Goal: Information Seeking & Learning: Learn about a topic

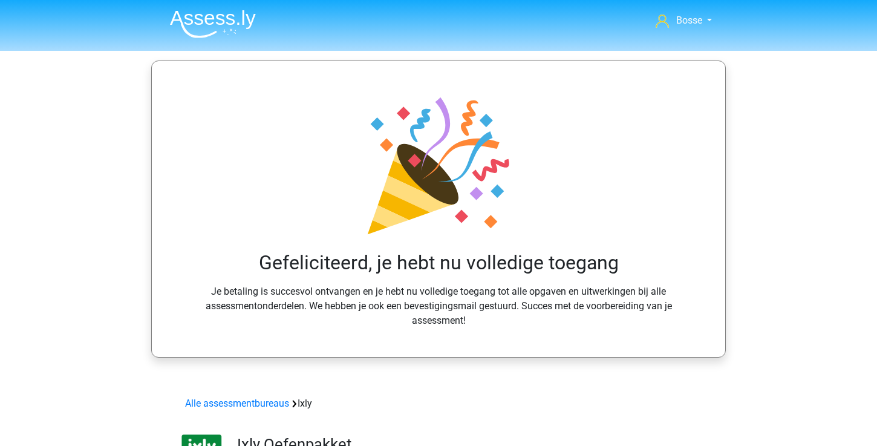
click at [217, 14] on img at bounding box center [213, 24] width 86 height 28
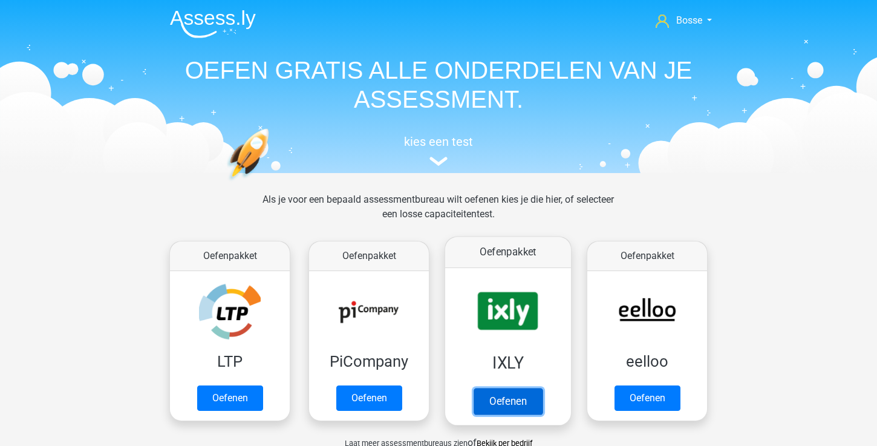
click at [502, 391] on link "Oefenen" at bounding box center [508, 401] width 69 height 27
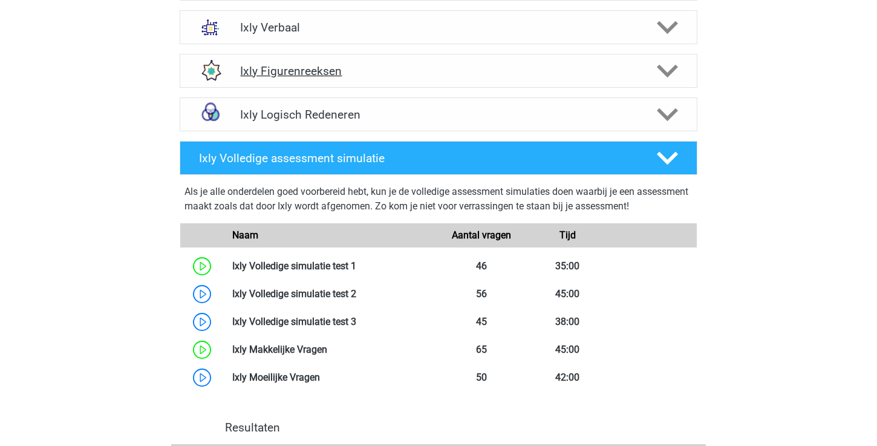
scroll to position [607, 0]
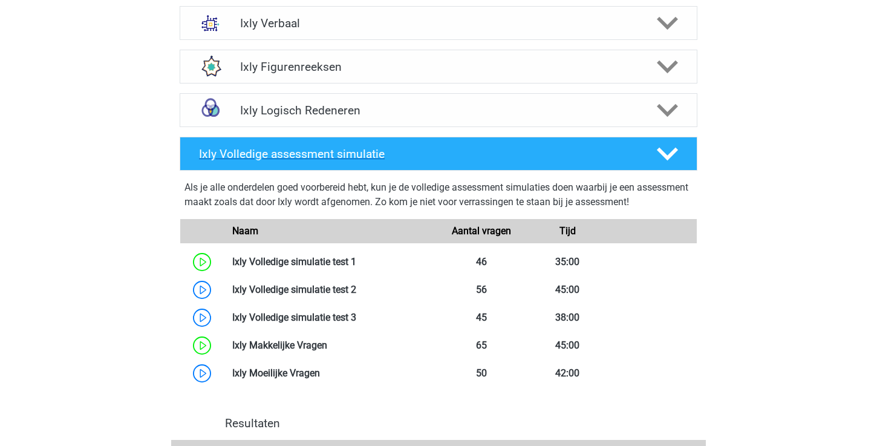
click at [653, 146] on div at bounding box center [666, 153] width 41 height 21
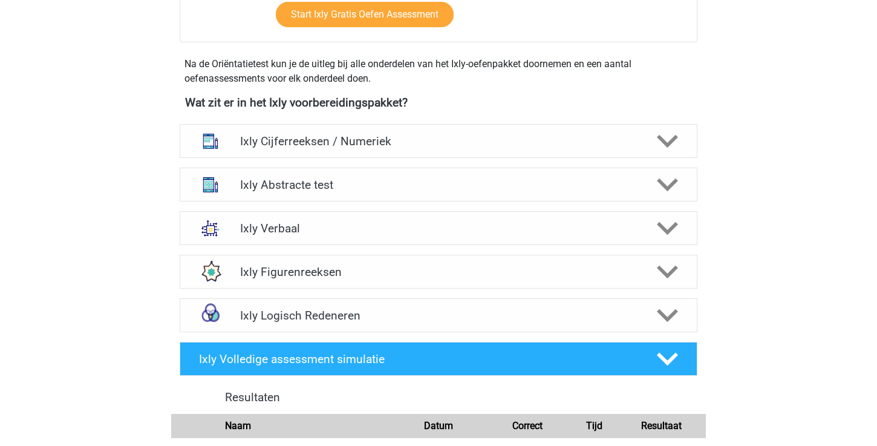
scroll to position [400, 0]
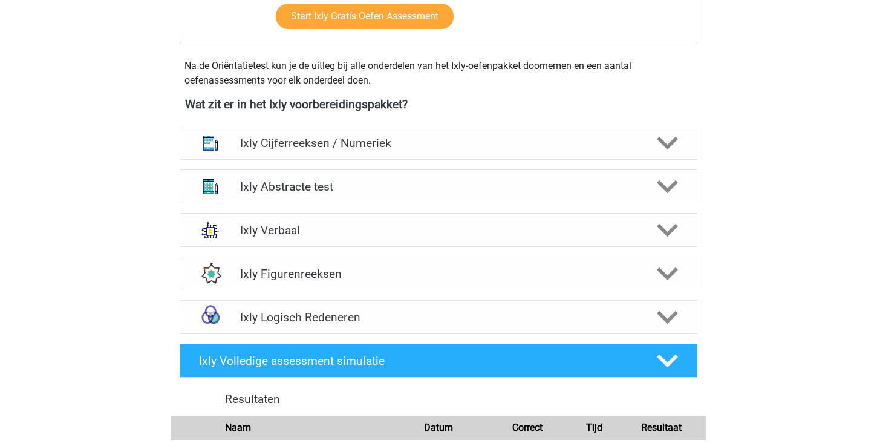
click at [666, 359] on icon at bounding box center [667, 360] width 21 height 21
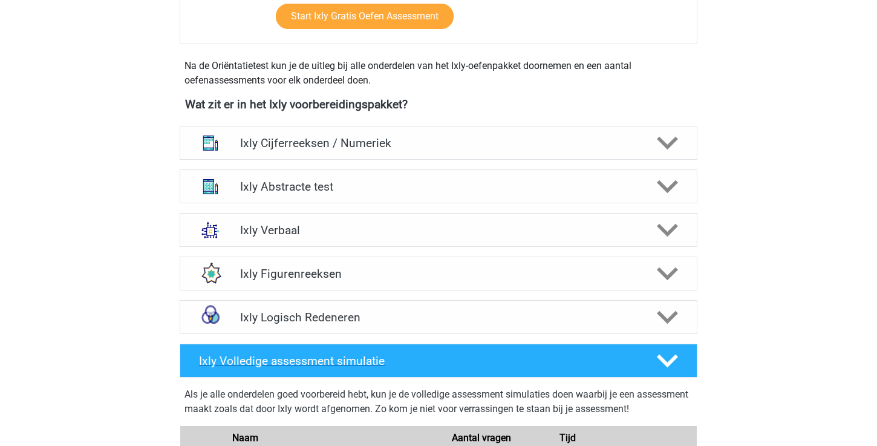
click at [666, 359] on icon at bounding box center [667, 360] width 21 height 21
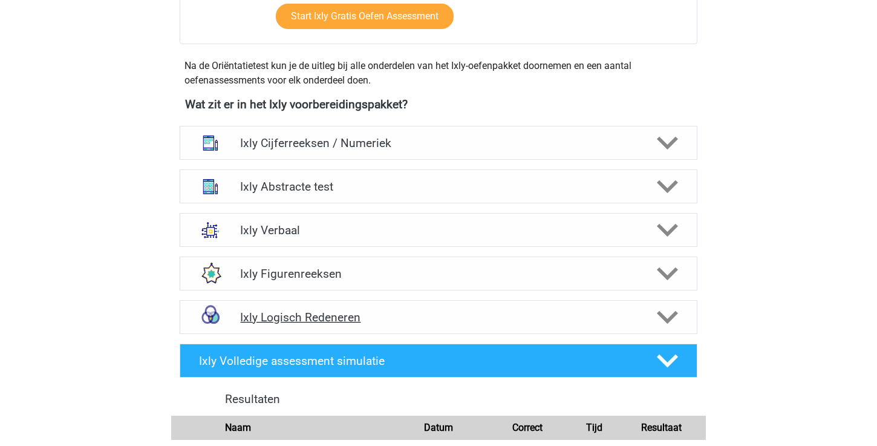
click at [667, 325] on icon at bounding box center [667, 317] width 21 height 21
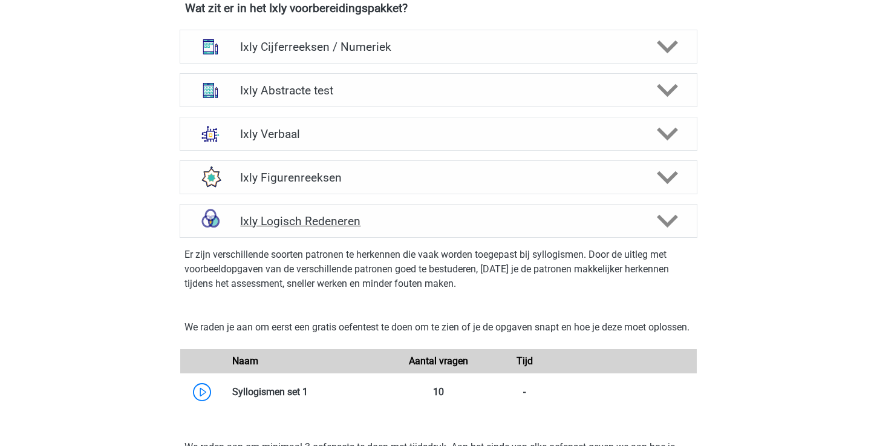
scroll to position [492, 0]
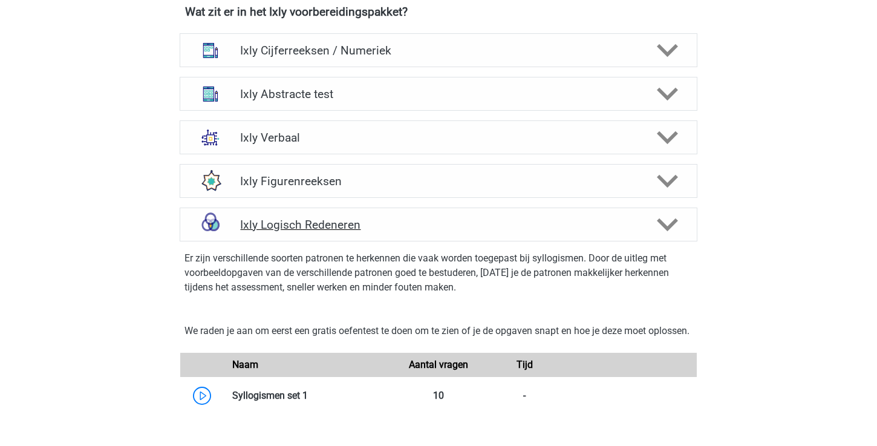
click at [674, 229] on icon at bounding box center [667, 224] width 21 height 21
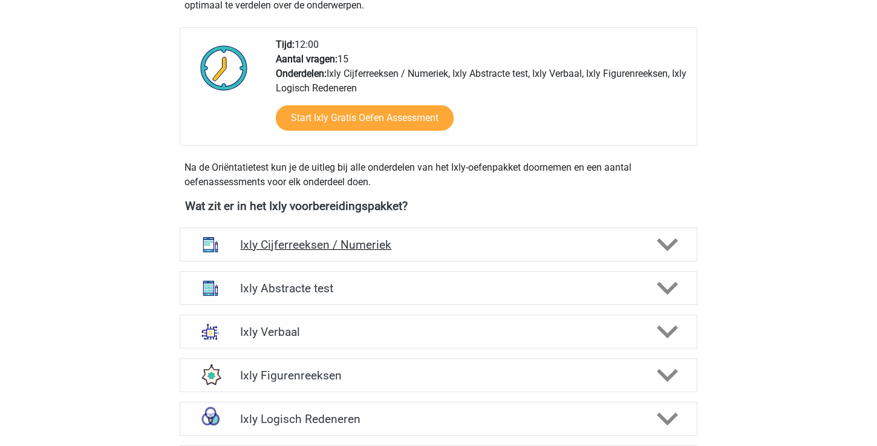
scroll to position [299, 0]
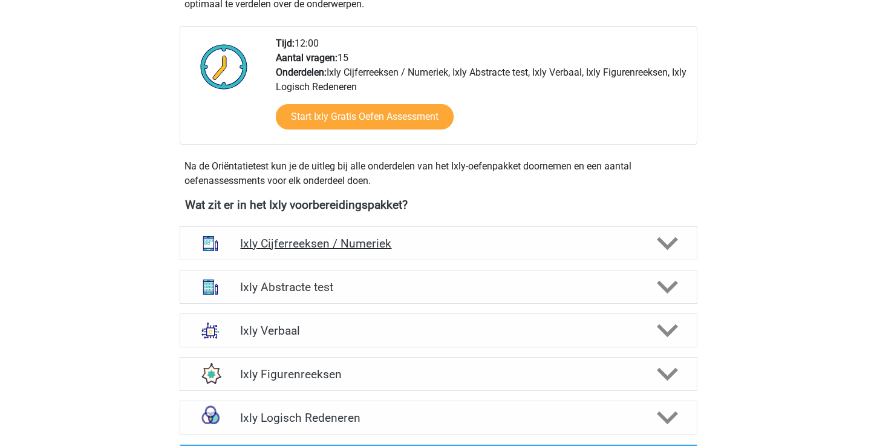
click at [523, 240] on h4 "Ixly Cijferreeksen / Numeriek" at bounding box center [438, 244] width 396 height 14
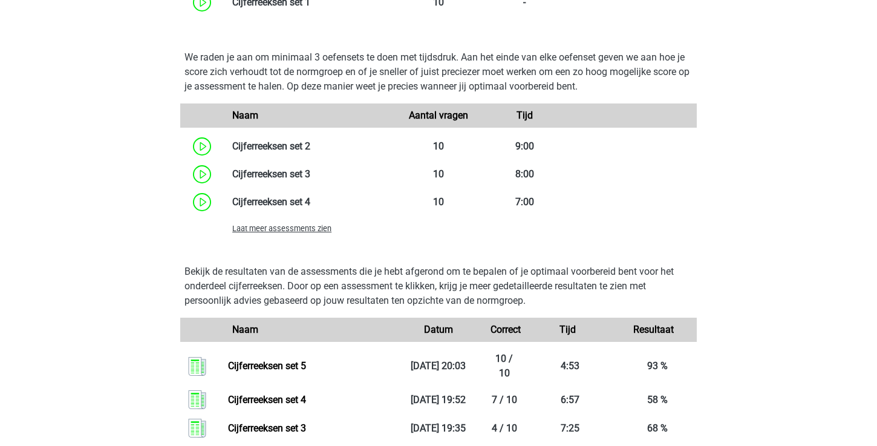
scroll to position [915, 0]
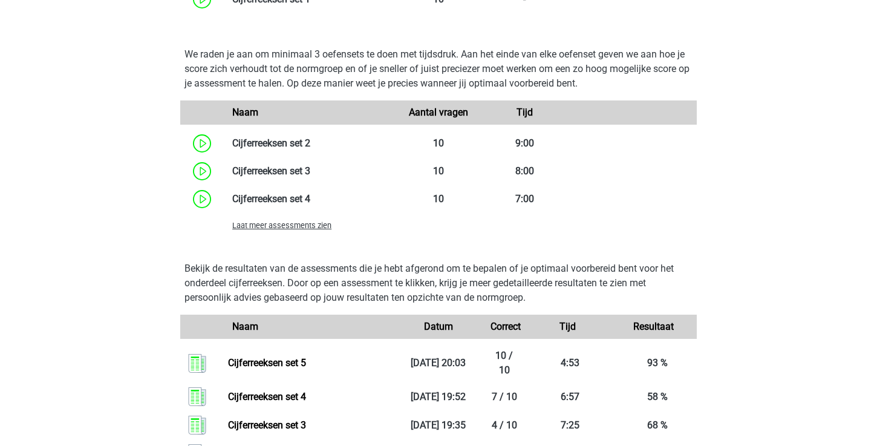
click at [307, 226] on span "Laat meer assessments zien" at bounding box center [281, 225] width 99 height 9
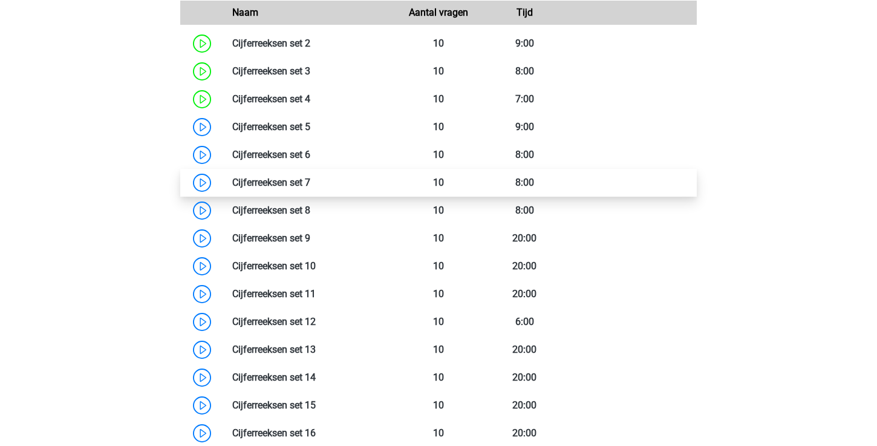
scroll to position [981, 0]
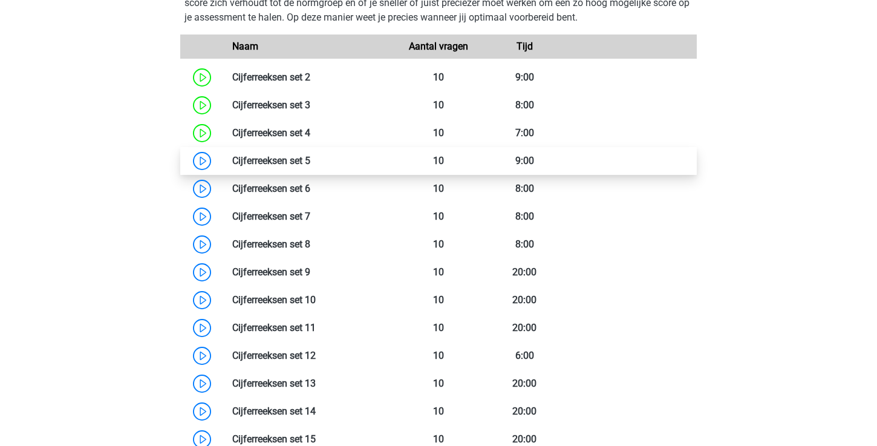
click at [310, 165] on link at bounding box center [310, 160] width 0 height 11
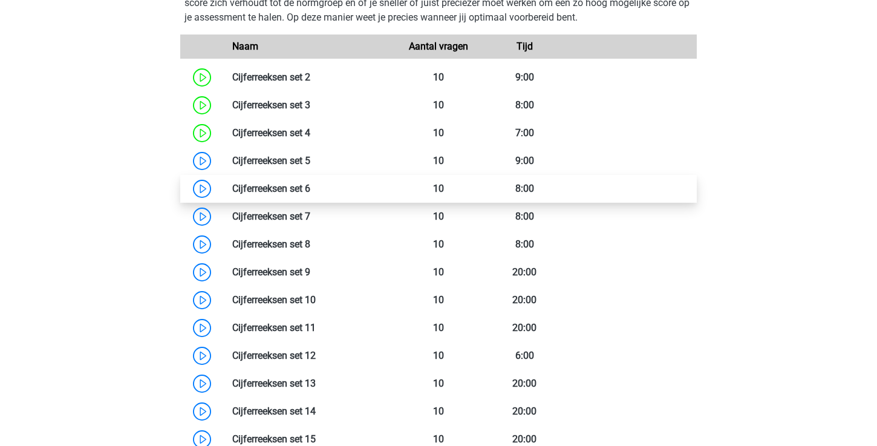
click at [310, 194] on link at bounding box center [310, 188] width 0 height 11
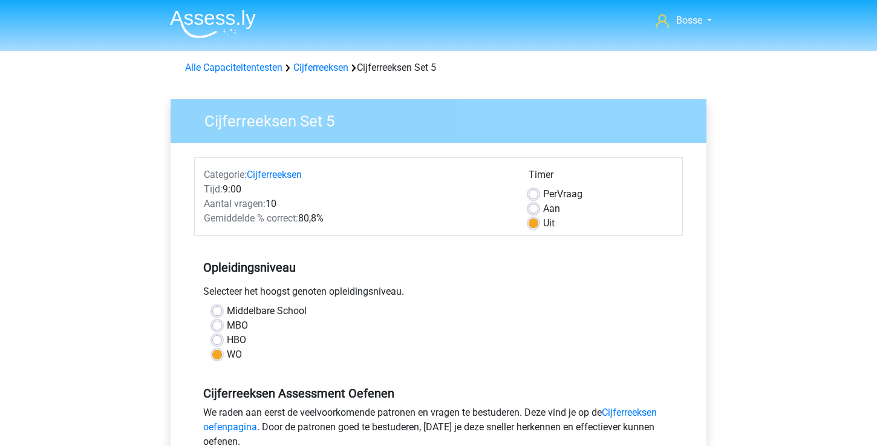
click at [543, 209] on label "Aan" at bounding box center [551, 208] width 17 height 15
click at [532, 209] on input "Aan" at bounding box center [534, 207] width 10 height 12
radio input "true"
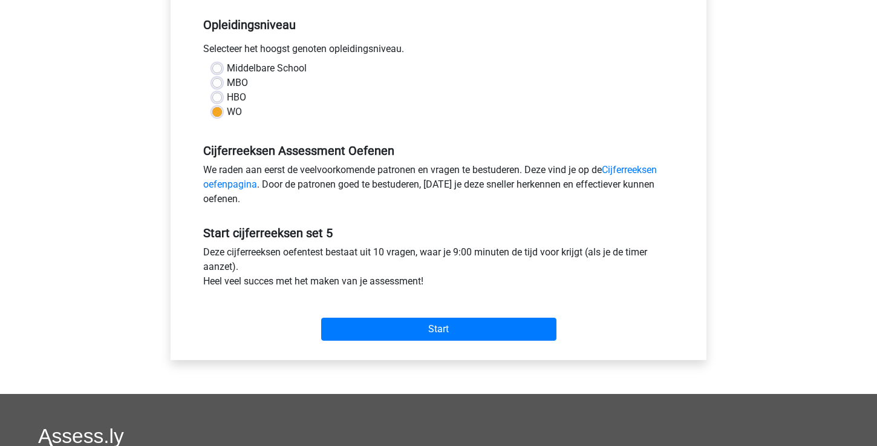
scroll to position [245, 0]
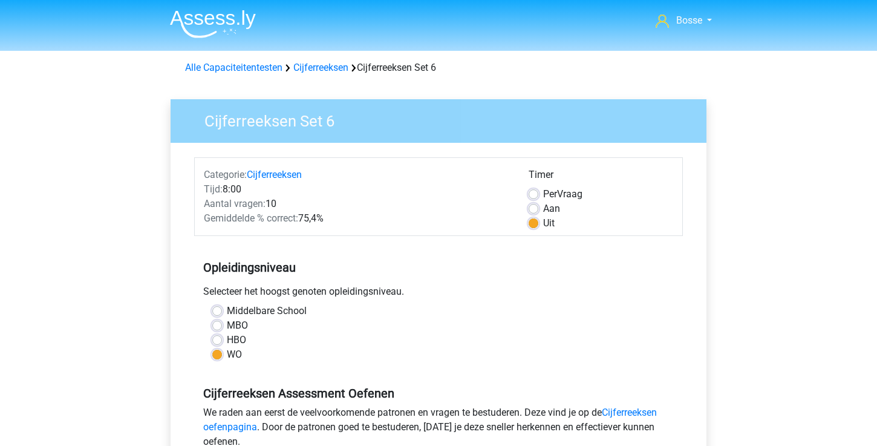
click at [540, 204] on div "Aan" at bounding box center [601, 208] width 145 height 15
click at [543, 208] on label "Aan" at bounding box center [551, 208] width 17 height 15
click at [537, 208] on input "Aan" at bounding box center [534, 207] width 10 height 12
radio input "true"
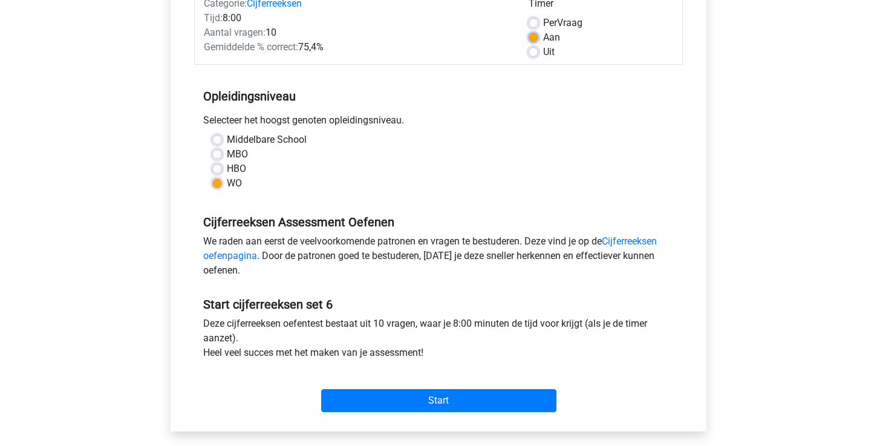
scroll to position [200, 0]
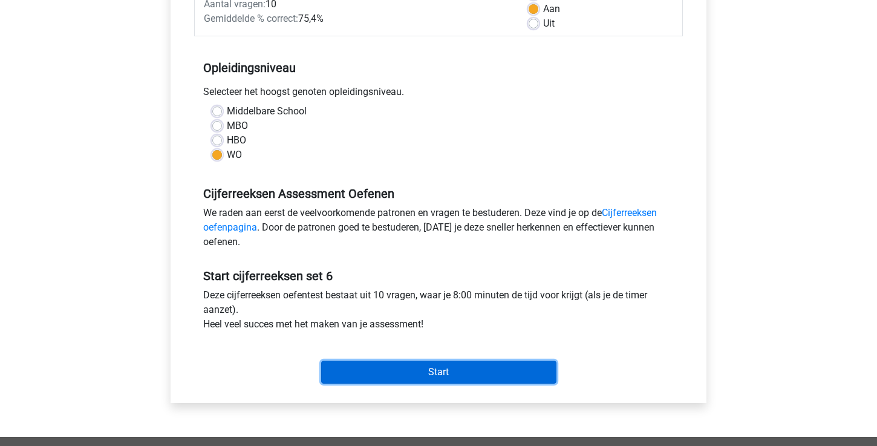
click at [464, 365] on input "Start" at bounding box center [438, 372] width 235 height 23
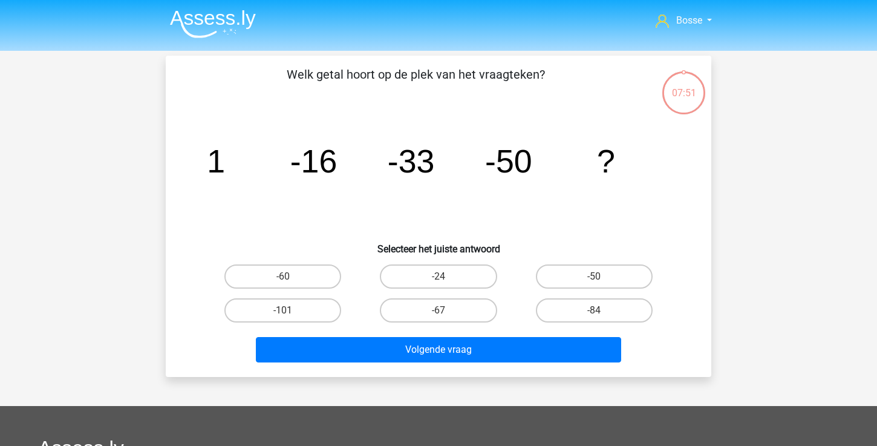
click at [443, 311] on input "-67" at bounding box center [443, 314] width 8 height 8
radio input "true"
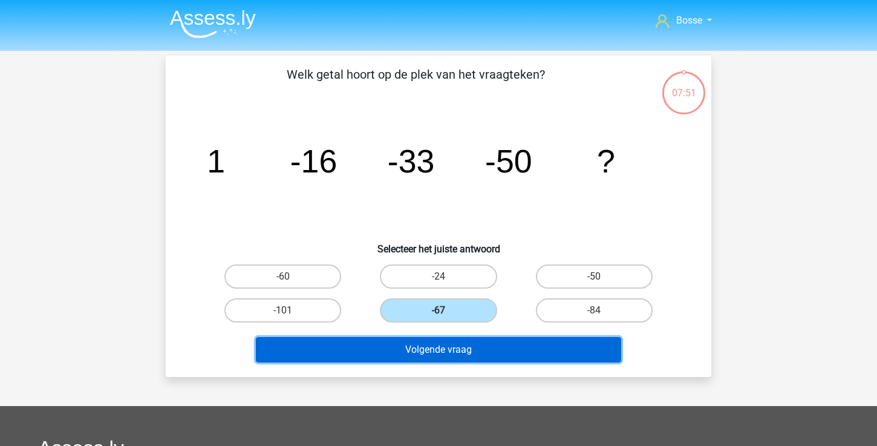
click at [440, 357] on button "Volgende vraag" at bounding box center [439, 349] width 366 height 25
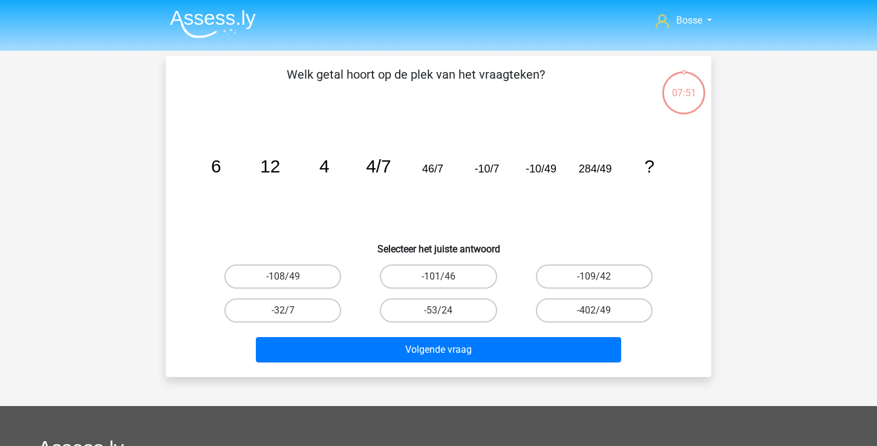
scroll to position [56, 0]
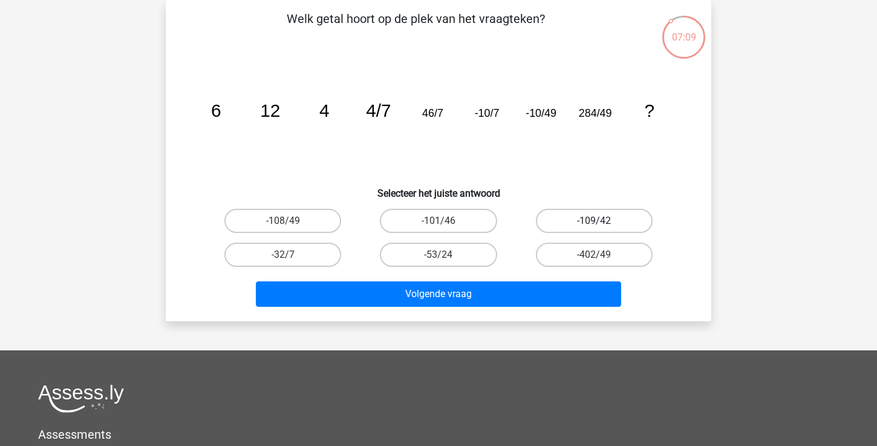
click at [560, 215] on label "-109/42" at bounding box center [594, 221] width 117 height 24
click at [594, 221] on input "-109/42" at bounding box center [598, 225] width 8 height 8
radio input "true"
click at [572, 248] on label "-402/49" at bounding box center [594, 255] width 117 height 24
click at [594, 255] on input "-402/49" at bounding box center [598, 259] width 8 height 8
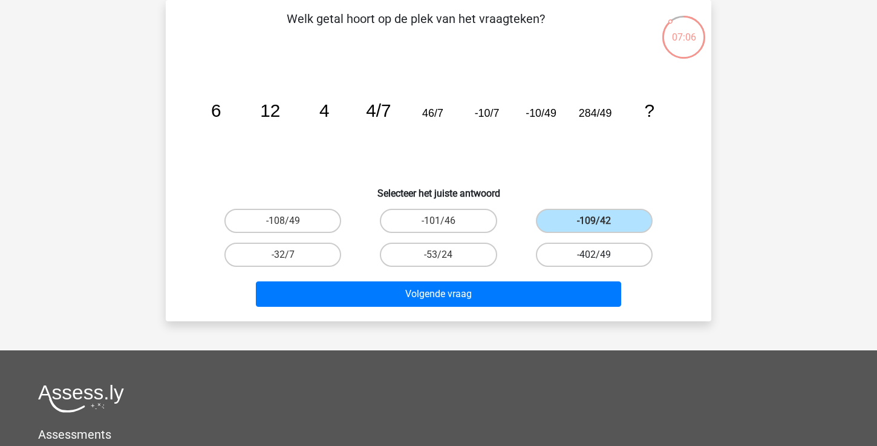
radio input "true"
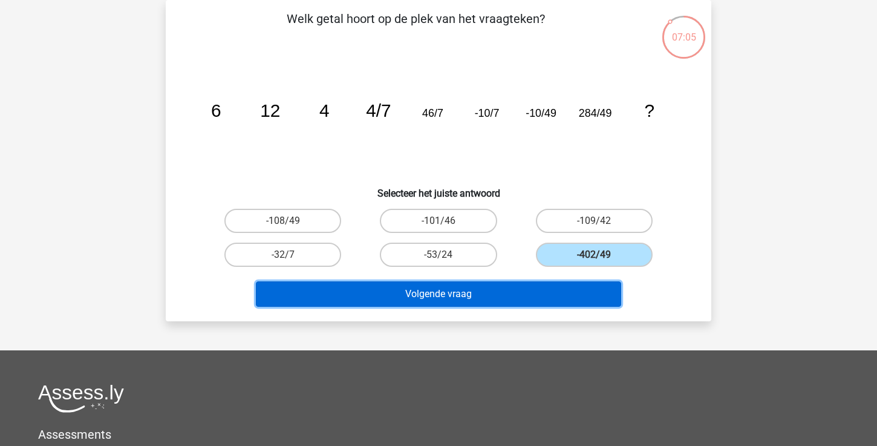
click at [499, 294] on button "Volgende vraag" at bounding box center [439, 293] width 366 height 25
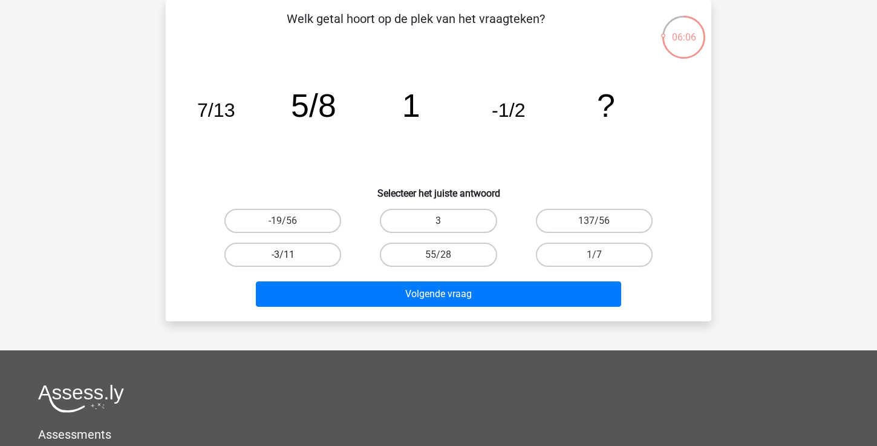
click at [313, 258] on label "-3/11" at bounding box center [282, 255] width 117 height 24
click at [291, 258] on input "-3/11" at bounding box center [287, 259] width 8 height 8
radio input "true"
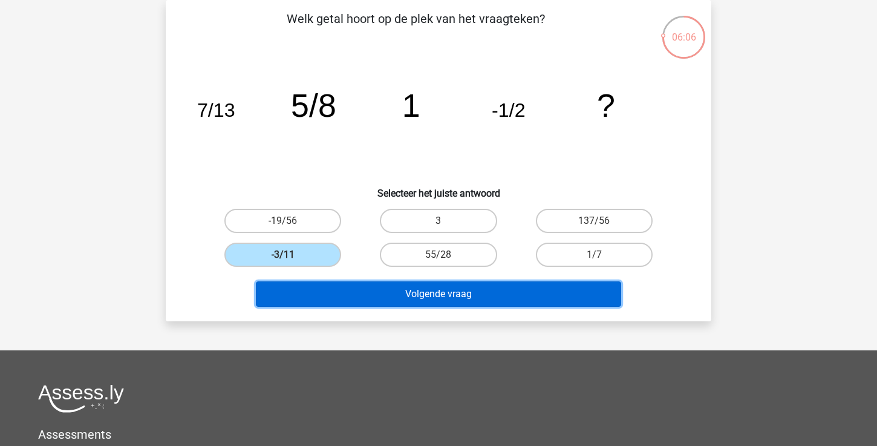
click at [378, 299] on button "Volgende vraag" at bounding box center [439, 293] width 366 height 25
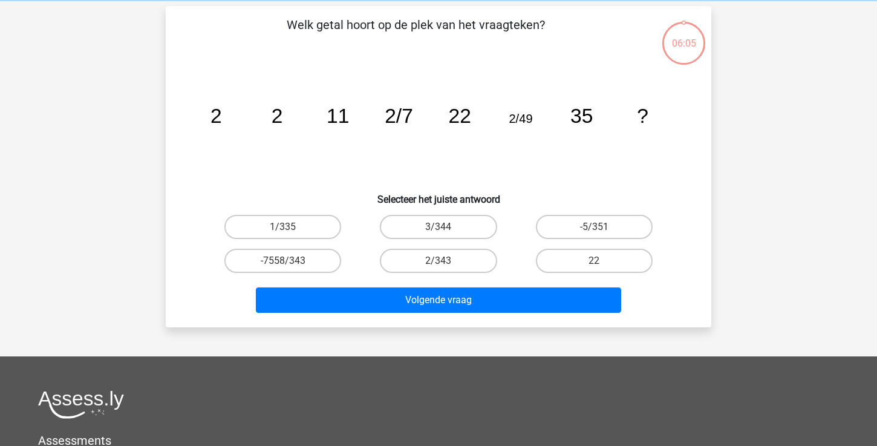
scroll to position [48, 0]
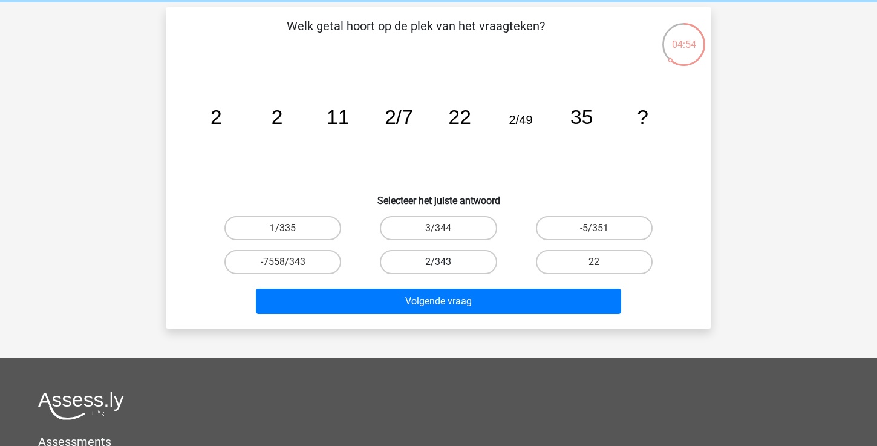
click at [474, 260] on label "2/343" at bounding box center [438, 262] width 117 height 24
click at [447, 262] on input "2/343" at bounding box center [443, 266] width 8 height 8
radio input "true"
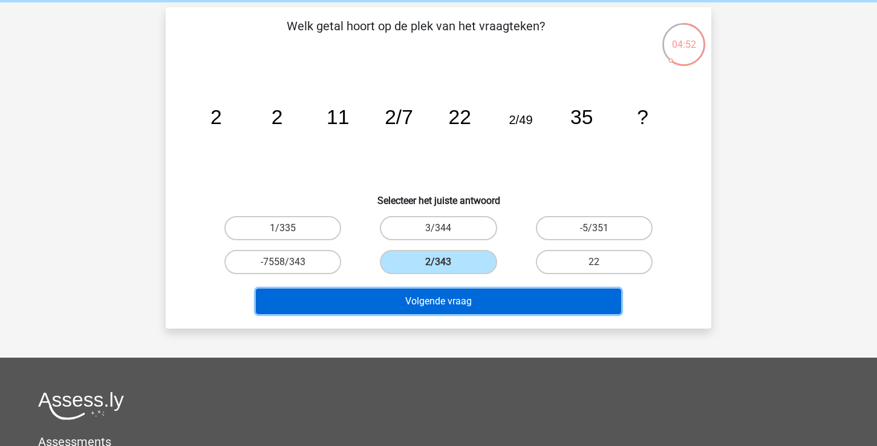
click at [466, 302] on button "Volgende vraag" at bounding box center [439, 301] width 366 height 25
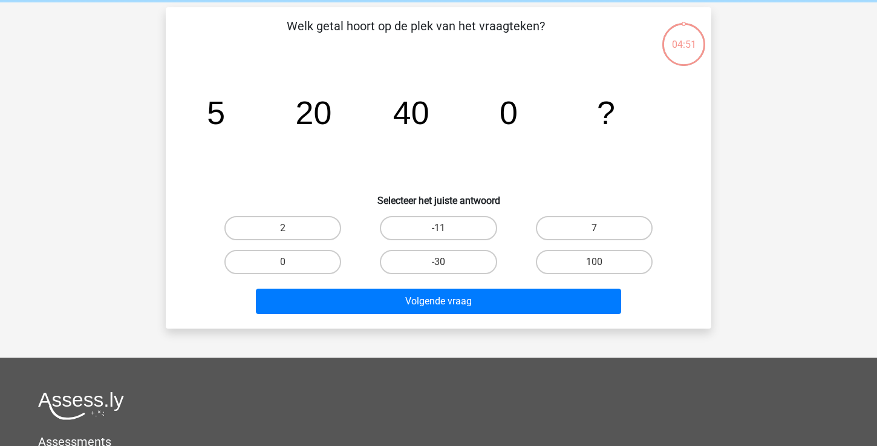
scroll to position [56, 0]
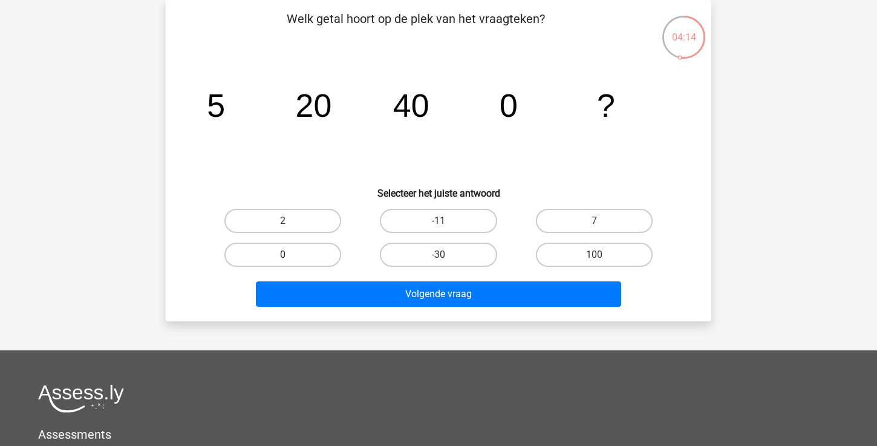
click at [296, 254] on label "0" at bounding box center [282, 255] width 117 height 24
click at [291, 255] on input "0" at bounding box center [287, 259] width 8 height 8
radio input "true"
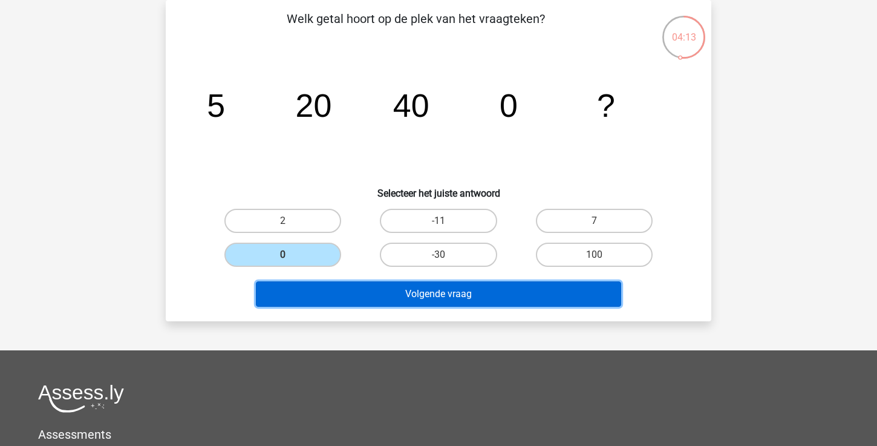
click at [362, 292] on button "Volgende vraag" at bounding box center [439, 293] width 366 height 25
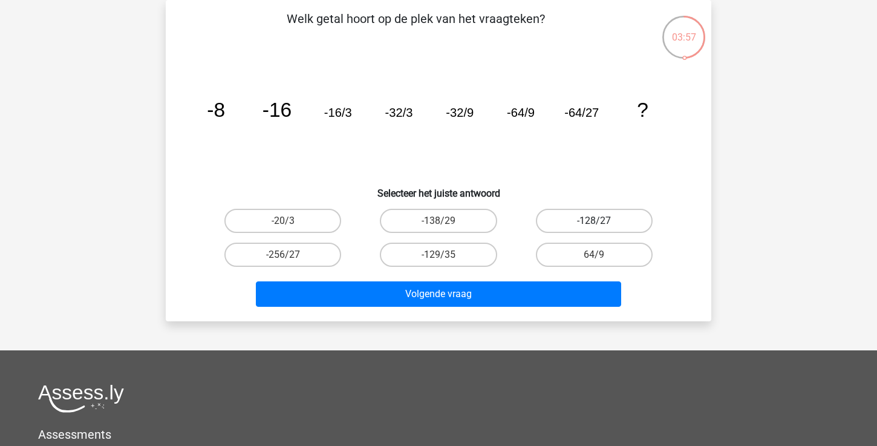
click at [615, 215] on label "-128/27" at bounding box center [594, 221] width 117 height 24
click at [602, 221] on input "-128/27" at bounding box center [598, 225] width 8 height 8
radio input "true"
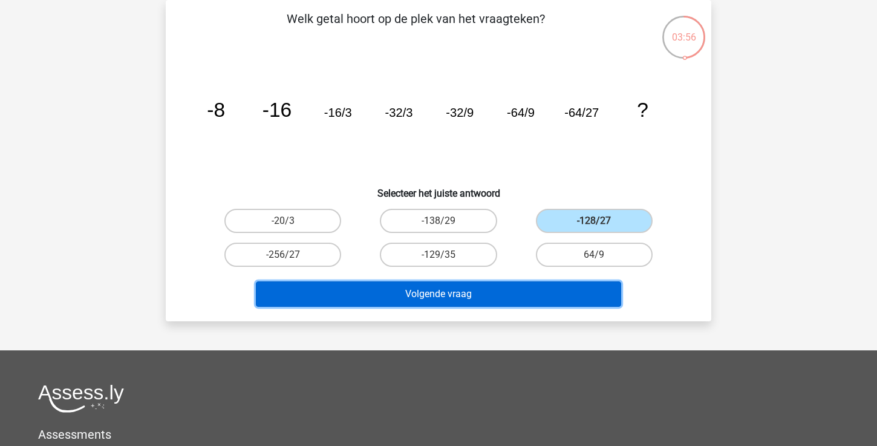
click at [547, 291] on button "Volgende vraag" at bounding box center [439, 293] width 366 height 25
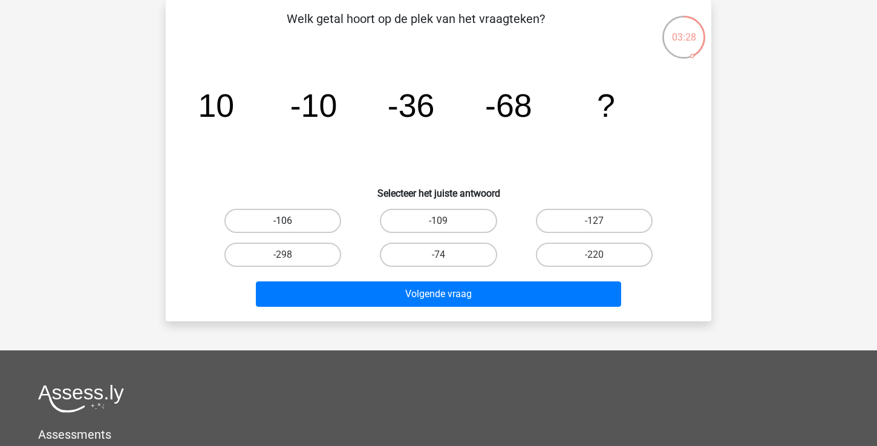
click at [295, 228] on label "-106" at bounding box center [282, 221] width 117 height 24
click at [291, 228] on input "-106" at bounding box center [287, 225] width 8 height 8
radio input "true"
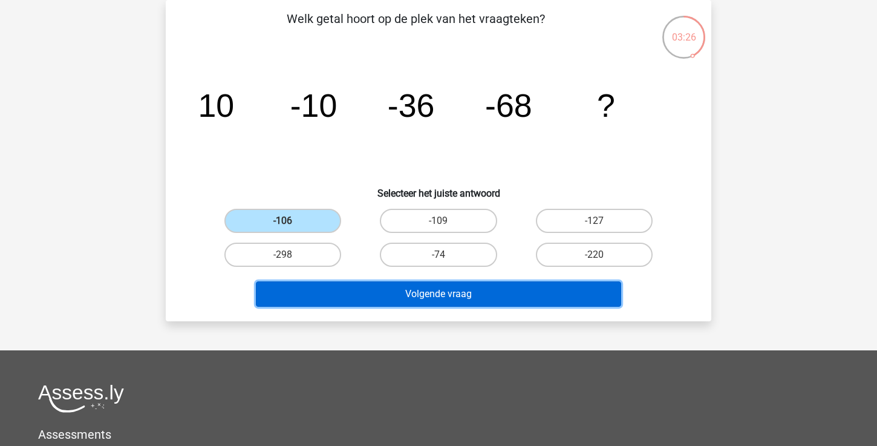
click at [447, 296] on button "Volgende vraag" at bounding box center [439, 293] width 366 height 25
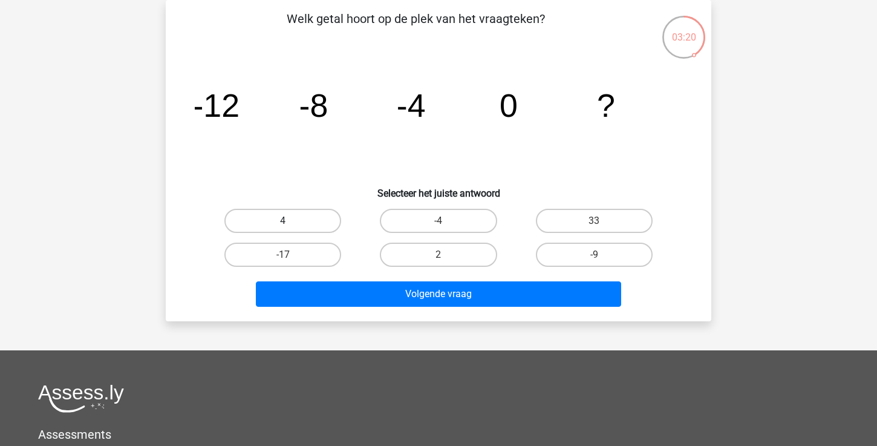
click at [286, 211] on label "4" at bounding box center [282, 221] width 117 height 24
click at [286, 221] on input "4" at bounding box center [287, 225] width 8 height 8
radio input "true"
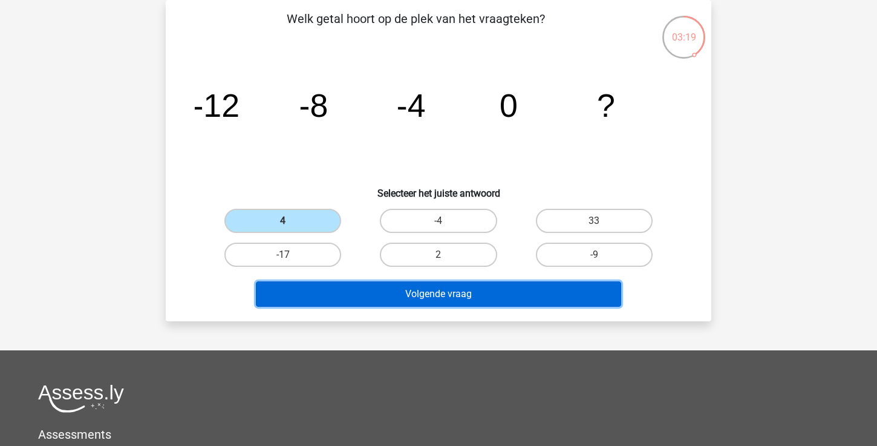
click at [337, 295] on button "Volgende vraag" at bounding box center [439, 293] width 366 height 25
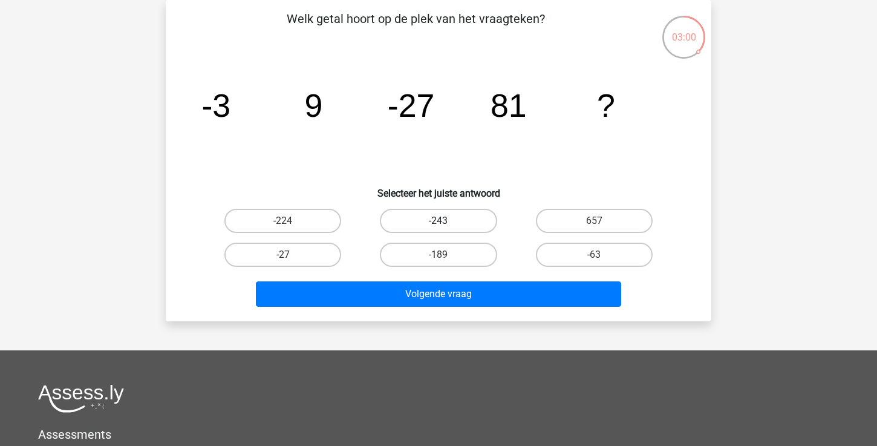
click at [411, 216] on label "-243" at bounding box center [438, 221] width 117 height 24
click at [439, 221] on input "-243" at bounding box center [443, 225] width 8 height 8
radio input "true"
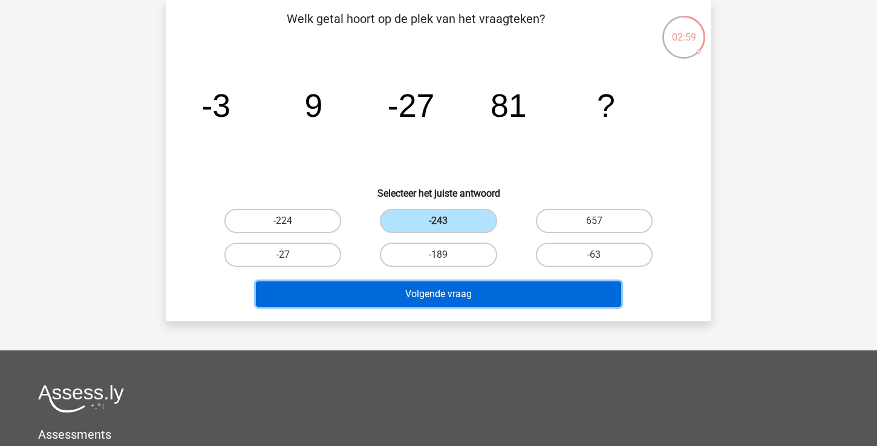
click at [439, 298] on button "Volgende vraag" at bounding box center [439, 293] width 366 height 25
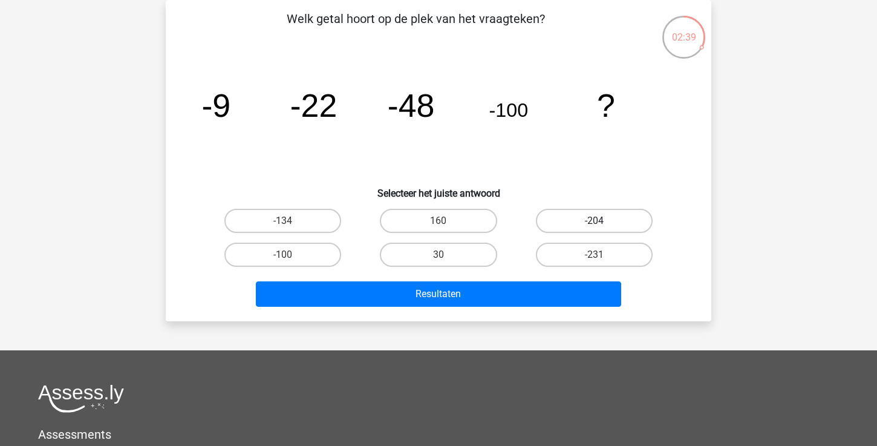
click at [563, 215] on label "-204" at bounding box center [594, 221] width 117 height 24
click at [594, 221] on input "-204" at bounding box center [598, 225] width 8 height 8
radio input "true"
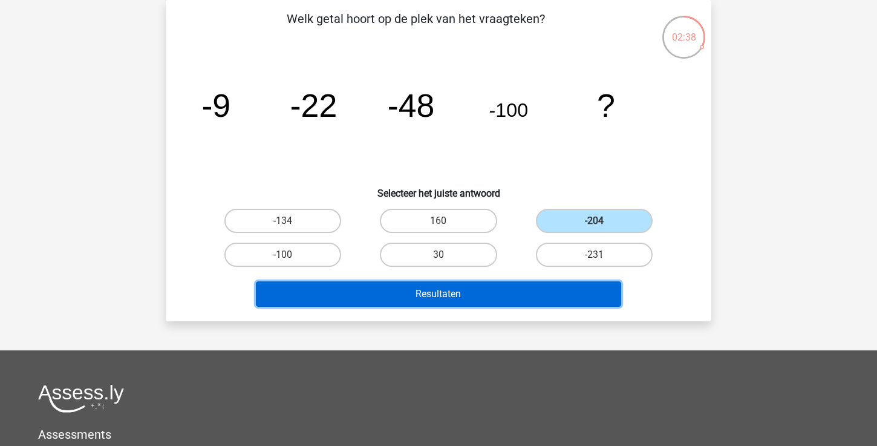
click at [505, 292] on button "Resultaten" at bounding box center [439, 293] width 366 height 25
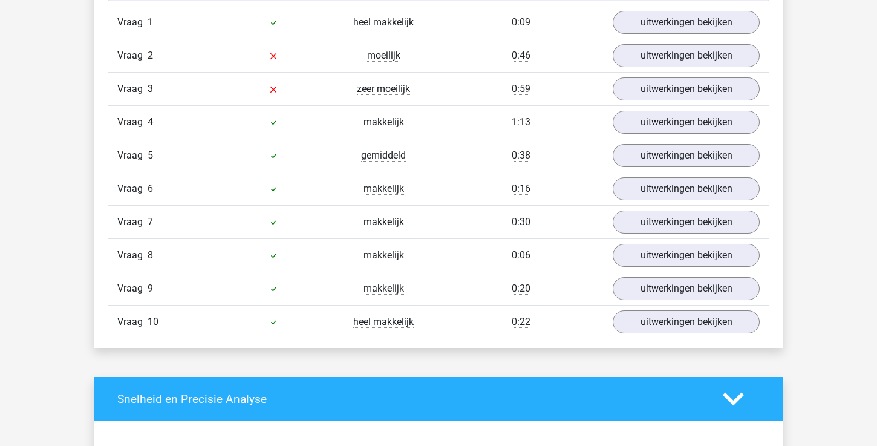
scroll to position [724, 0]
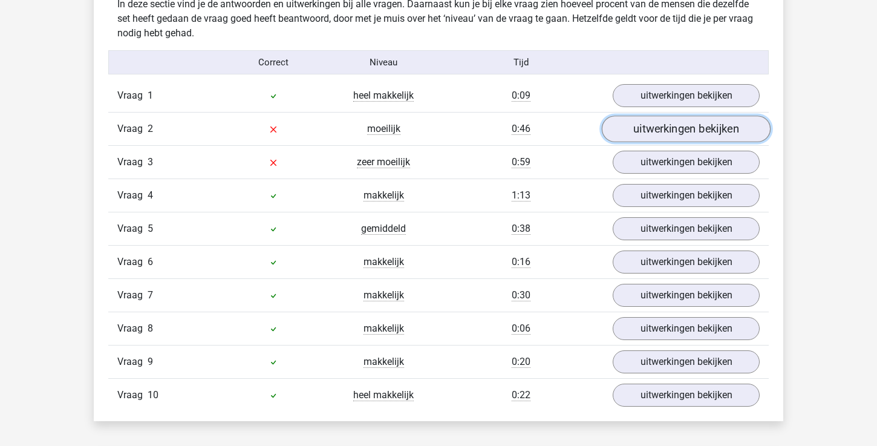
click at [668, 129] on link "uitwerkingen bekijken" at bounding box center [686, 129] width 169 height 27
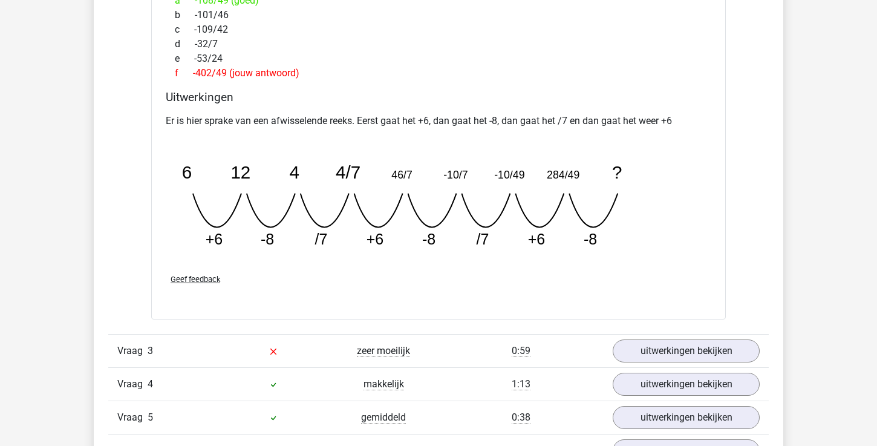
scroll to position [1069, 0]
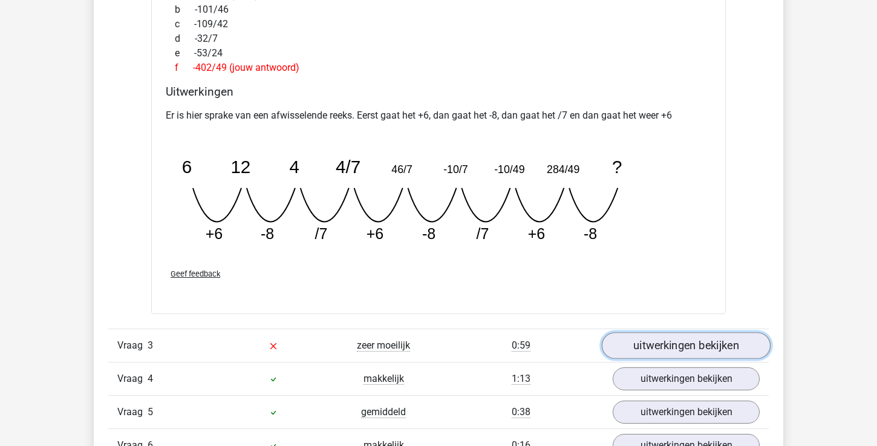
click at [672, 339] on link "uitwerkingen bekijken" at bounding box center [686, 345] width 169 height 27
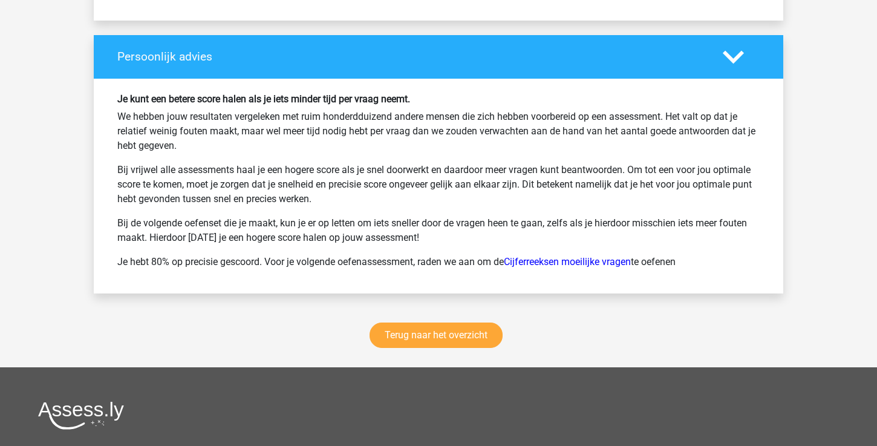
scroll to position [2828, 0]
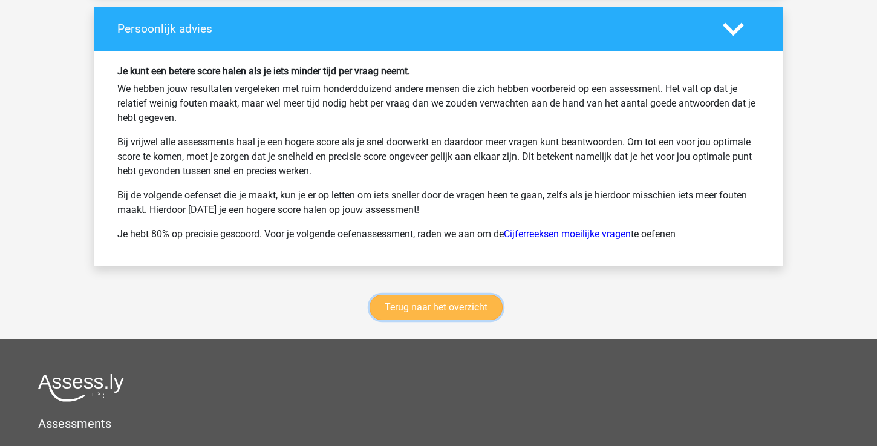
click at [427, 307] on link "Terug naar het overzicht" at bounding box center [436, 307] width 133 height 25
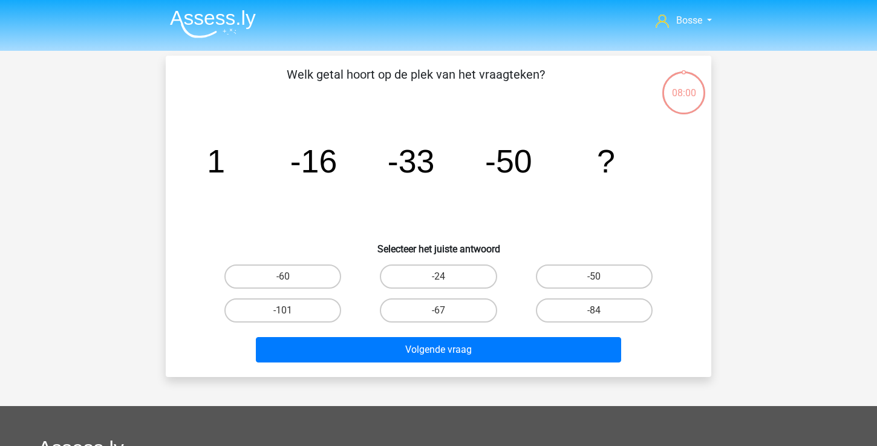
scroll to position [56, 0]
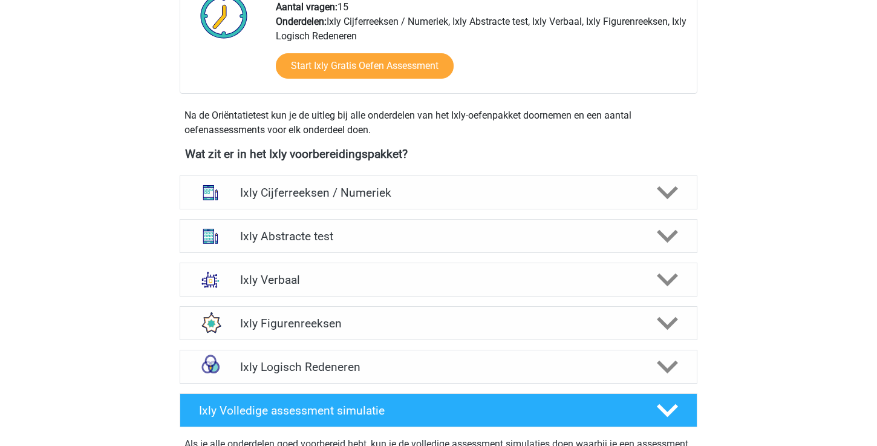
scroll to position [359, 0]
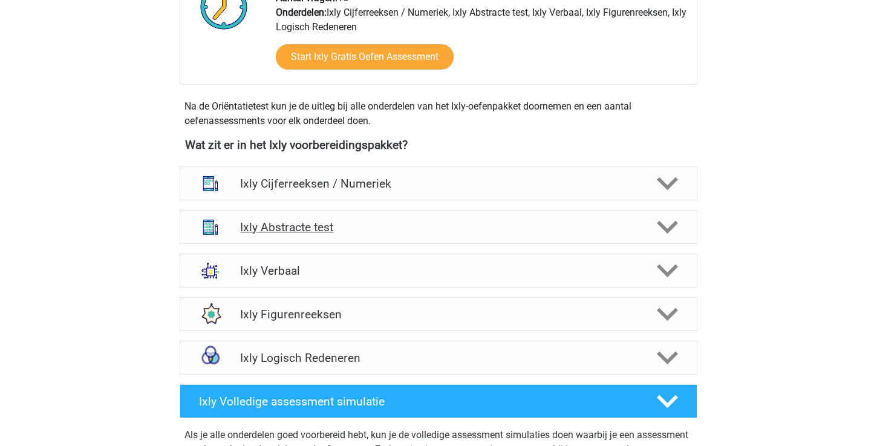
click at [464, 229] on h4 "Ixly Abstracte test" at bounding box center [438, 227] width 396 height 14
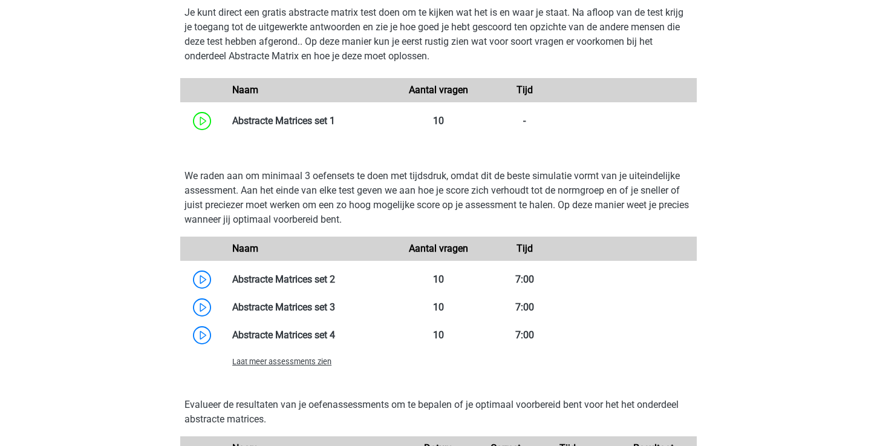
scroll to position [799, 0]
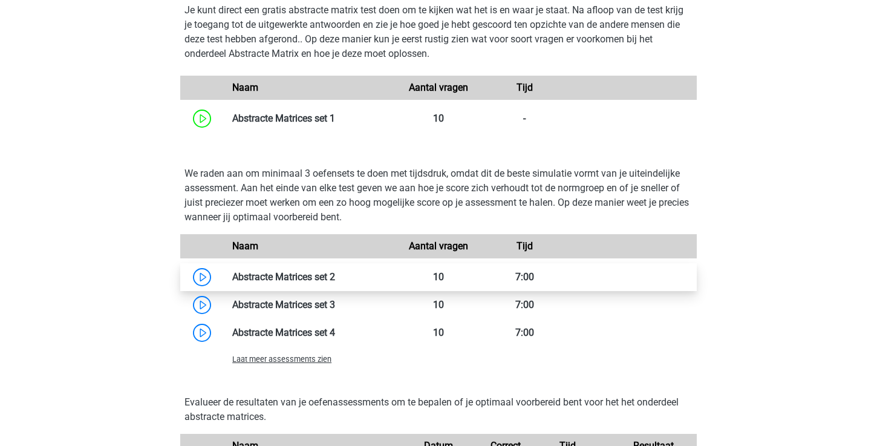
click at [335, 281] on link at bounding box center [335, 276] width 0 height 11
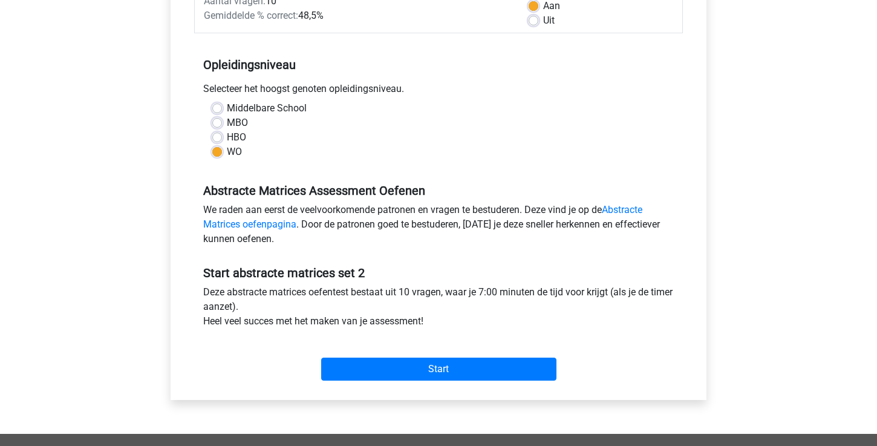
scroll to position [235, 0]
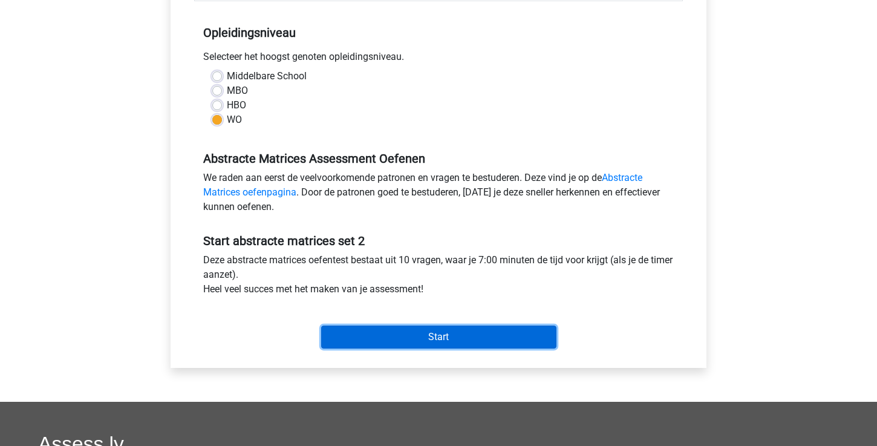
click at [350, 335] on input "Start" at bounding box center [438, 337] width 235 height 23
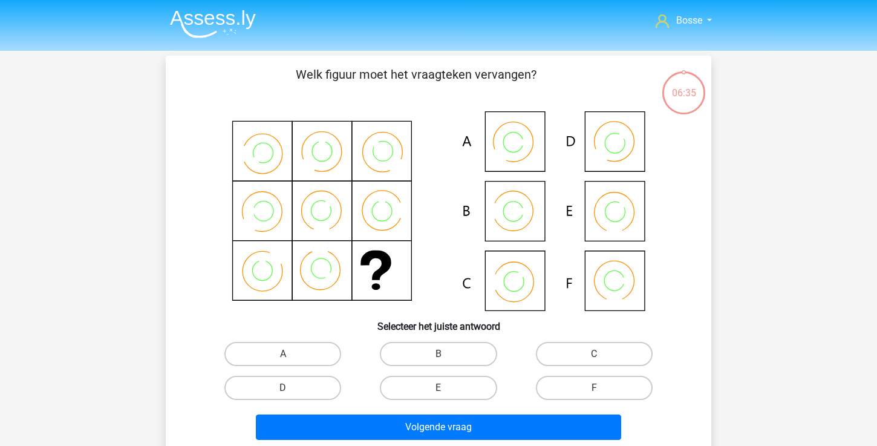
click at [439, 354] on input "B" at bounding box center [443, 358] width 8 height 8
radio input "true"
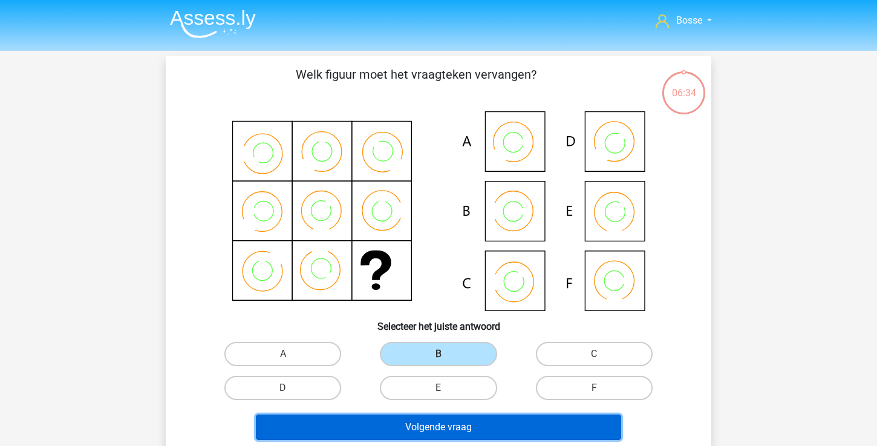
click at [433, 424] on button "Volgende vraag" at bounding box center [439, 426] width 366 height 25
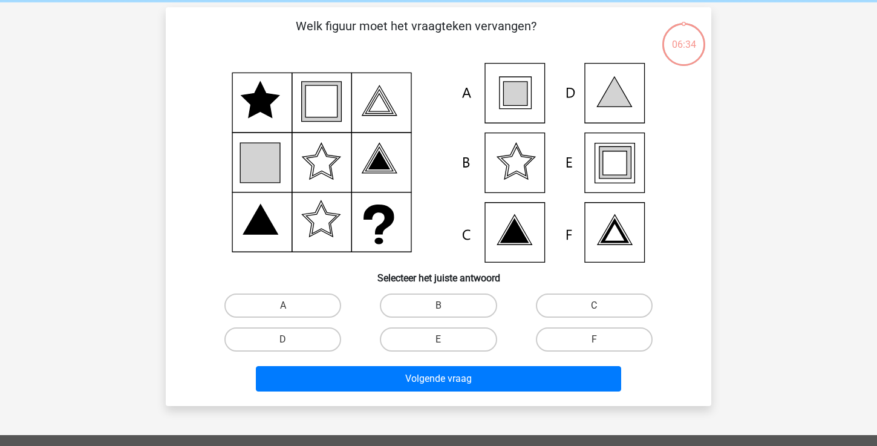
scroll to position [56, 0]
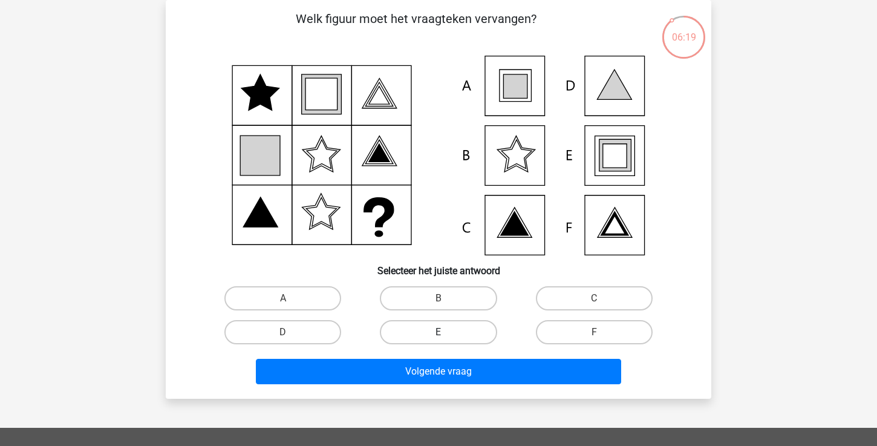
click at [463, 331] on label "E" at bounding box center [438, 332] width 117 height 24
click at [447, 332] on input "E" at bounding box center [443, 336] width 8 height 8
radio input "true"
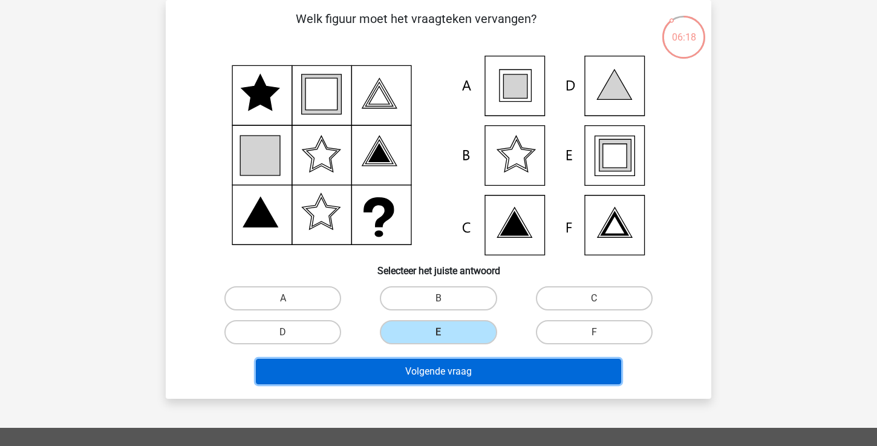
click at [453, 376] on button "Volgende vraag" at bounding box center [439, 371] width 366 height 25
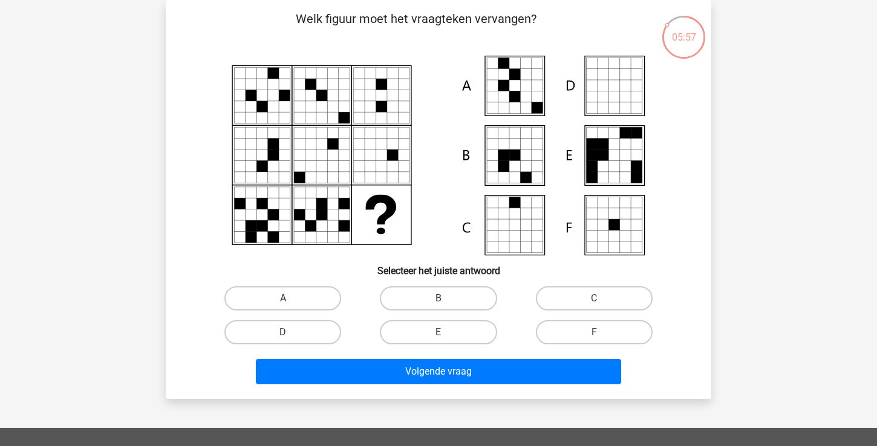
click at [313, 298] on label "A" at bounding box center [282, 298] width 117 height 24
click at [291, 298] on input "A" at bounding box center [287, 302] width 8 height 8
radio input "true"
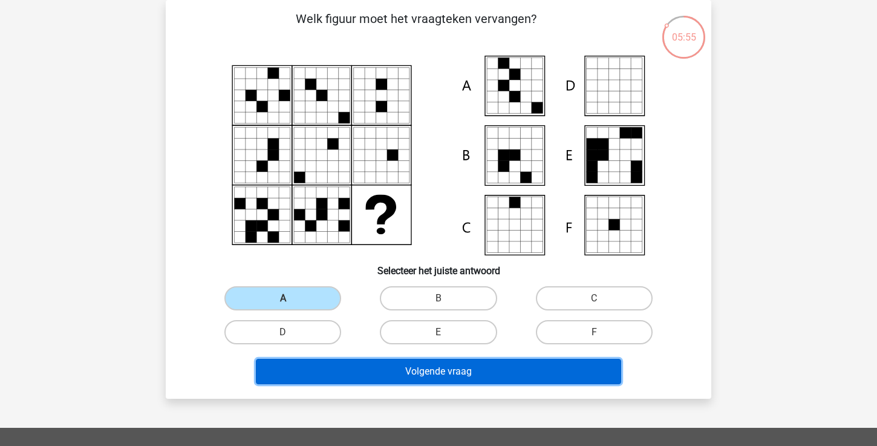
click at [473, 375] on button "Volgende vraag" at bounding box center [439, 371] width 366 height 25
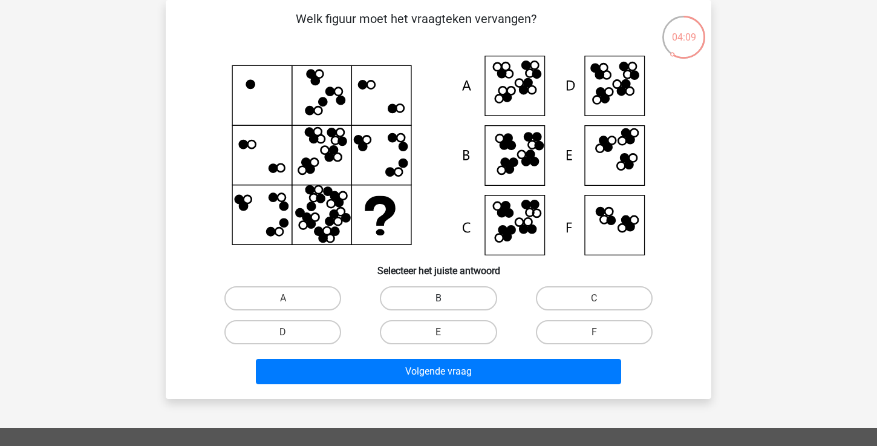
click at [450, 295] on label "B" at bounding box center [438, 298] width 117 height 24
click at [447, 298] on input "B" at bounding box center [443, 302] width 8 height 8
radio input "true"
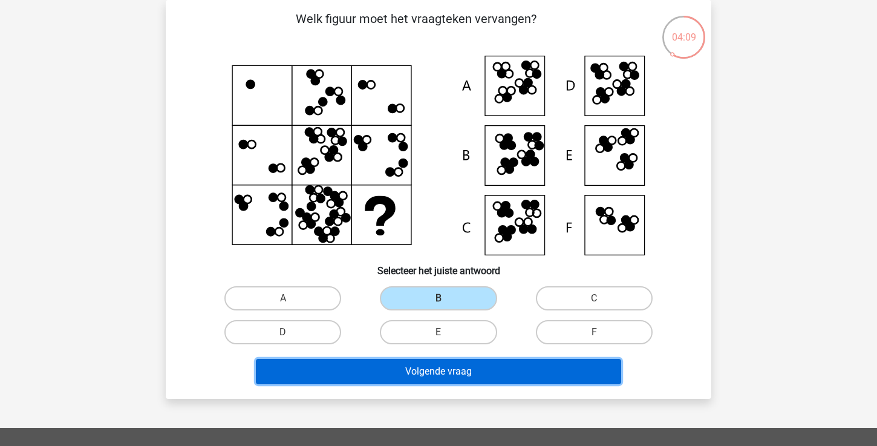
click at [448, 365] on button "Volgende vraag" at bounding box center [439, 371] width 366 height 25
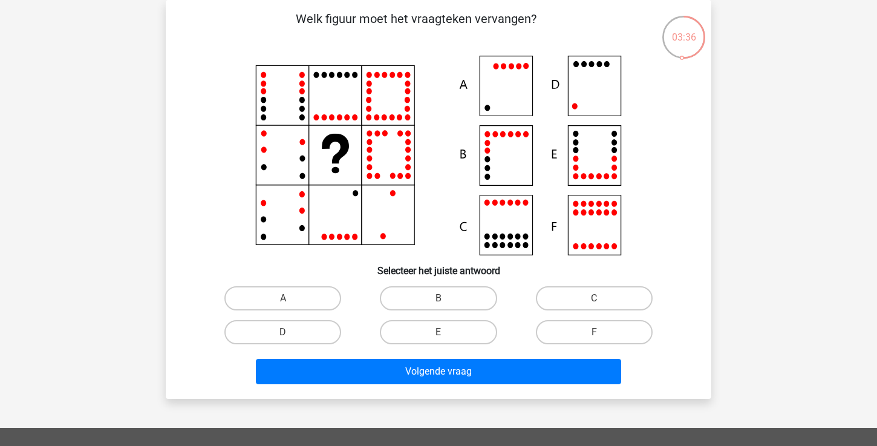
click at [594, 91] on icon at bounding box center [439, 156] width 488 height 200
click at [333, 330] on label "D" at bounding box center [282, 332] width 117 height 24
click at [291, 332] on input "D" at bounding box center [287, 336] width 8 height 8
radio input "true"
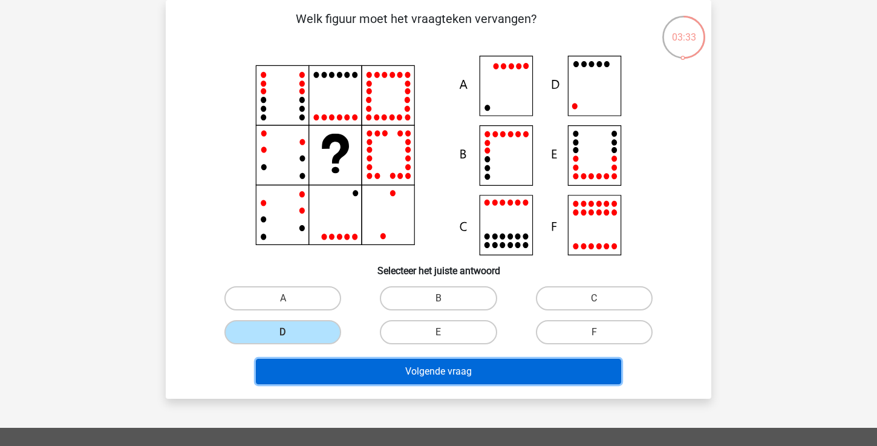
click at [360, 378] on button "Volgende vraag" at bounding box center [439, 371] width 366 height 25
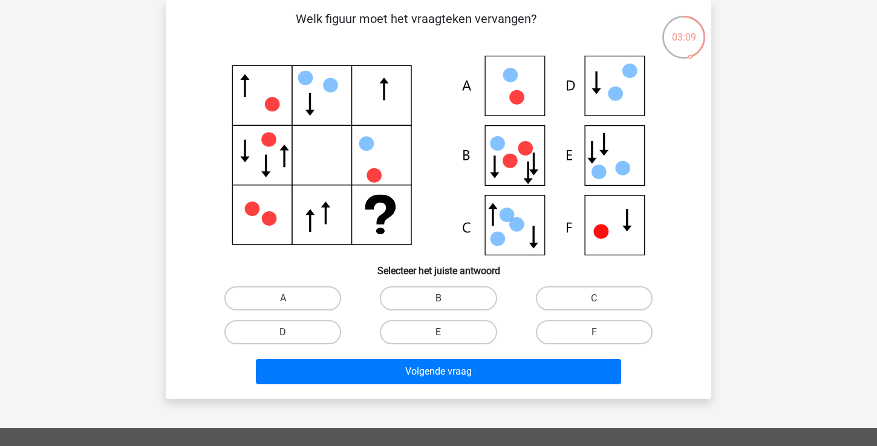
click at [451, 335] on label "E" at bounding box center [438, 332] width 117 height 24
click at [447, 335] on input "E" at bounding box center [443, 336] width 8 height 8
radio input "true"
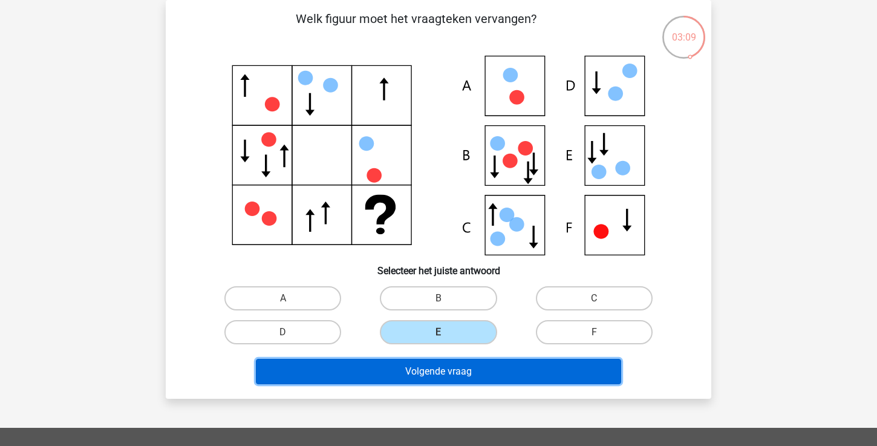
click at [446, 374] on button "Volgende vraag" at bounding box center [439, 371] width 366 height 25
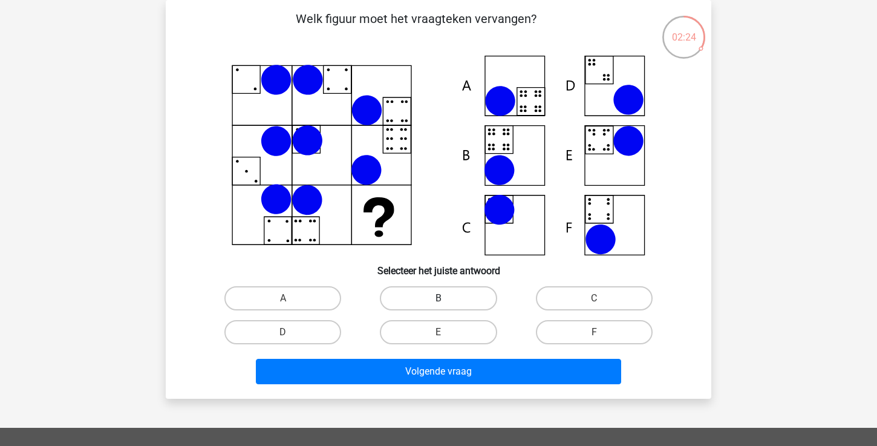
click at [459, 306] on label "B" at bounding box center [438, 298] width 117 height 24
click at [447, 306] on input "B" at bounding box center [443, 302] width 8 height 8
radio input "true"
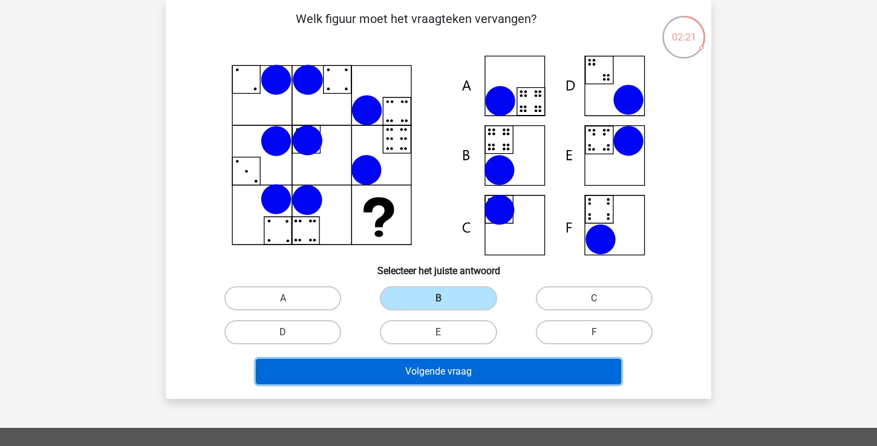
click at [464, 375] on button "Volgende vraag" at bounding box center [439, 371] width 366 height 25
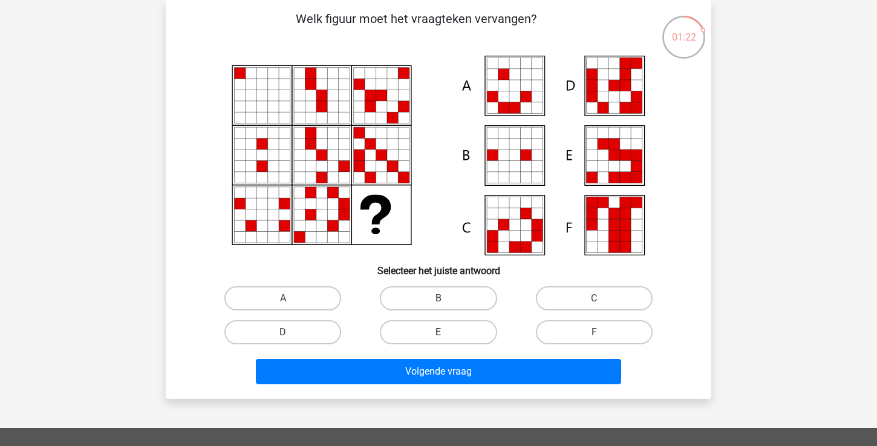
click at [468, 329] on label "E" at bounding box center [438, 332] width 117 height 24
click at [447, 332] on input "E" at bounding box center [443, 336] width 8 height 8
radio input "true"
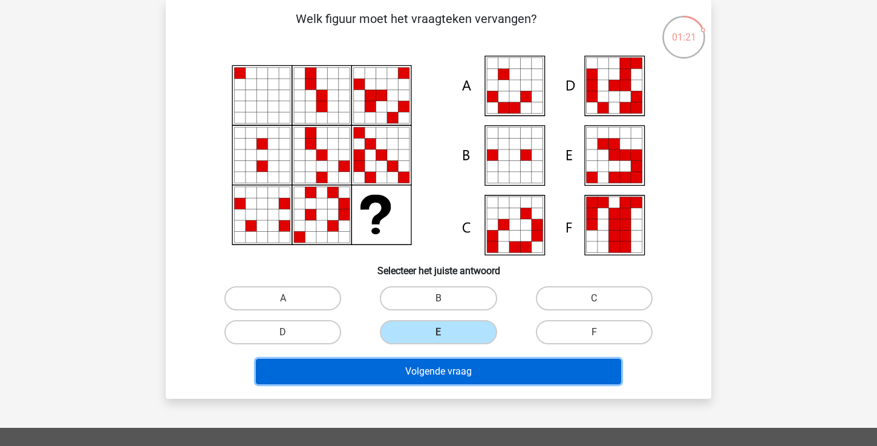
click at [465, 366] on button "Volgende vraag" at bounding box center [439, 371] width 366 height 25
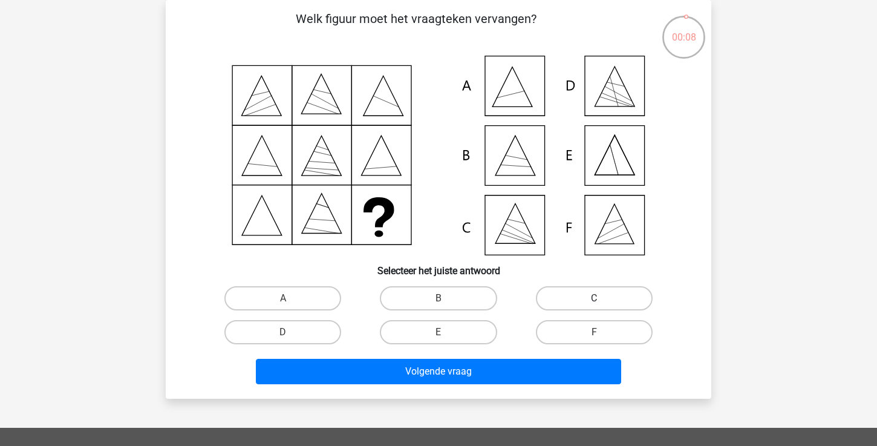
click at [549, 295] on label "C" at bounding box center [594, 298] width 117 height 24
click at [594, 298] on input "C" at bounding box center [598, 302] width 8 height 8
radio input "true"
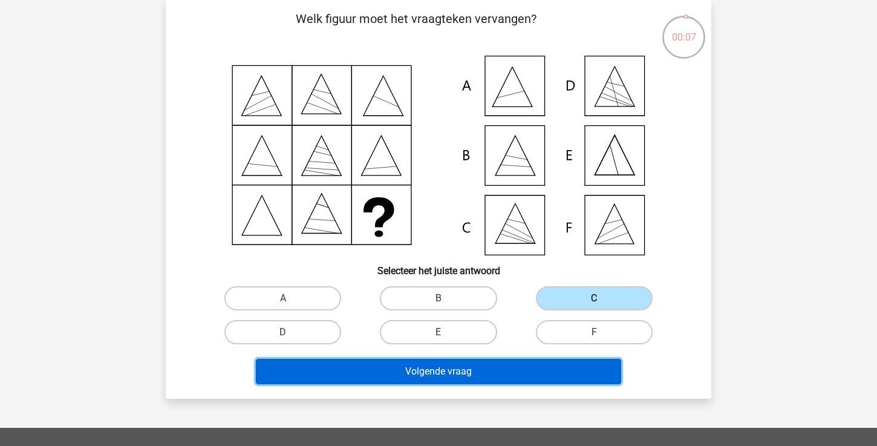
click at [509, 375] on button "Volgende vraag" at bounding box center [439, 371] width 366 height 25
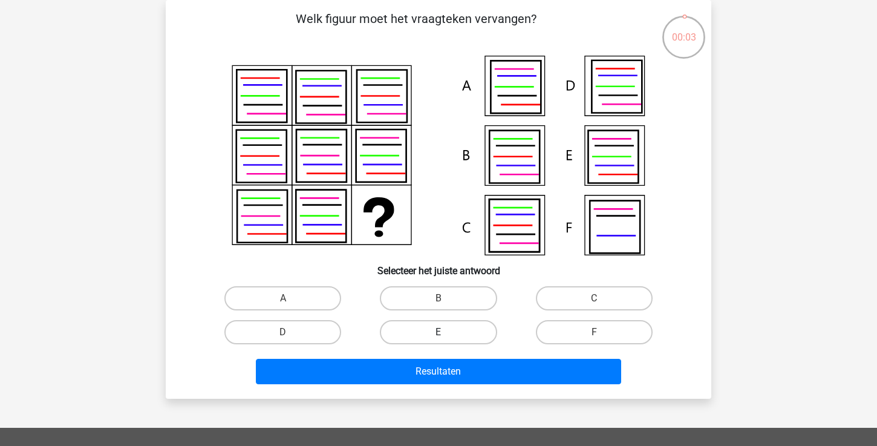
click at [462, 336] on label "E" at bounding box center [438, 332] width 117 height 24
click at [447, 336] on input "E" at bounding box center [443, 336] width 8 height 8
radio input "true"
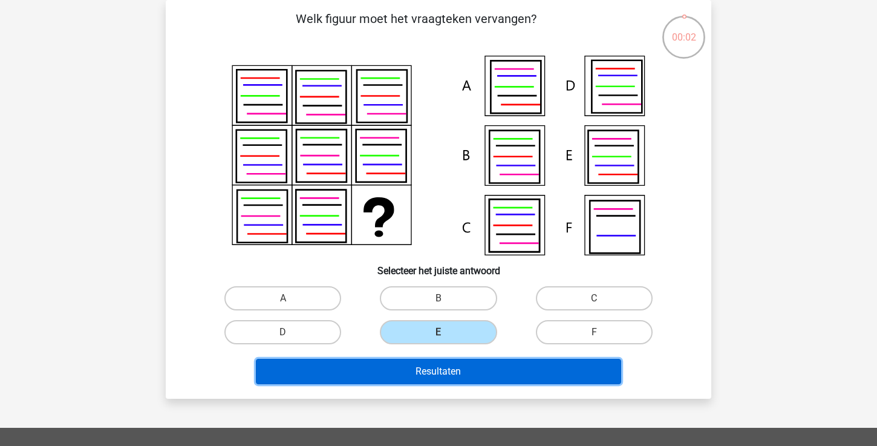
click at [456, 372] on button "Resultaten" at bounding box center [439, 371] width 366 height 25
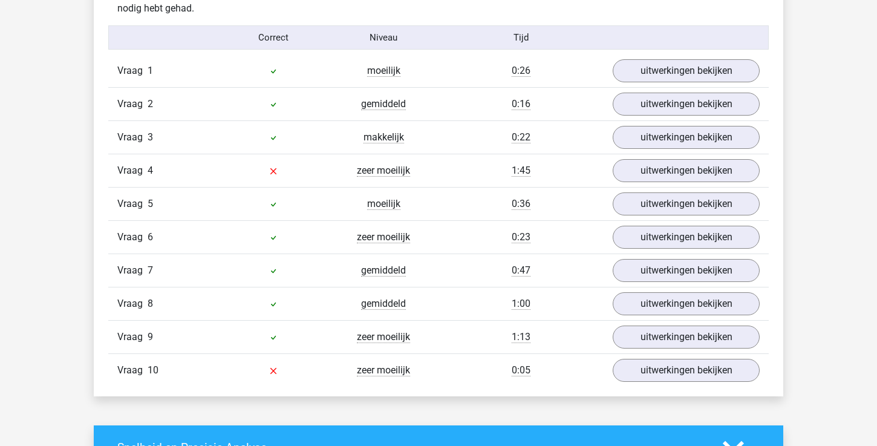
scroll to position [745, 0]
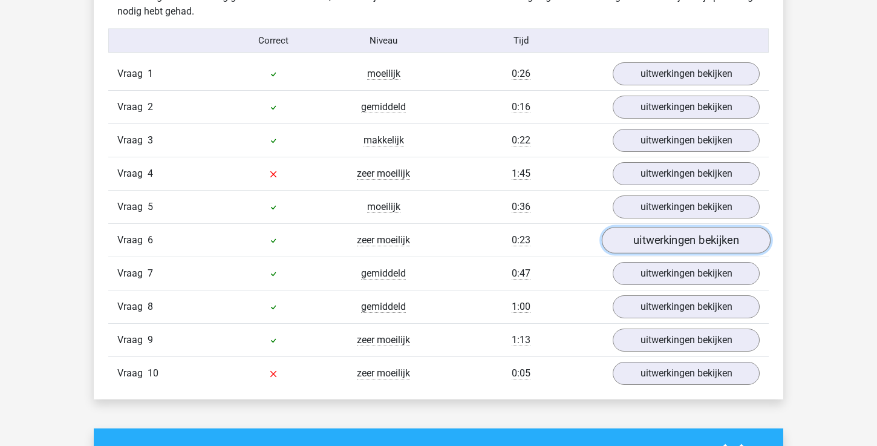
click at [642, 237] on link "uitwerkingen bekijken" at bounding box center [686, 240] width 169 height 27
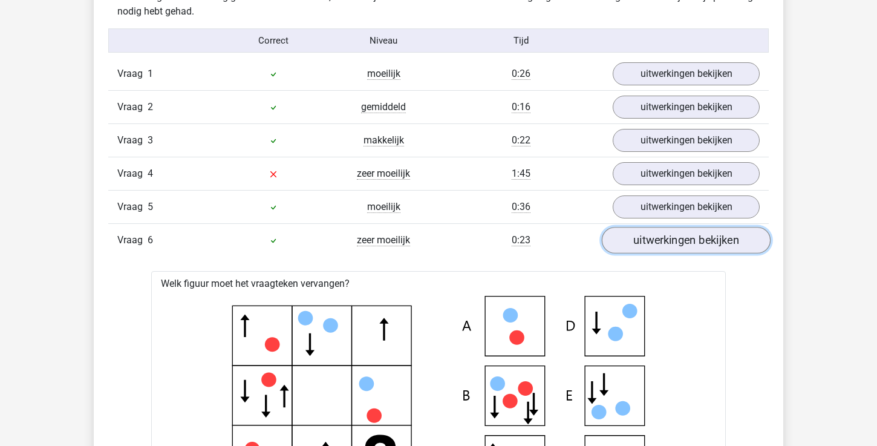
click at [642, 237] on link "uitwerkingen bekijken" at bounding box center [686, 240] width 169 height 27
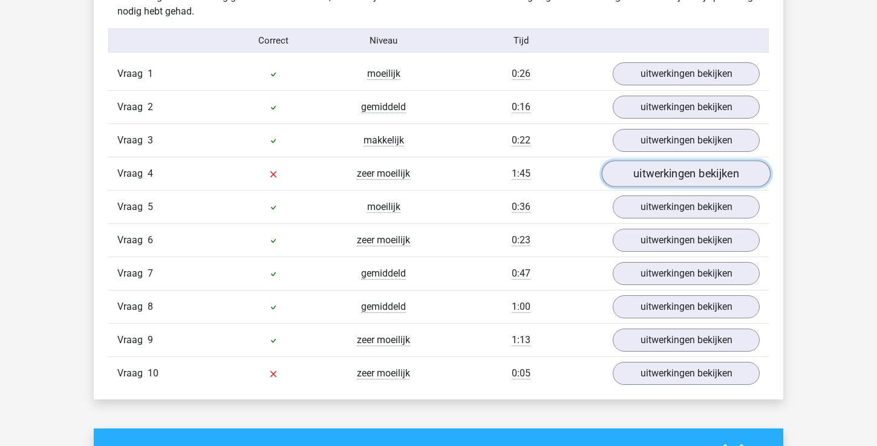
click at [657, 180] on link "uitwerkingen bekijken" at bounding box center [686, 173] width 169 height 27
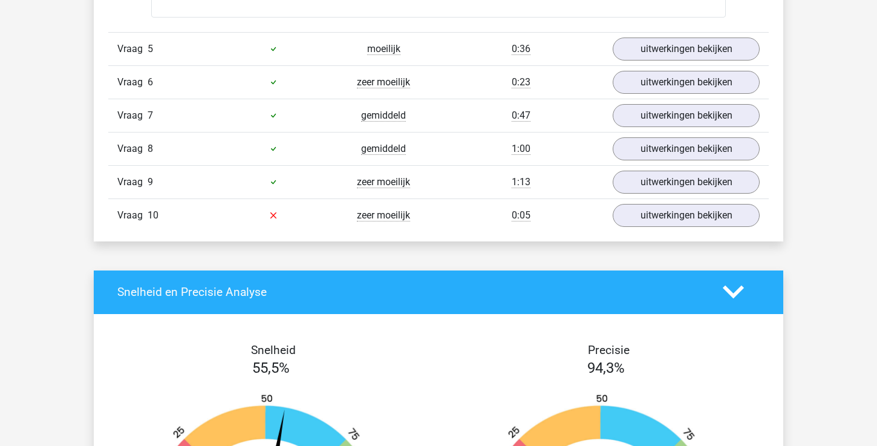
scroll to position [1450, 0]
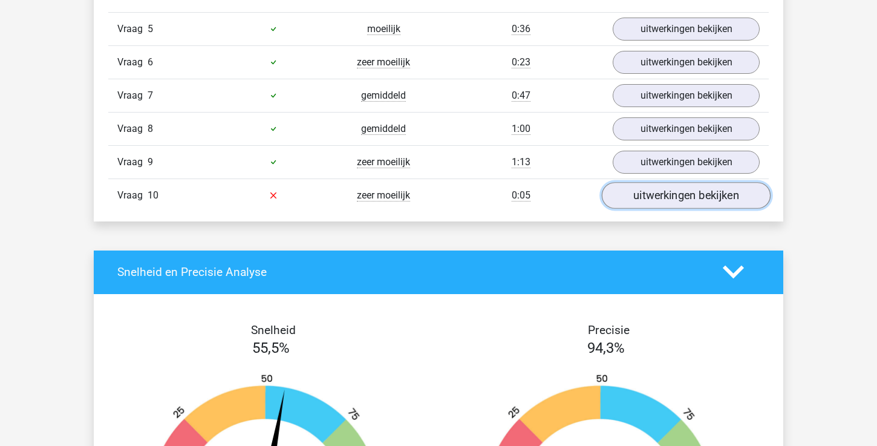
click at [678, 194] on link "uitwerkingen bekijken" at bounding box center [686, 195] width 169 height 27
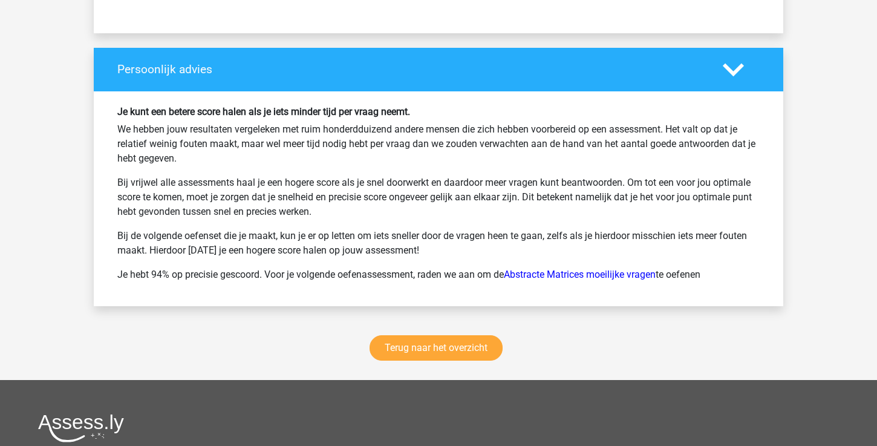
scroll to position [2634, 0]
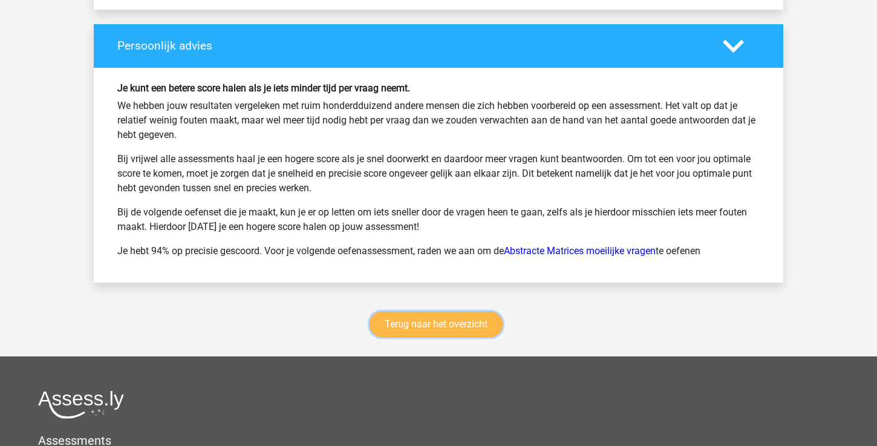
click at [442, 320] on link "Terug naar het overzicht" at bounding box center [436, 324] width 133 height 25
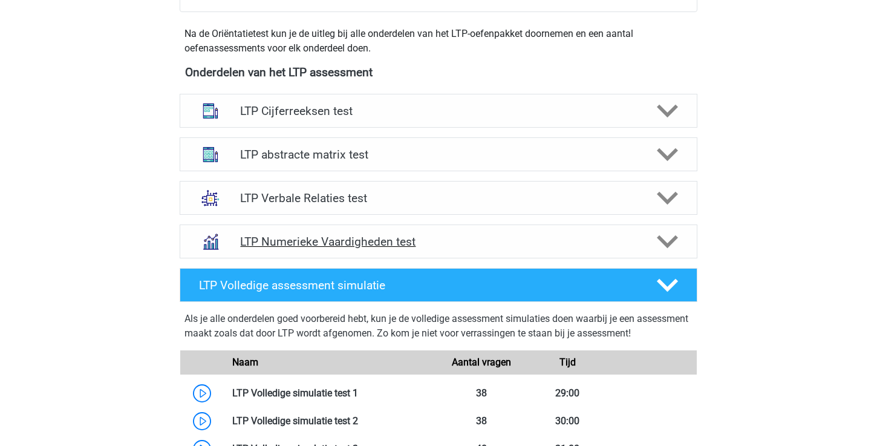
scroll to position [426, 0]
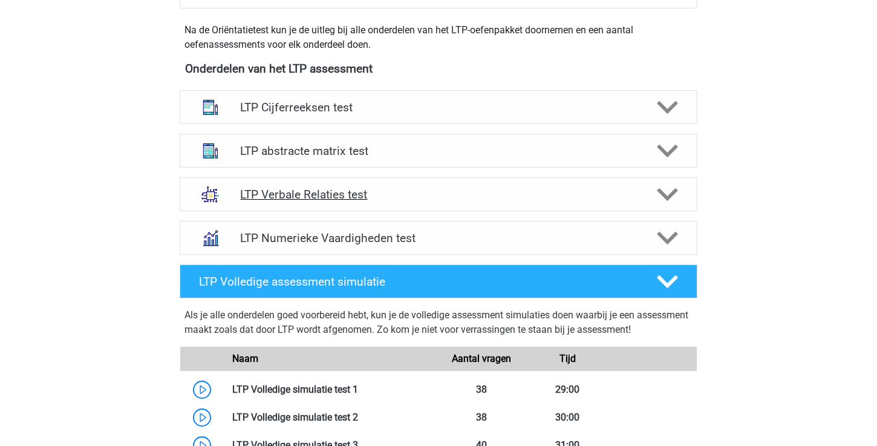
click at [520, 196] on h4 "LTP Verbale Relaties test" at bounding box center [438, 195] width 396 height 14
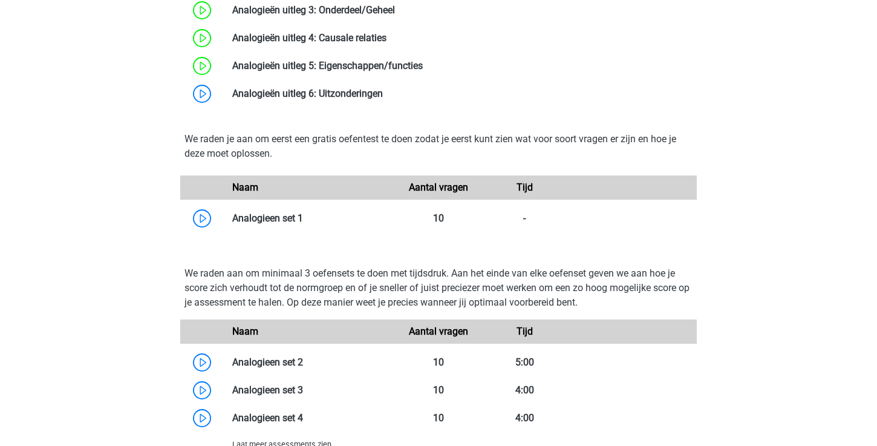
scroll to position [906, 0]
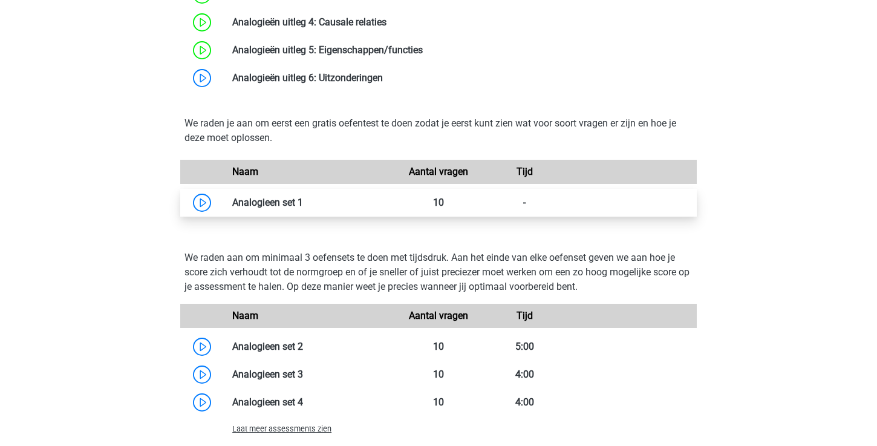
click at [303, 203] on link at bounding box center [303, 202] width 0 height 11
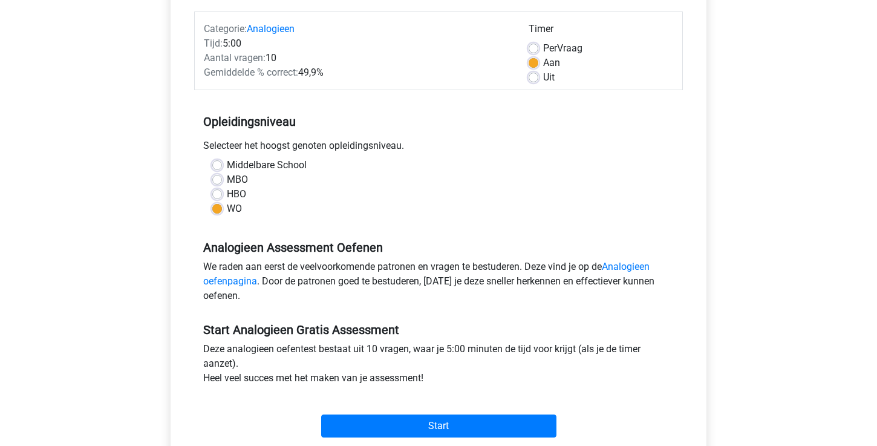
scroll to position [275, 0]
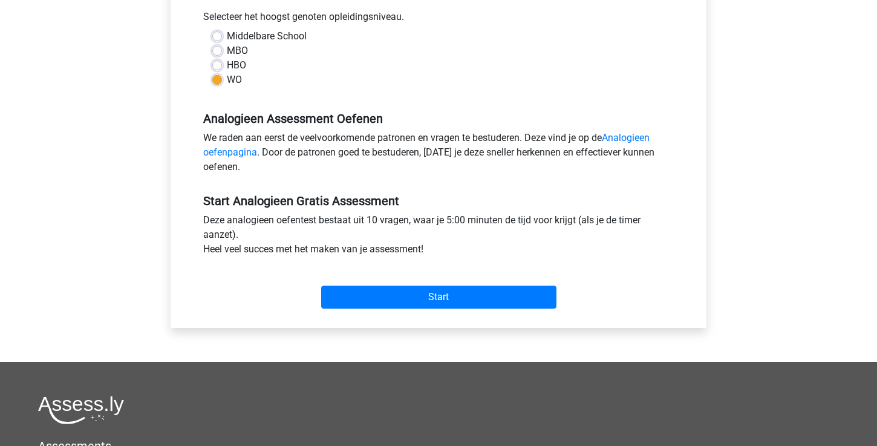
click at [392, 284] on div "Start" at bounding box center [438, 287] width 489 height 42
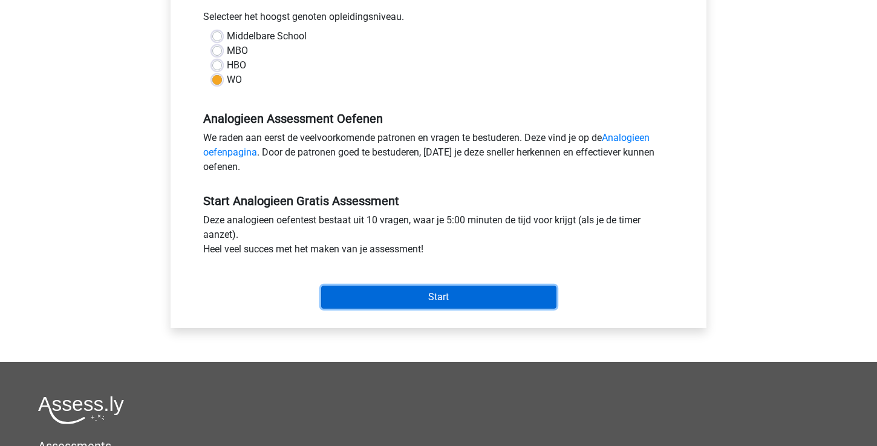
click at [385, 298] on input "Start" at bounding box center [438, 297] width 235 height 23
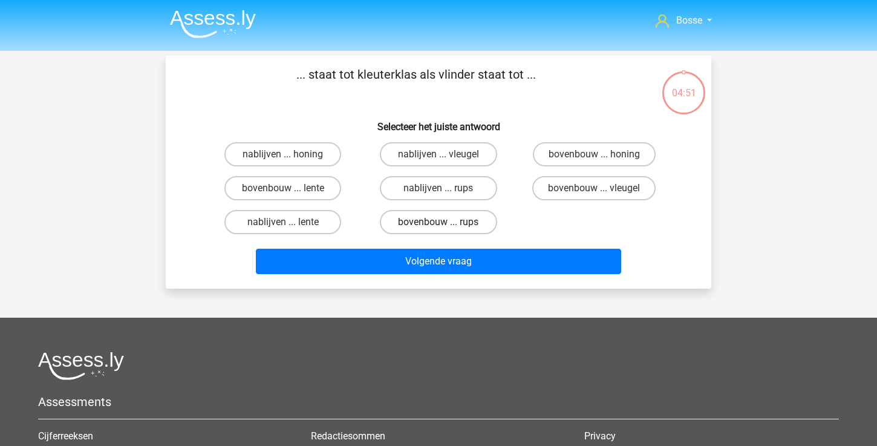
click at [412, 221] on label "bovenbouw ... rups" at bounding box center [438, 222] width 117 height 24
click at [439, 222] on input "bovenbouw ... rups" at bounding box center [443, 226] width 8 height 8
radio input "true"
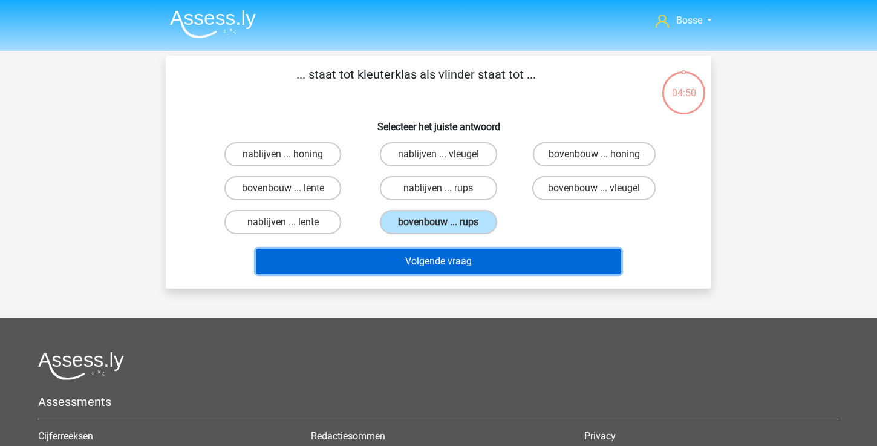
click at [405, 267] on button "Volgende vraag" at bounding box center [439, 261] width 366 height 25
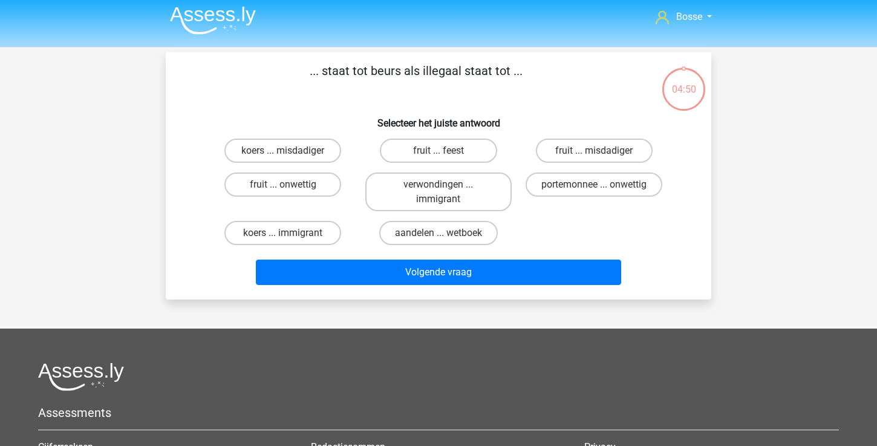
scroll to position [3, 0]
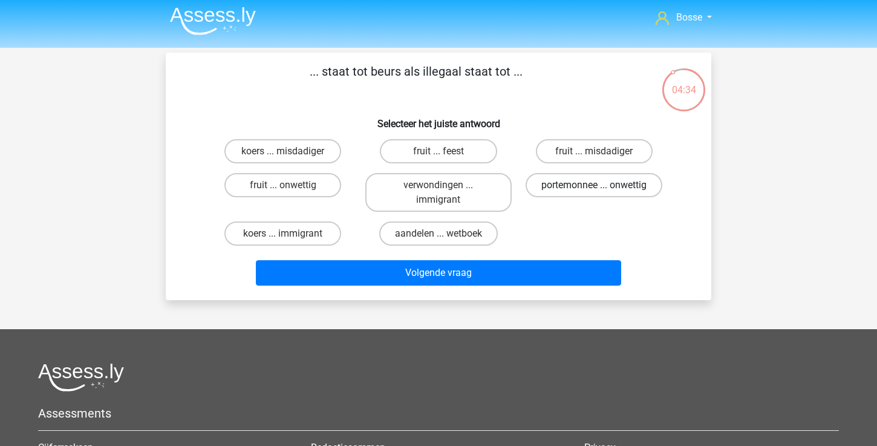
click at [593, 177] on label "portemonnee ... onwettig" at bounding box center [594, 185] width 137 height 24
click at [594, 185] on input "portemonnee ... onwettig" at bounding box center [598, 189] width 8 height 8
radio input "true"
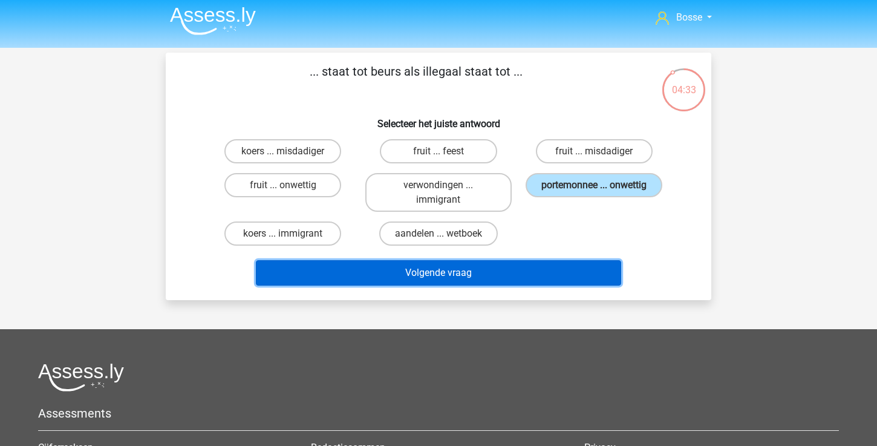
click at [496, 277] on button "Volgende vraag" at bounding box center [439, 272] width 366 height 25
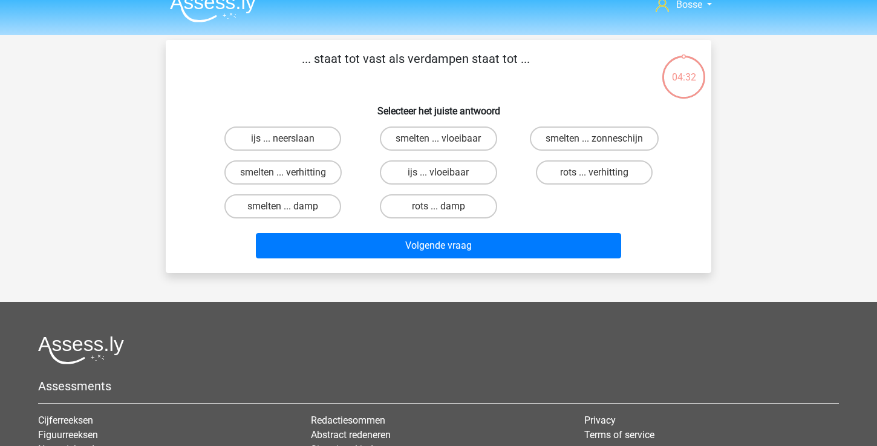
scroll to position [0, 0]
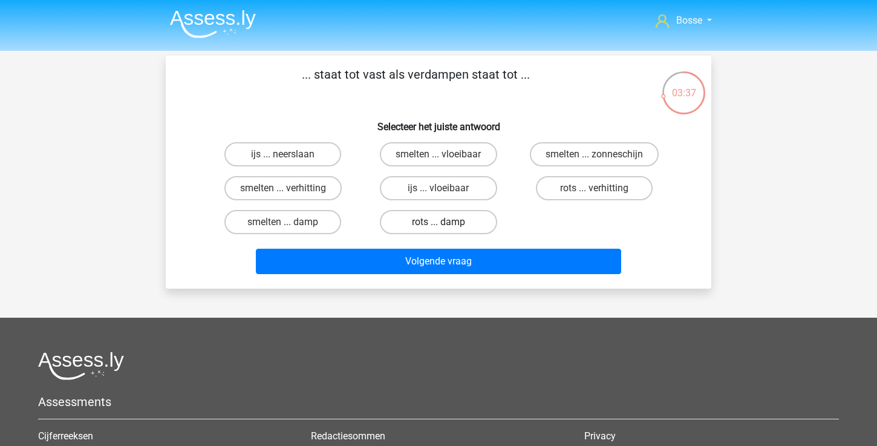
click at [448, 223] on label "rots ... damp" at bounding box center [438, 222] width 117 height 24
click at [447, 223] on input "rots ... damp" at bounding box center [443, 226] width 8 height 8
radio input "true"
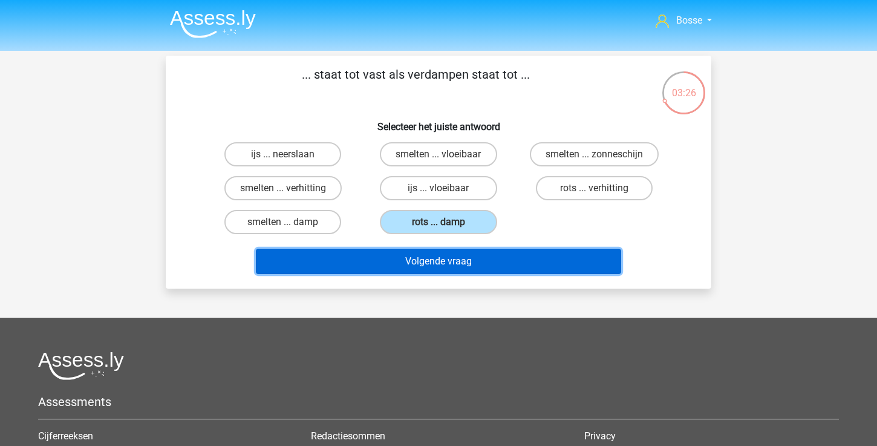
click at [456, 259] on button "Volgende vraag" at bounding box center [439, 261] width 366 height 25
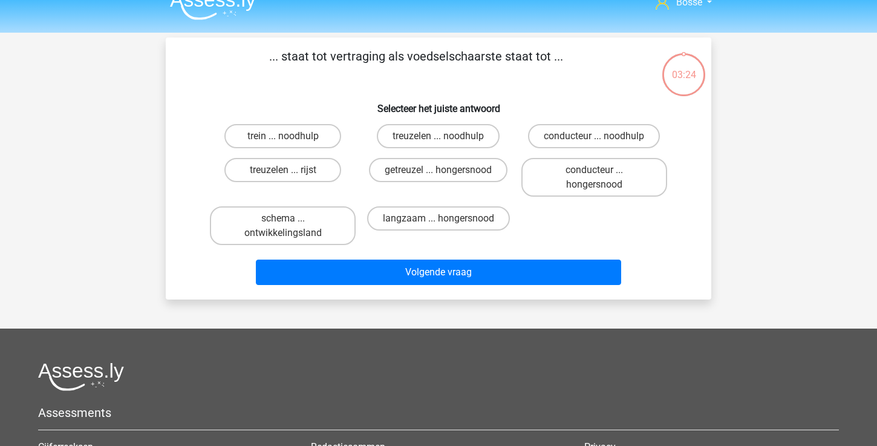
scroll to position [16, 0]
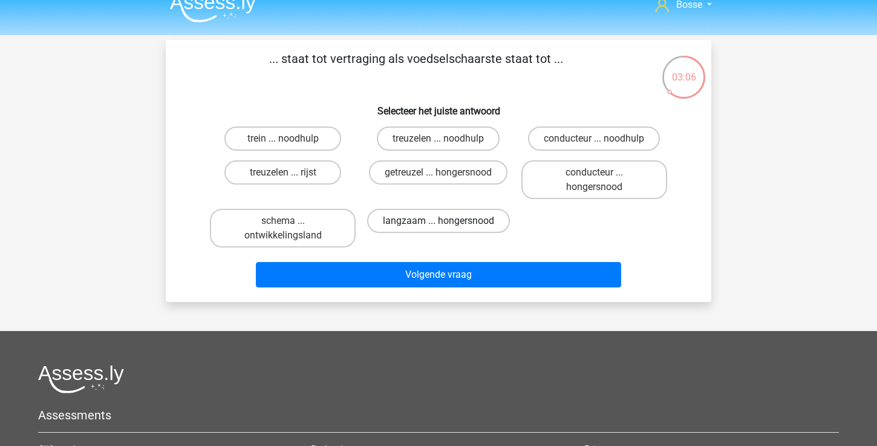
click at [479, 221] on label "langzaam ... hongersnood" at bounding box center [438, 221] width 143 height 24
click at [447, 221] on input "langzaam ... hongersnood" at bounding box center [443, 225] width 8 height 8
radio input "true"
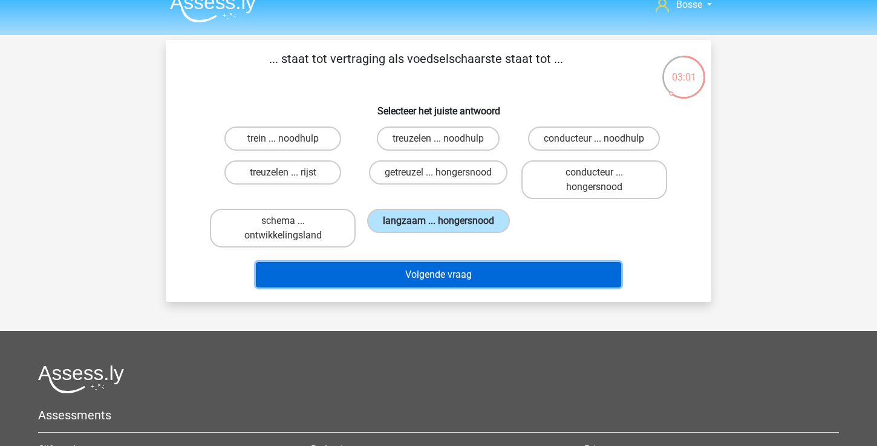
click at [488, 277] on button "Volgende vraag" at bounding box center [439, 274] width 366 height 25
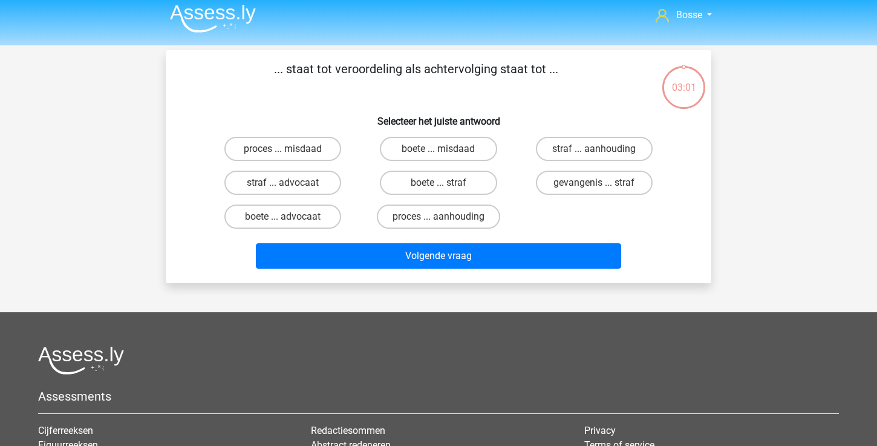
scroll to position [5, 0]
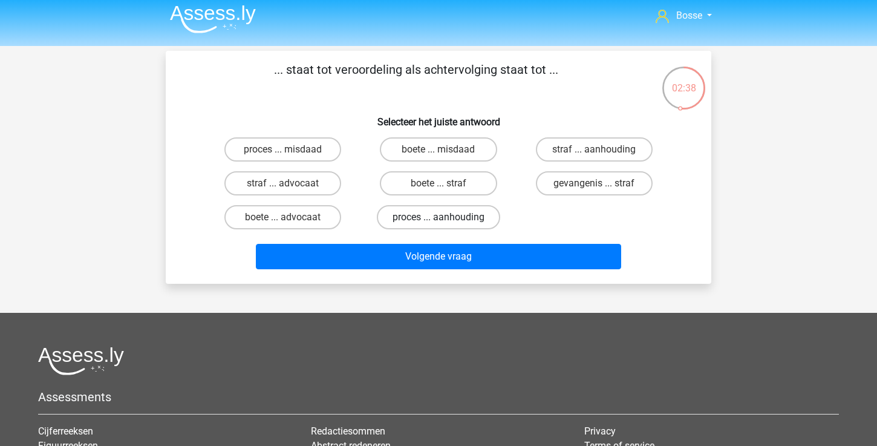
click at [489, 217] on label "proces ... aanhouding" at bounding box center [438, 217] width 123 height 24
click at [447, 217] on input "proces ... aanhouding" at bounding box center [443, 221] width 8 height 8
radio input "true"
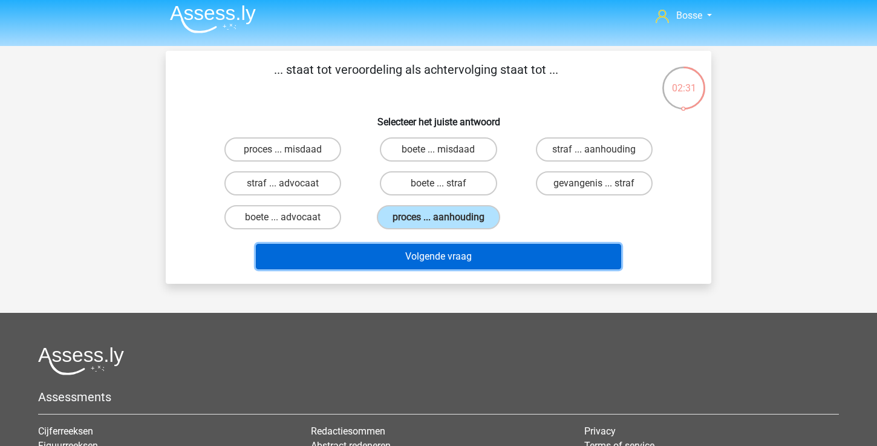
click at [485, 255] on button "Volgende vraag" at bounding box center [439, 256] width 366 height 25
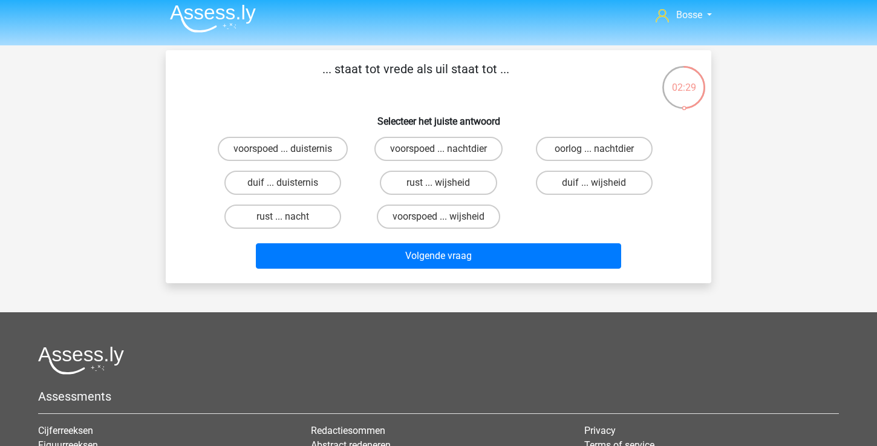
scroll to position [0, 0]
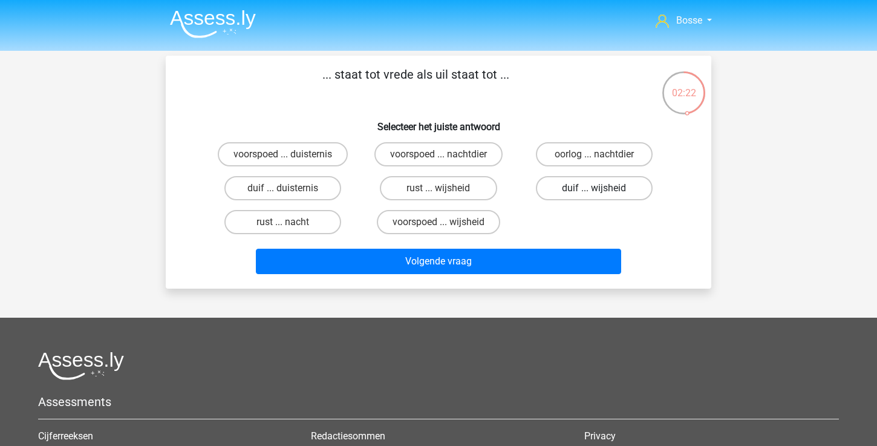
click at [593, 188] on label "duif ... wijsheid" at bounding box center [594, 188] width 117 height 24
click at [594, 188] on input "duif ... wijsheid" at bounding box center [598, 192] width 8 height 8
radio input "true"
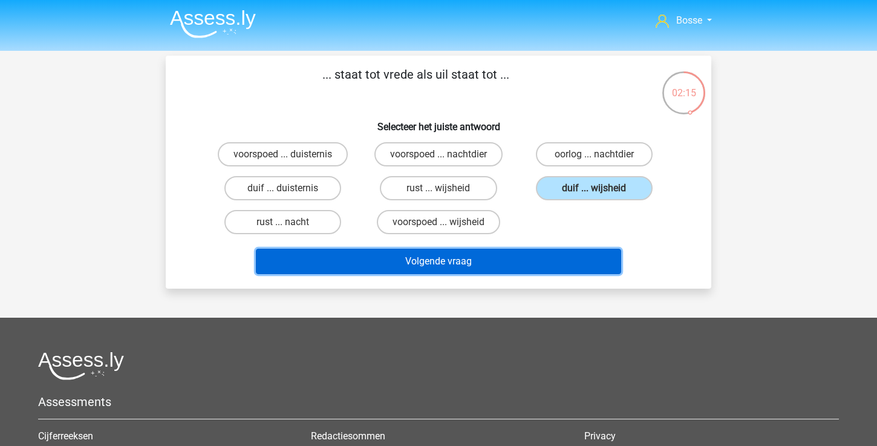
click at [562, 267] on button "Volgende vraag" at bounding box center [439, 261] width 366 height 25
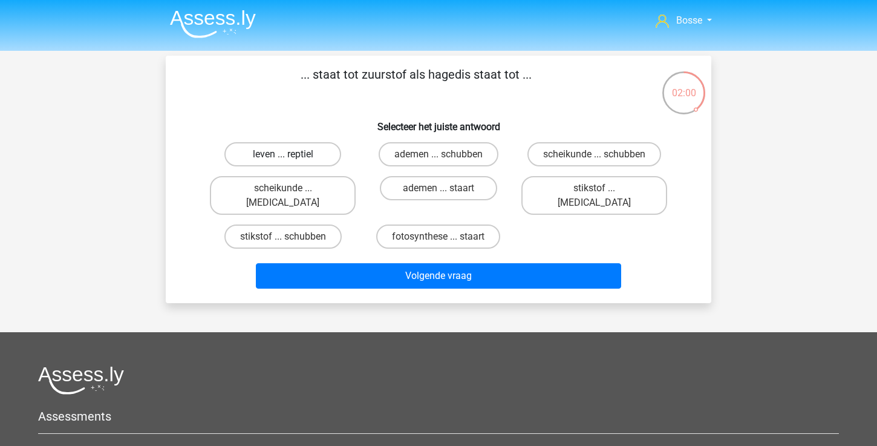
click at [301, 152] on label "leven ... reptiel" at bounding box center [282, 154] width 117 height 24
click at [291, 154] on input "leven ... reptiel" at bounding box center [287, 158] width 8 height 8
radio input "true"
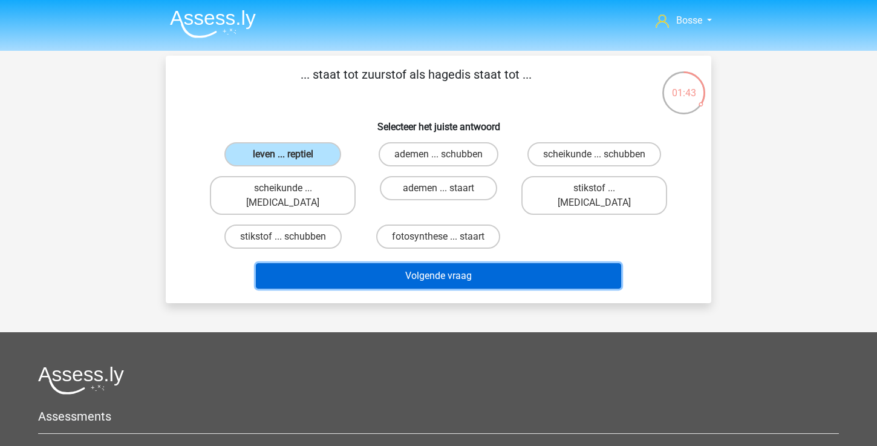
click at [392, 269] on button "Volgende vraag" at bounding box center [439, 275] width 366 height 25
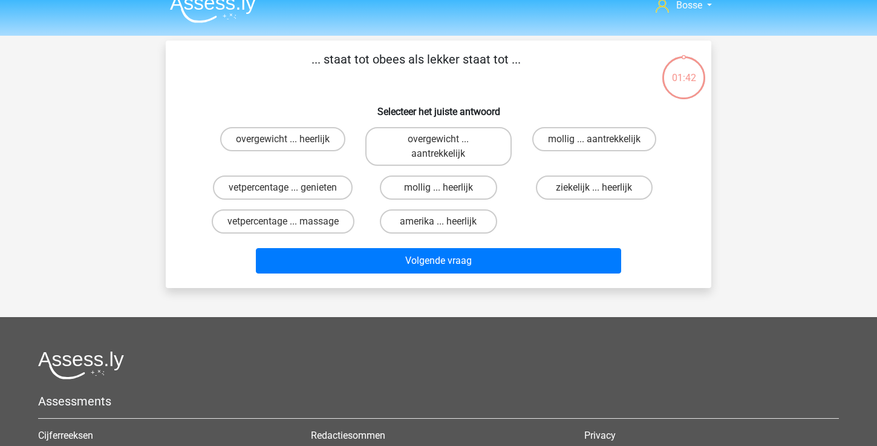
scroll to position [9, 0]
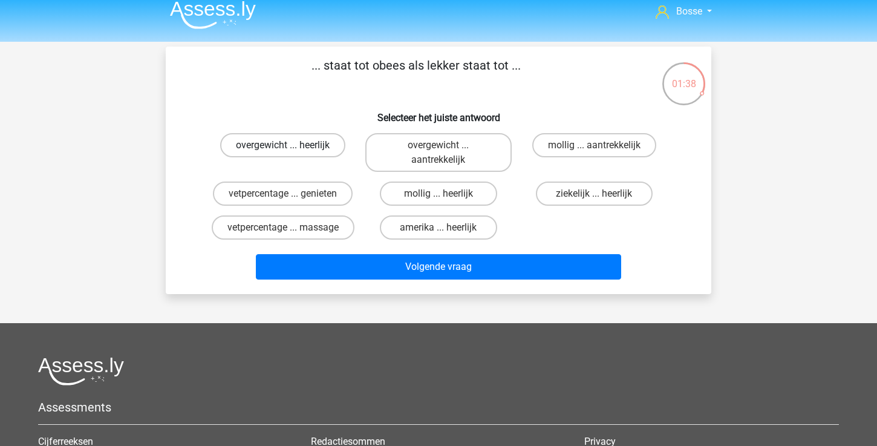
click at [301, 149] on label "overgewicht ... heerlijk" at bounding box center [282, 145] width 125 height 24
click at [291, 149] on input "overgewicht ... heerlijk" at bounding box center [287, 149] width 8 height 8
radio input "true"
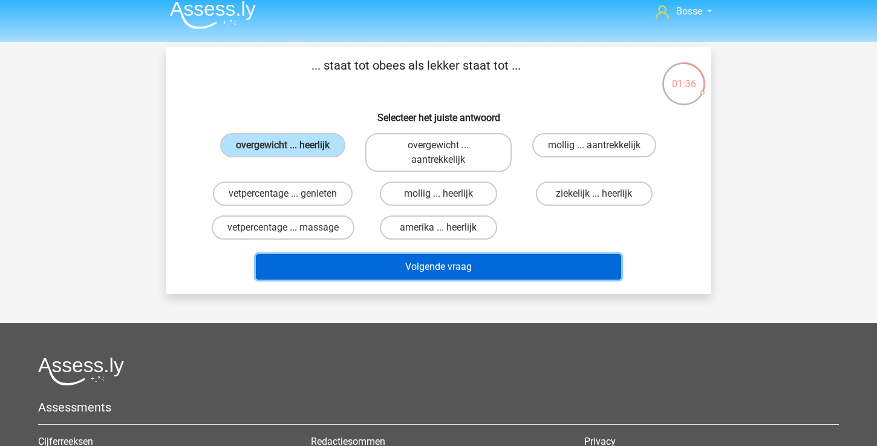
click at [377, 269] on button "Volgende vraag" at bounding box center [439, 266] width 366 height 25
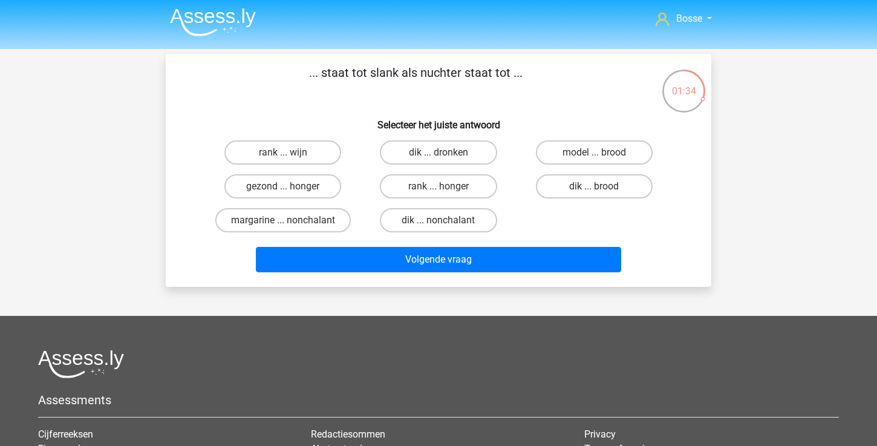
scroll to position [0, 0]
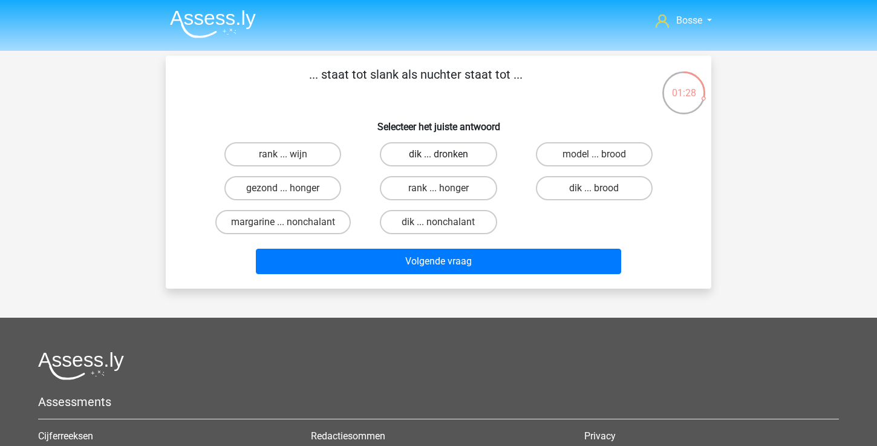
click at [457, 151] on label "dik ... dronken" at bounding box center [438, 154] width 117 height 24
click at [447, 154] on input "dik ... dronken" at bounding box center [443, 158] width 8 height 8
radio input "true"
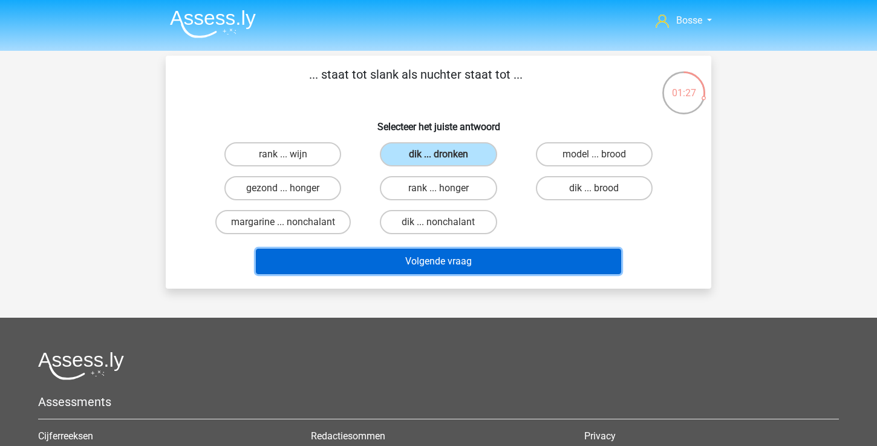
click at [448, 264] on button "Volgende vraag" at bounding box center [439, 261] width 366 height 25
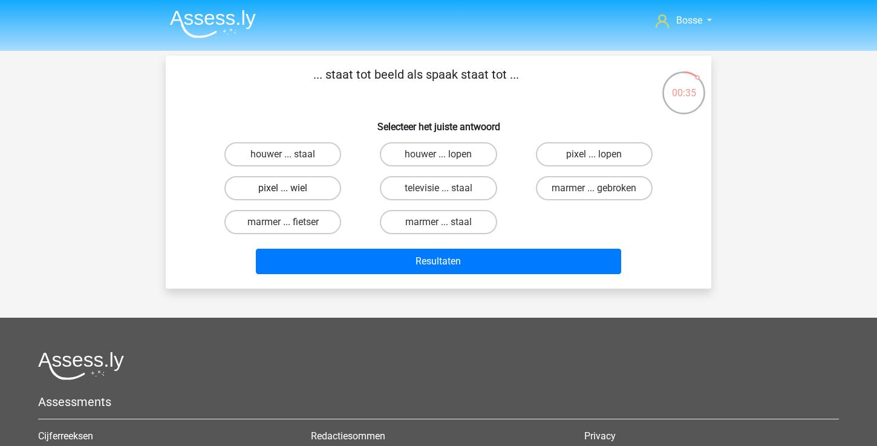
click at [312, 195] on label "pixel ... wiel" at bounding box center [282, 188] width 117 height 24
click at [291, 195] on input "pixel ... wiel" at bounding box center [287, 192] width 8 height 8
radio input "true"
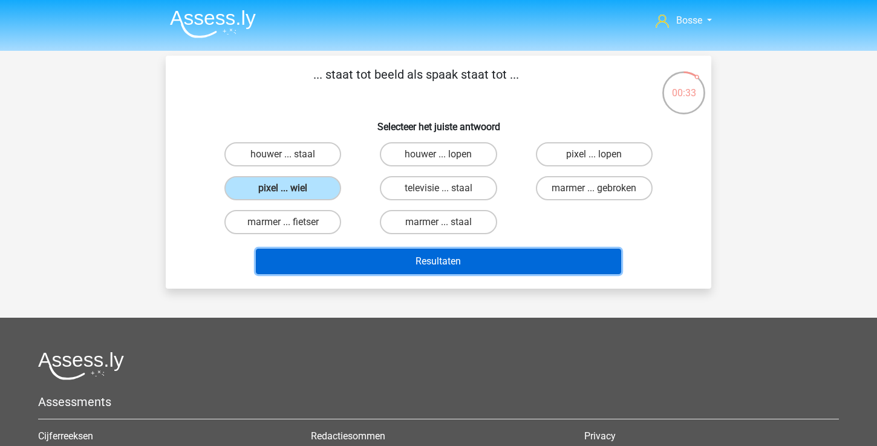
click at [453, 261] on button "Resultaten" at bounding box center [439, 261] width 366 height 25
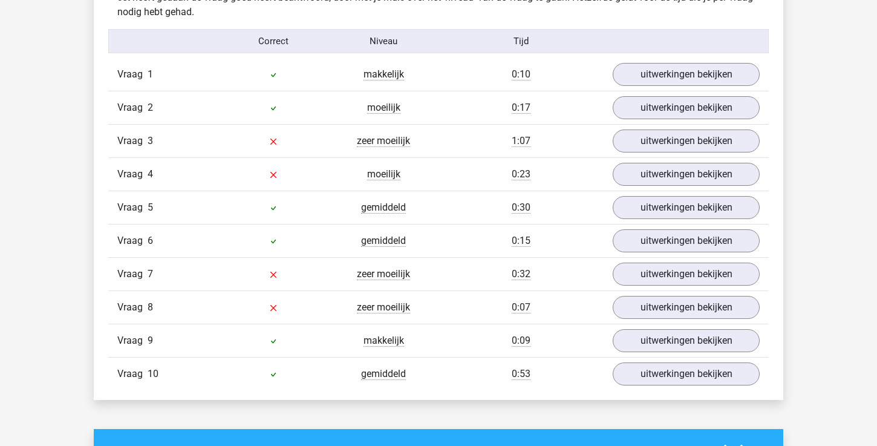
scroll to position [774, 0]
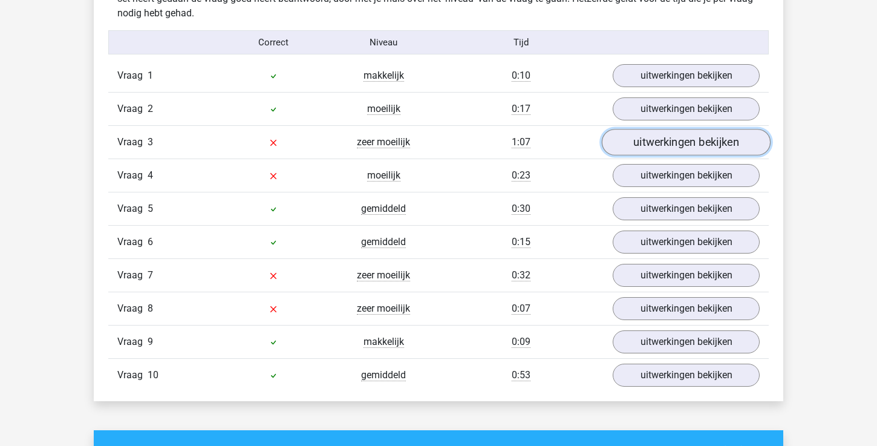
click at [701, 150] on link "uitwerkingen bekijken" at bounding box center [686, 142] width 169 height 27
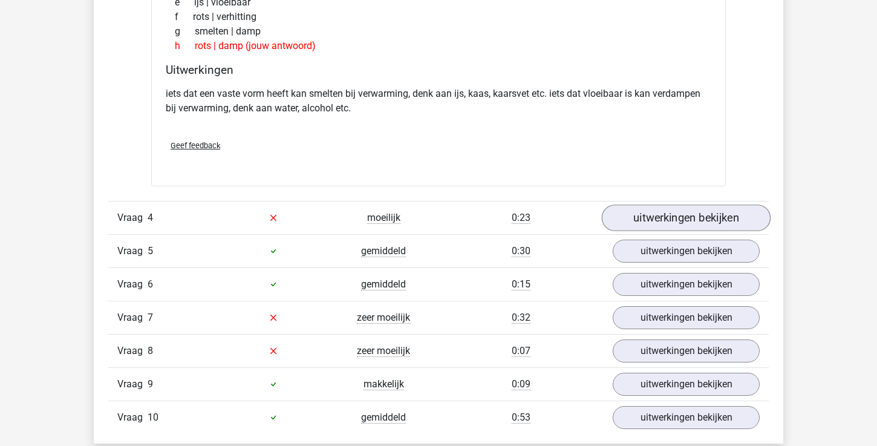
scroll to position [1067, 0]
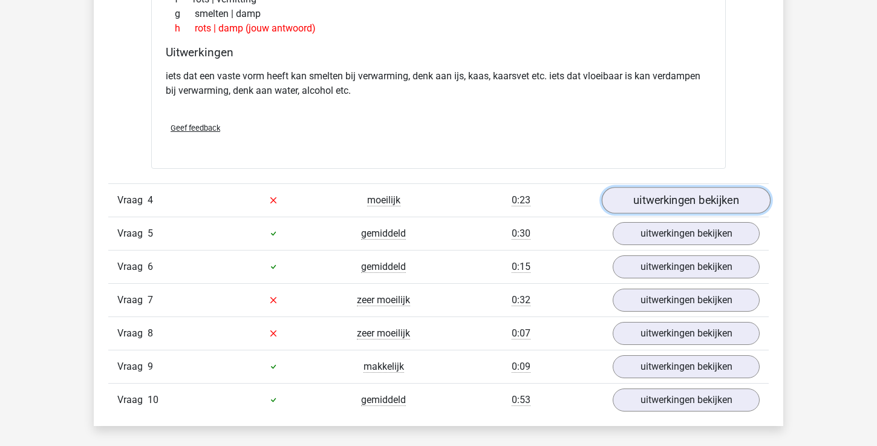
click at [670, 197] on link "uitwerkingen bekijken" at bounding box center [686, 200] width 169 height 27
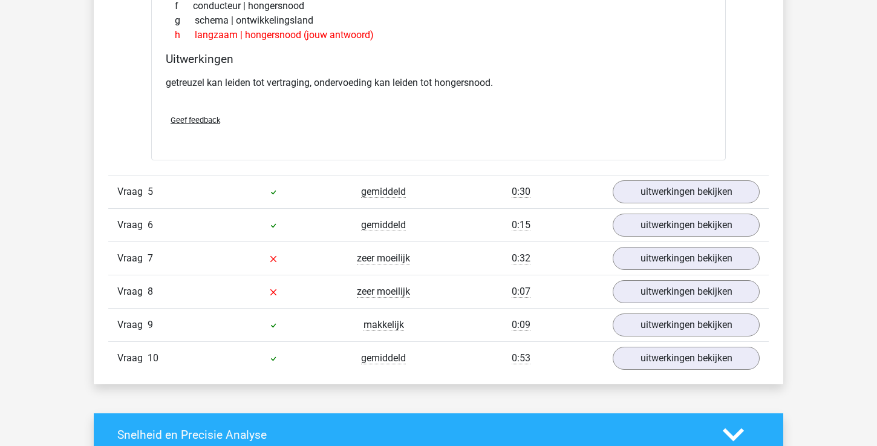
scroll to position [1465, 0]
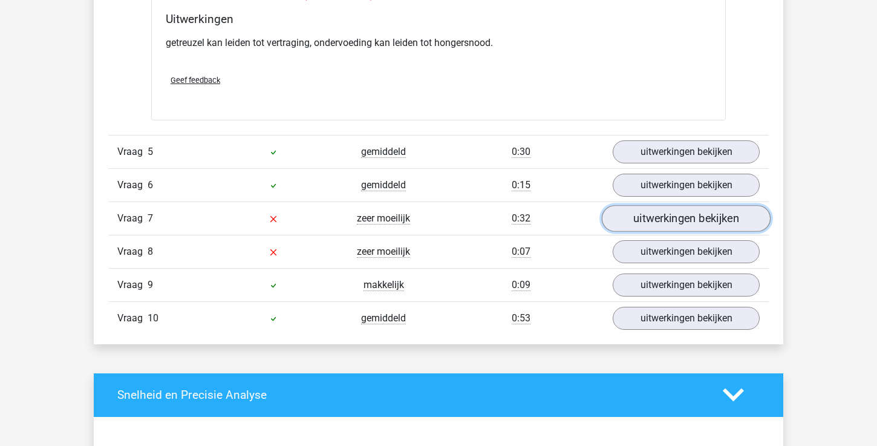
click at [676, 215] on link "uitwerkingen bekijken" at bounding box center [686, 218] width 169 height 27
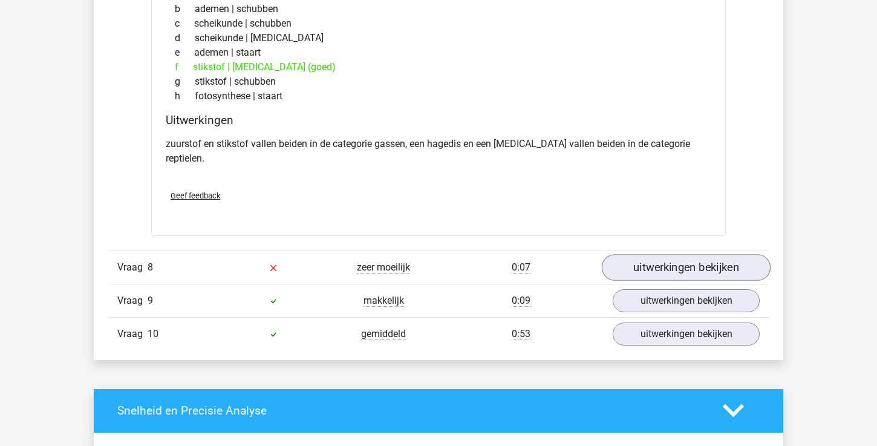
scroll to position [1775, 0]
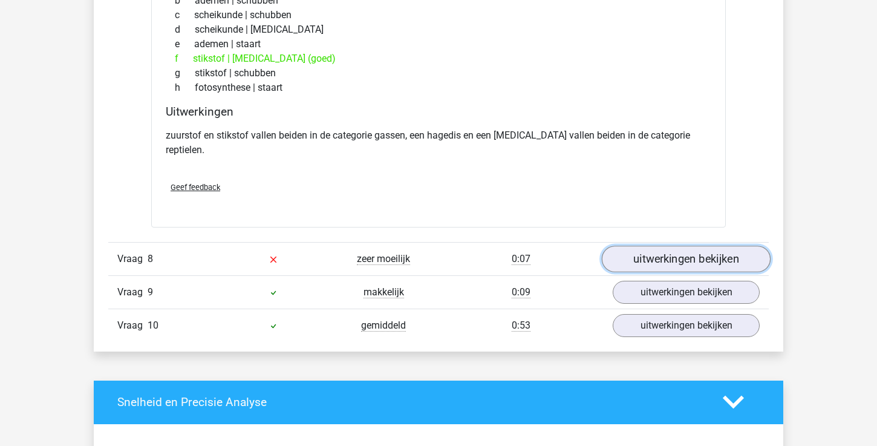
click at [672, 247] on link "uitwerkingen bekijken" at bounding box center [686, 259] width 169 height 27
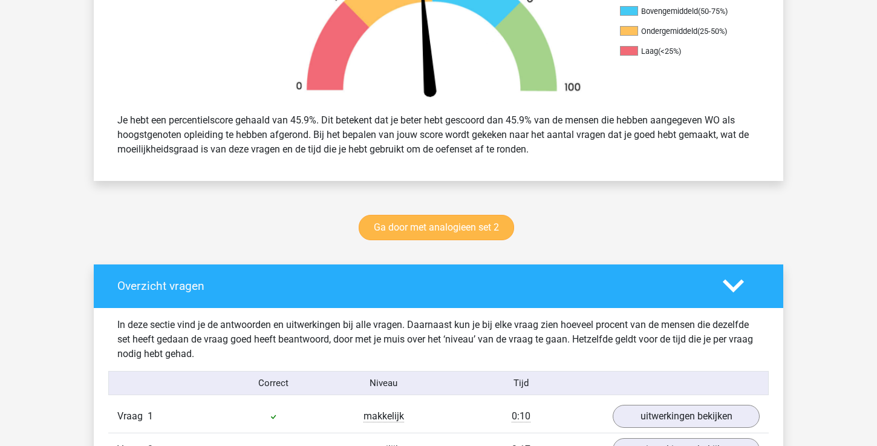
scroll to position [440, 0]
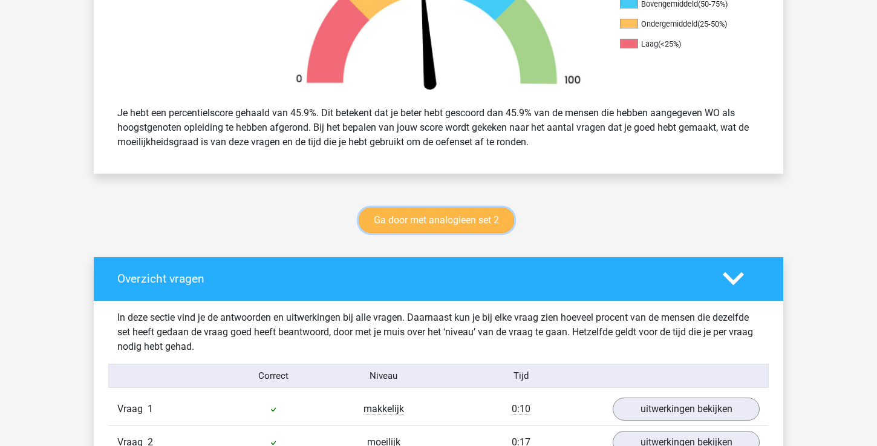
click at [485, 220] on link "Ga door met analogieen set 2" at bounding box center [436, 220] width 155 height 25
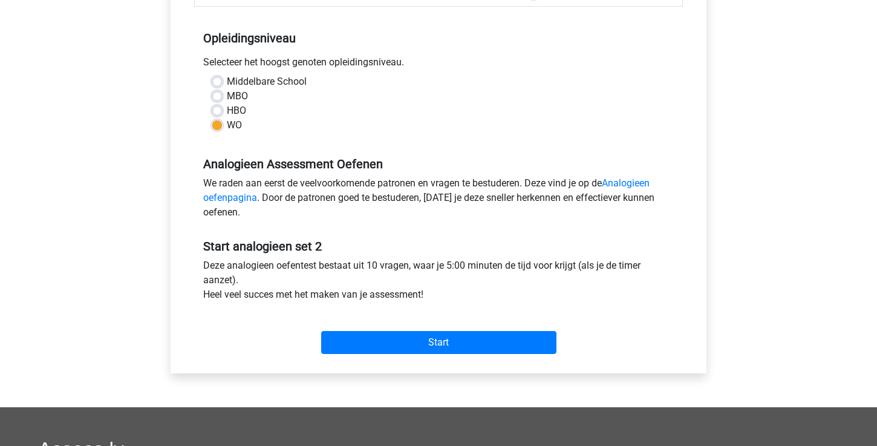
scroll to position [231, 0]
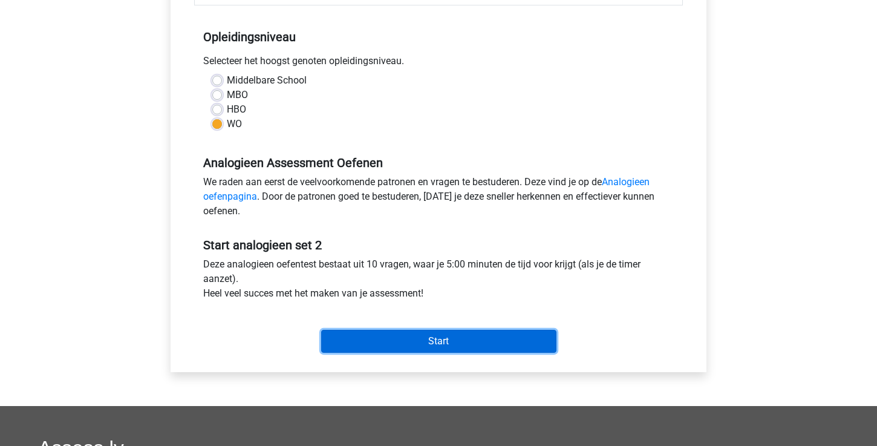
click at [433, 339] on input "Start" at bounding box center [438, 341] width 235 height 23
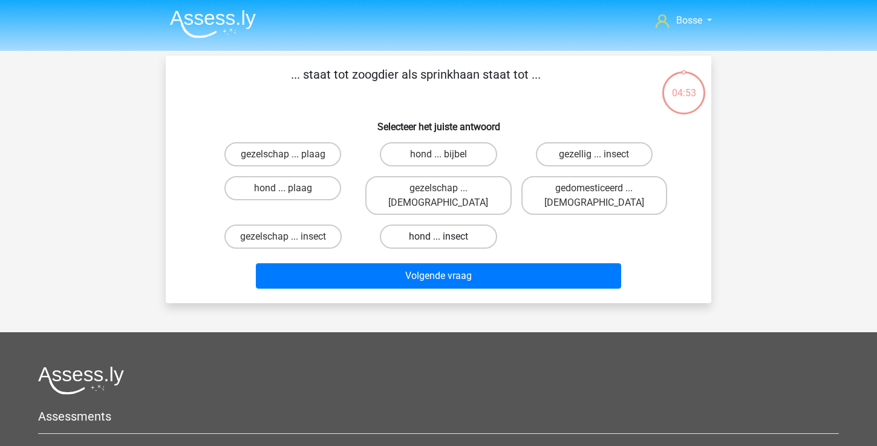
click at [443, 224] on label "hond ... insect" at bounding box center [438, 236] width 117 height 24
click at [443, 237] on input "hond ... insect" at bounding box center [443, 241] width 8 height 8
radio input "true"
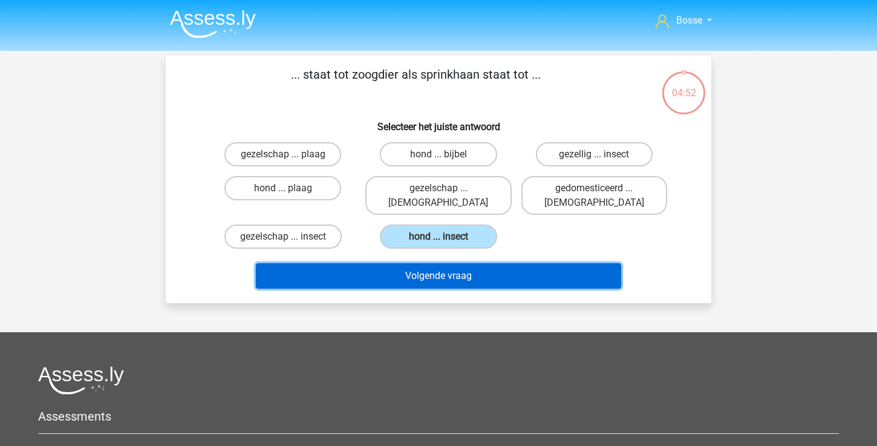
click at [430, 263] on button "Volgende vraag" at bounding box center [439, 275] width 366 height 25
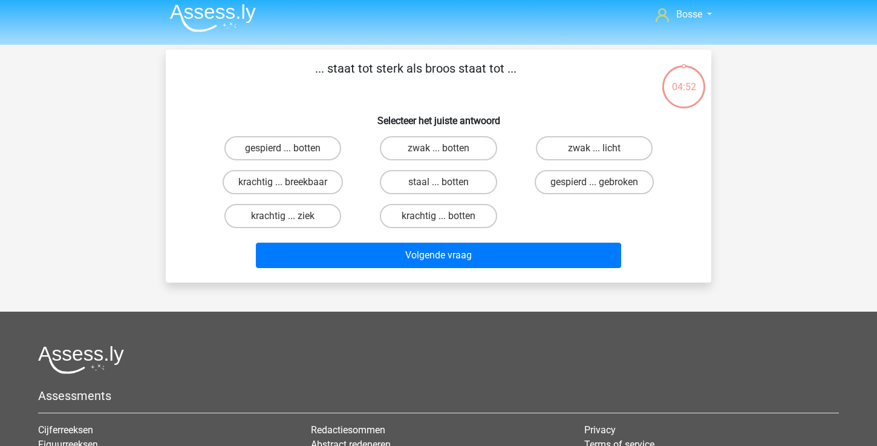
scroll to position [5, 0]
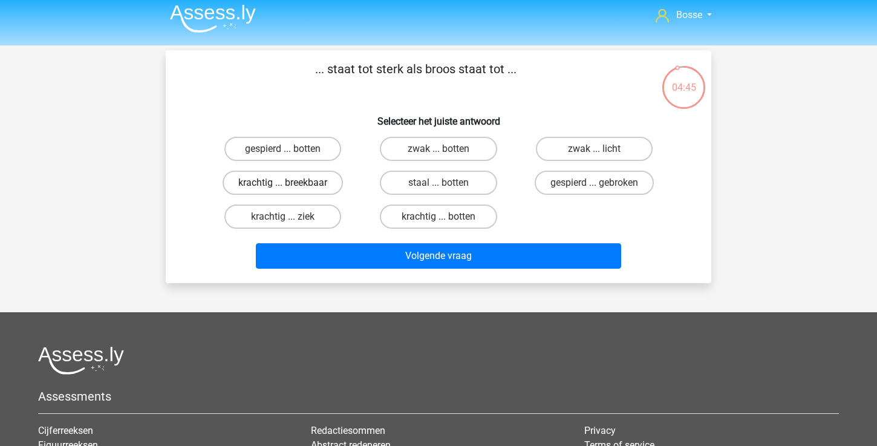
click at [323, 186] on label "krachtig ... breekbaar" at bounding box center [283, 183] width 120 height 24
click at [291, 186] on input "krachtig ... breekbaar" at bounding box center [287, 187] width 8 height 8
radio input "true"
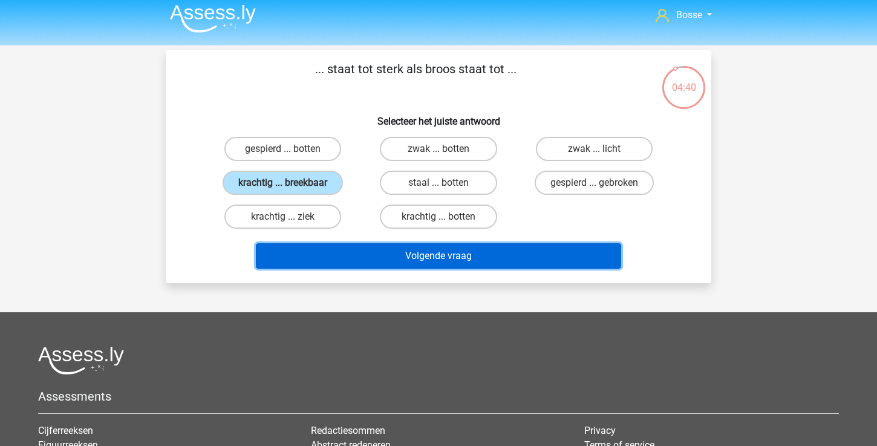
click at [369, 257] on button "Volgende vraag" at bounding box center [439, 255] width 366 height 25
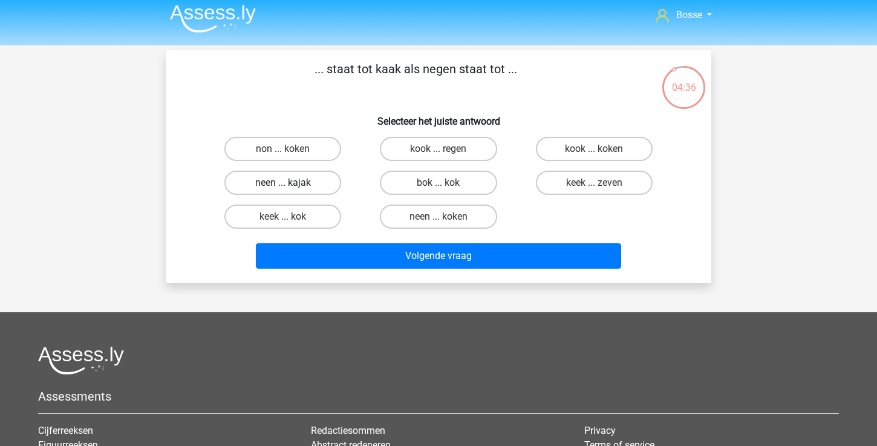
click at [326, 182] on label "neen ... kajak" at bounding box center [282, 183] width 117 height 24
click at [291, 183] on input "neen ... kajak" at bounding box center [287, 187] width 8 height 8
radio input "true"
click at [476, 148] on label "kook ... regen" at bounding box center [438, 149] width 117 height 24
click at [447, 149] on input "kook ... regen" at bounding box center [443, 153] width 8 height 8
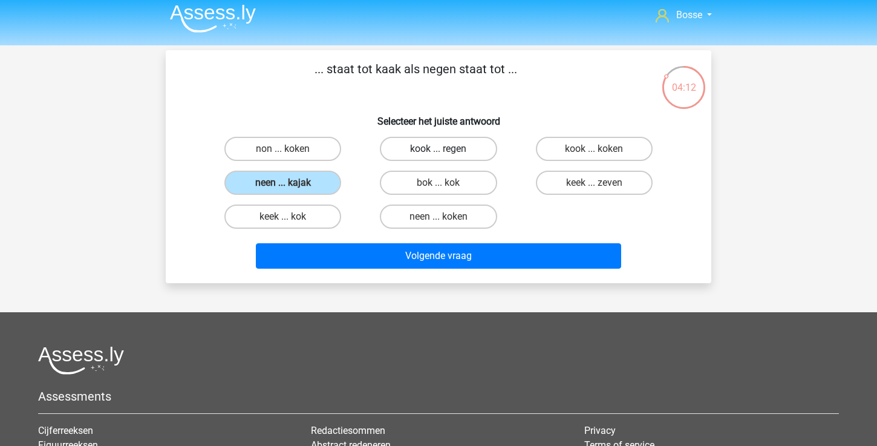
radio input "true"
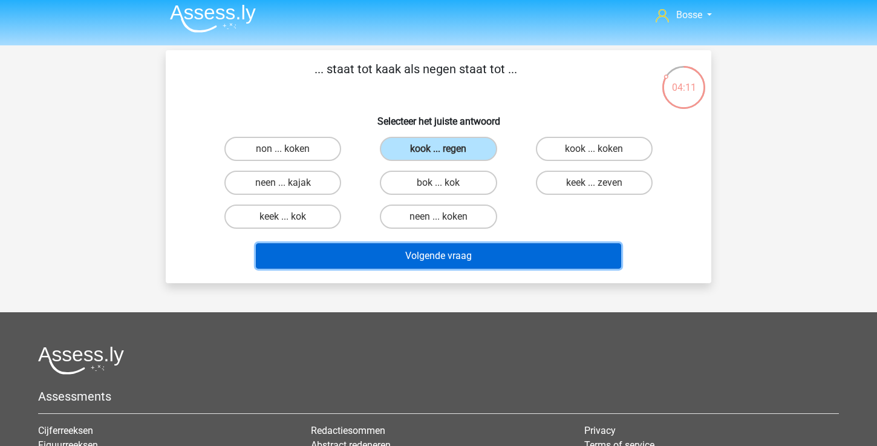
click at [450, 255] on button "Volgende vraag" at bounding box center [439, 255] width 366 height 25
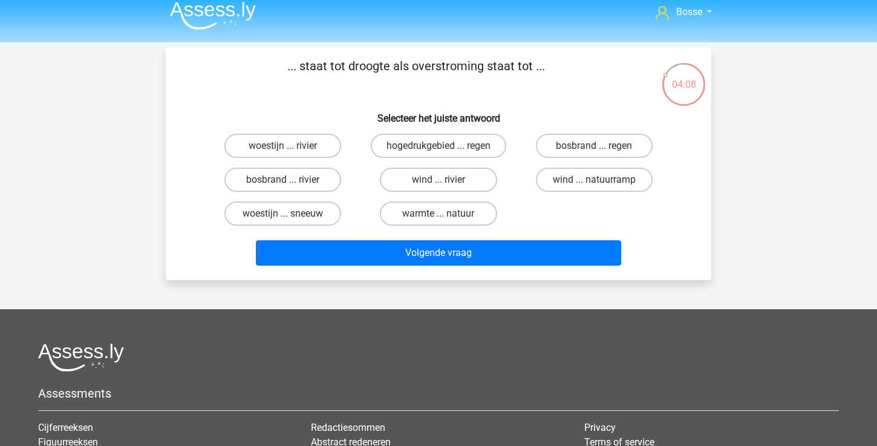
scroll to position [5, 0]
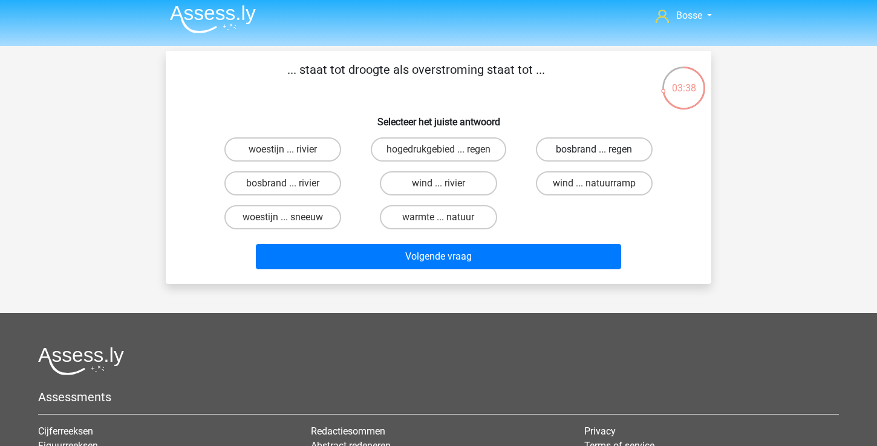
click at [585, 154] on label "bosbrand ... regen" at bounding box center [594, 149] width 117 height 24
click at [594, 154] on input "bosbrand ... regen" at bounding box center [598, 153] width 8 height 8
radio input "true"
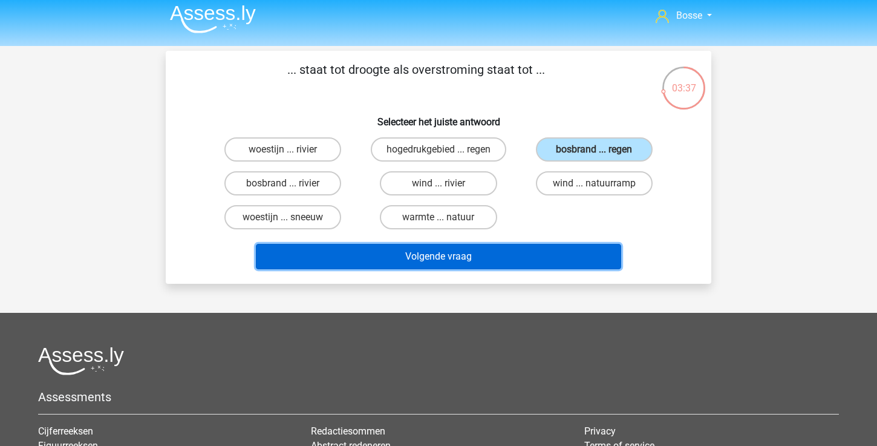
click at [520, 264] on button "Volgende vraag" at bounding box center [439, 256] width 366 height 25
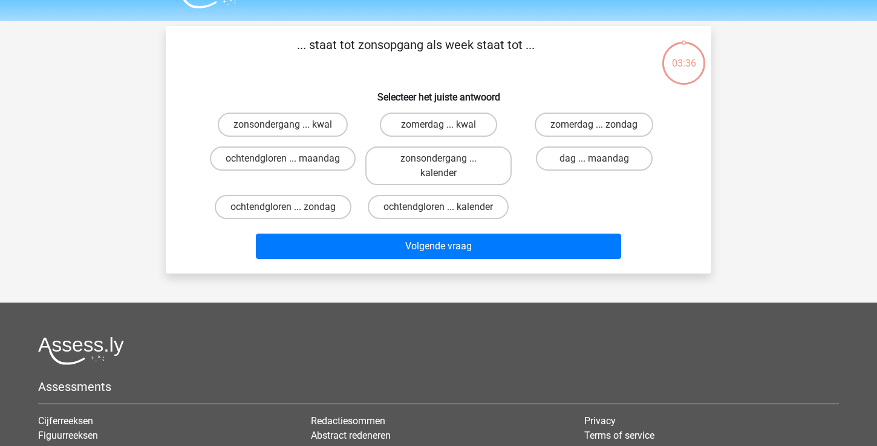
scroll to position [11, 0]
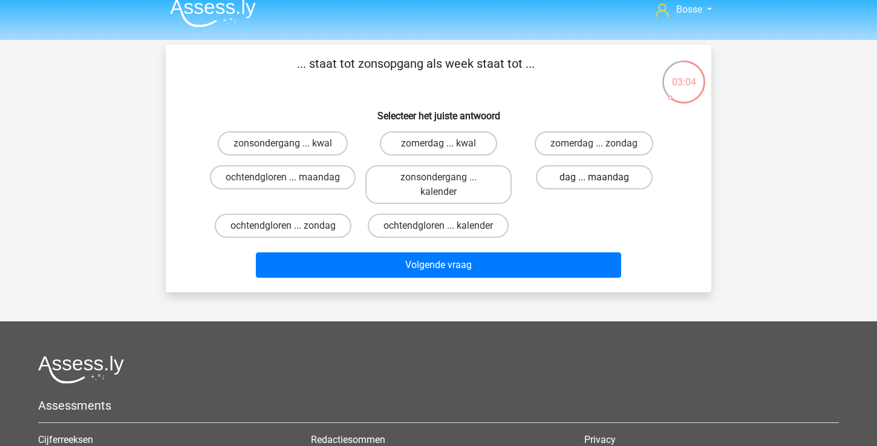
click at [588, 172] on label "dag ... maandag" at bounding box center [594, 177] width 117 height 24
click at [594, 177] on input "dag ... maandag" at bounding box center [598, 181] width 8 height 8
radio input "true"
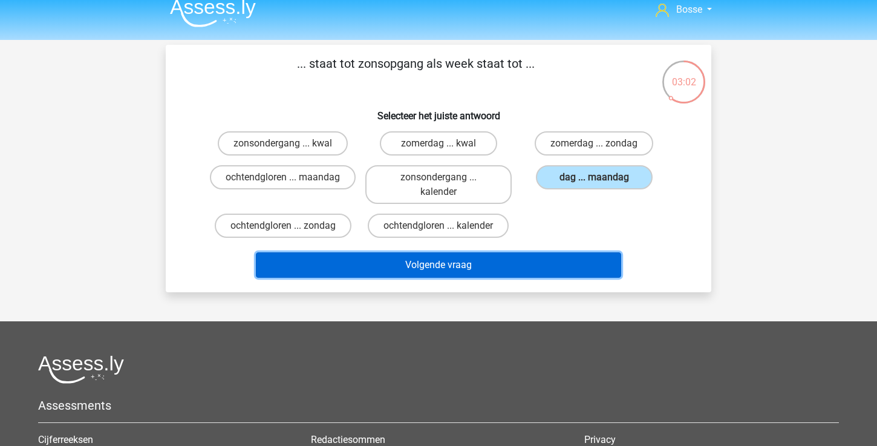
click at [527, 263] on button "Volgende vraag" at bounding box center [439, 264] width 366 height 25
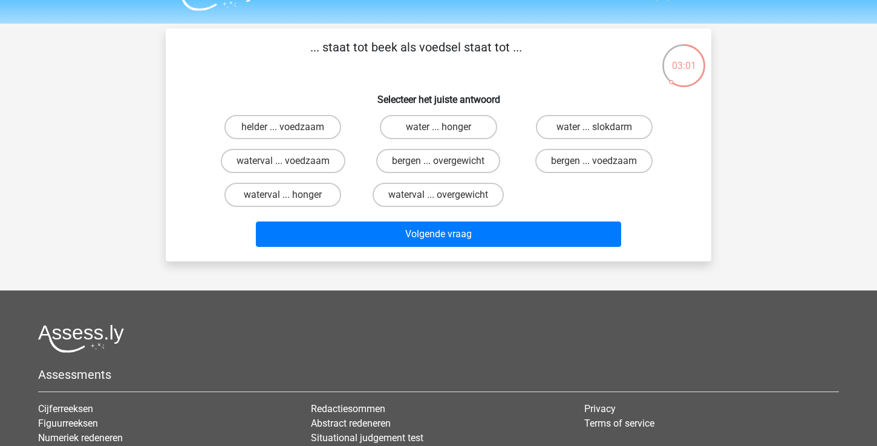
scroll to position [23, 0]
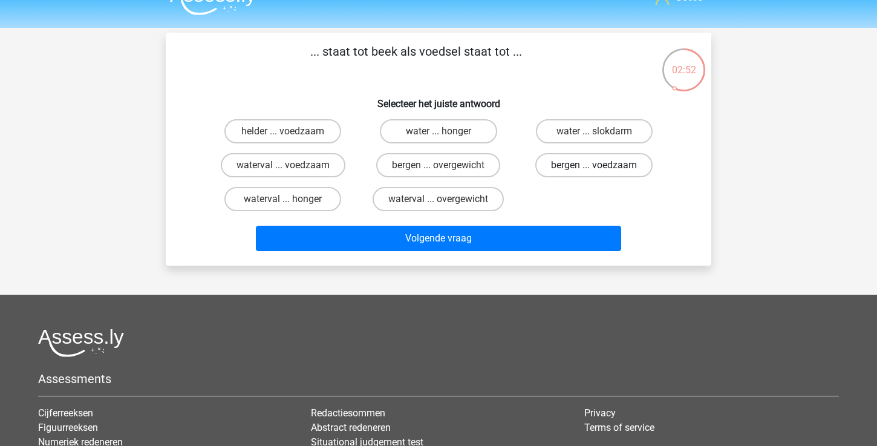
click at [574, 165] on label "bergen ... voedzaam" at bounding box center [593, 165] width 117 height 24
click at [594, 165] on input "bergen ... voedzaam" at bounding box center [598, 169] width 8 height 8
radio input "true"
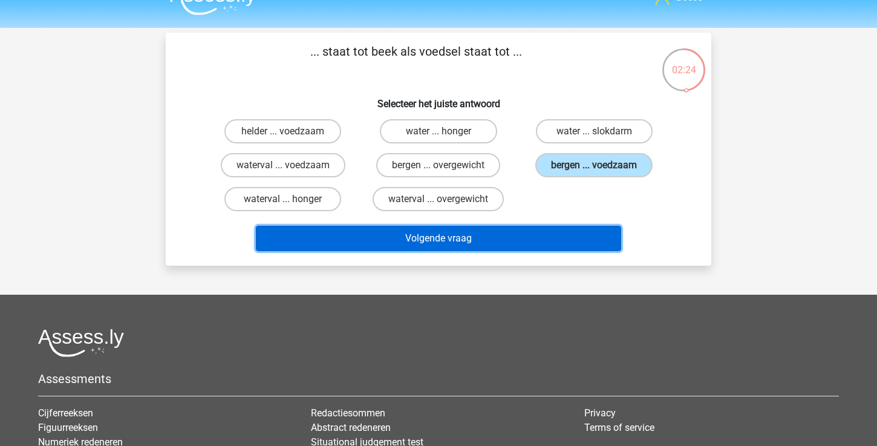
click at [515, 239] on button "Volgende vraag" at bounding box center [439, 238] width 366 height 25
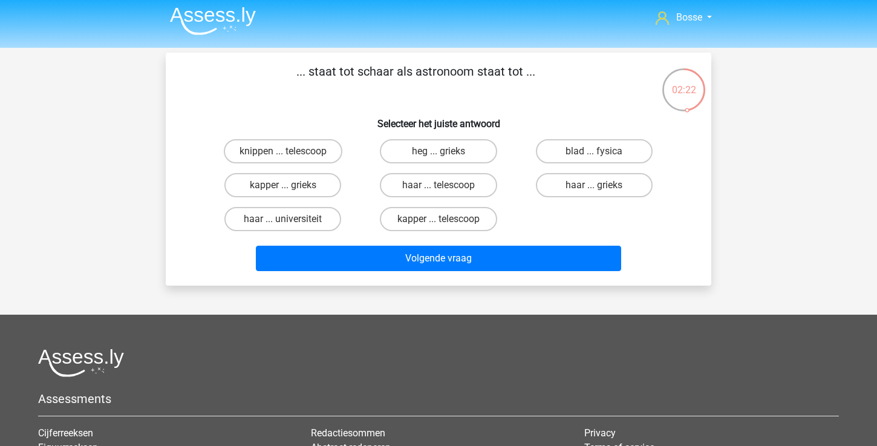
scroll to position [1, 0]
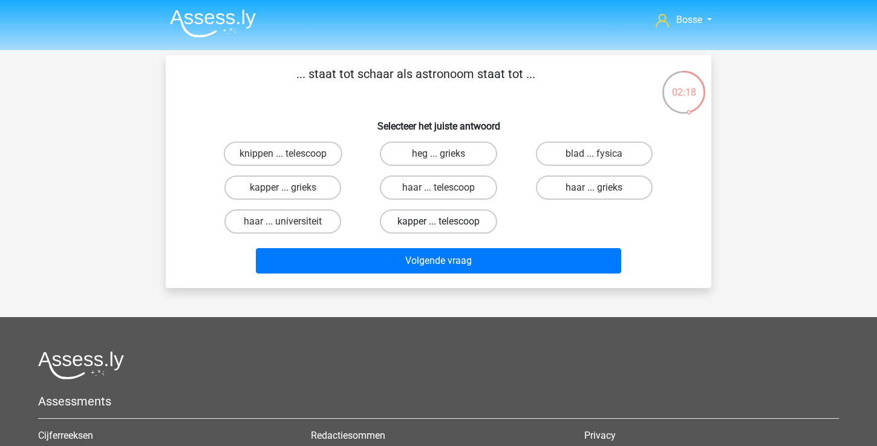
click at [421, 220] on label "kapper ... telescoop" at bounding box center [438, 221] width 117 height 24
click at [439, 221] on input "kapper ... telescoop" at bounding box center [443, 225] width 8 height 8
radio input "true"
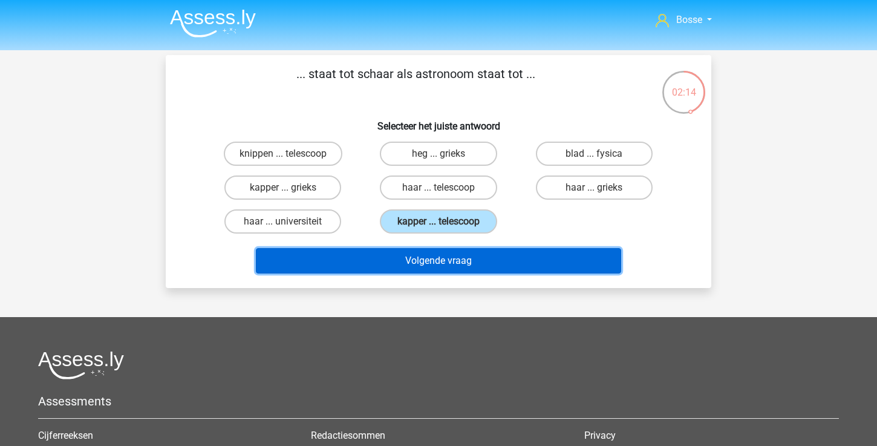
click at [491, 261] on button "Volgende vraag" at bounding box center [439, 260] width 366 height 25
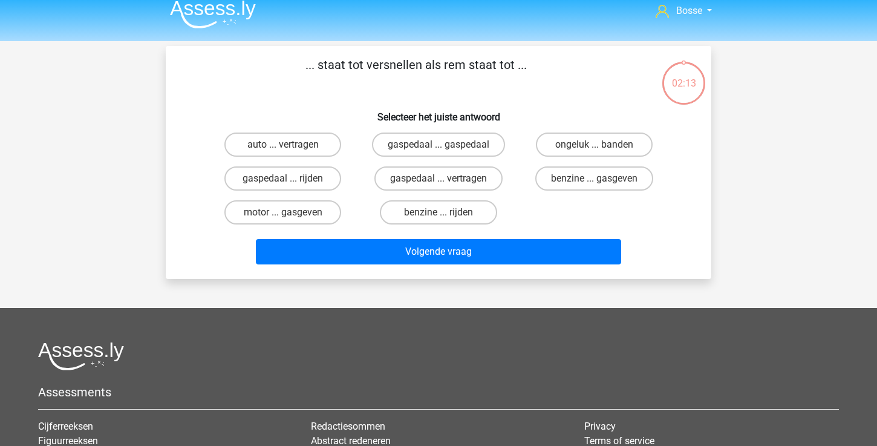
scroll to position [8, 0]
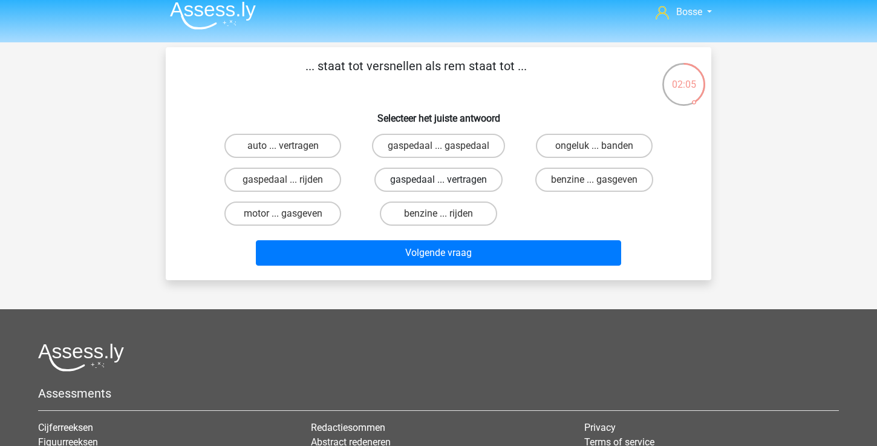
click at [431, 185] on label "gaspedaal ... vertragen" at bounding box center [439, 180] width 128 height 24
click at [439, 185] on input "gaspedaal ... vertragen" at bounding box center [443, 184] width 8 height 8
radio input "true"
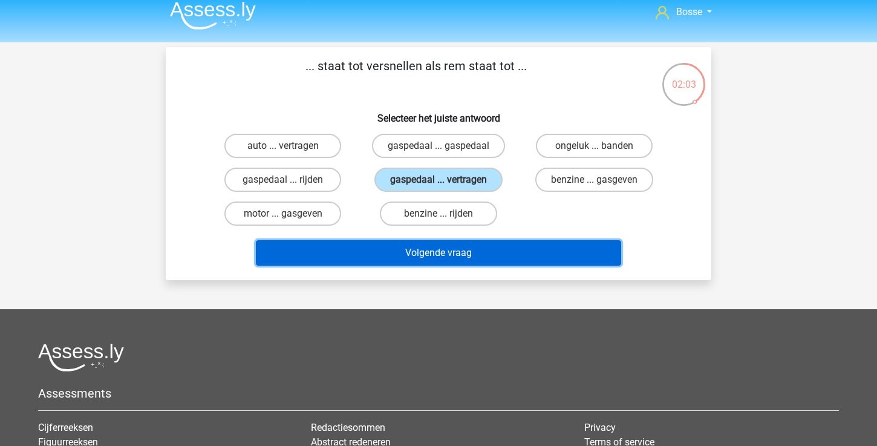
click at [430, 259] on button "Volgende vraag" at bounding box center [439, 252] width 366 height 25
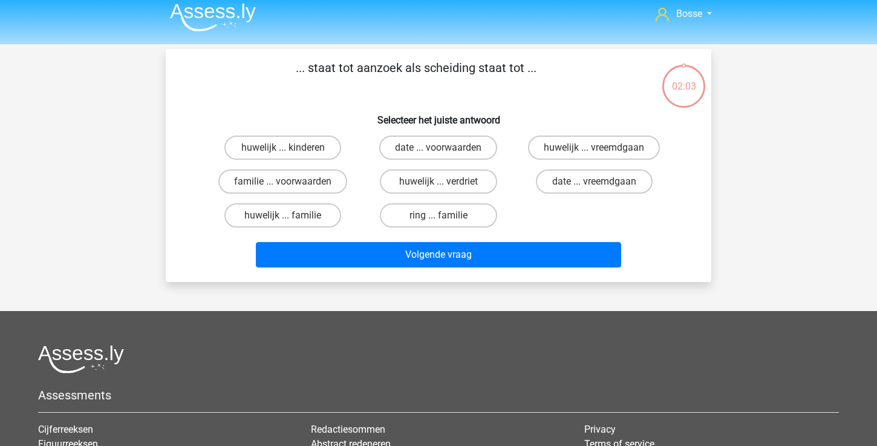
scroll to position [4, 0]
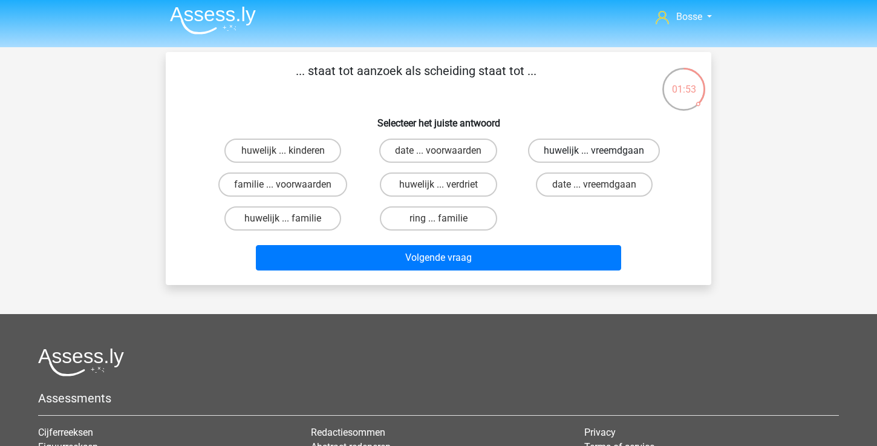
click at [581, 149] on label "huwelijk ... vreemdgaan" at bounding box center [594, 151] width 132 height 24
click at [594, 151] on input "huwelijk ... vreemdgaan" at bounding box center [598, 155] width 8 height 8
radio input "true"
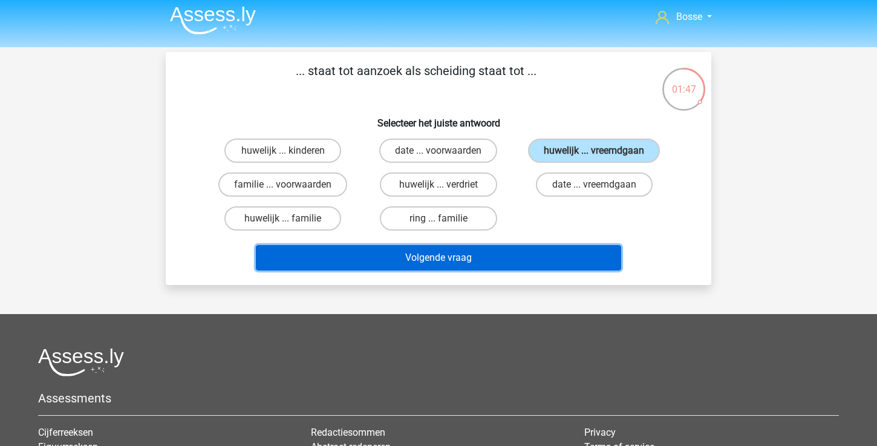
click at [542, 262] on button "Volgende vraag" at bounding box center [439, 257] width 366 height 25
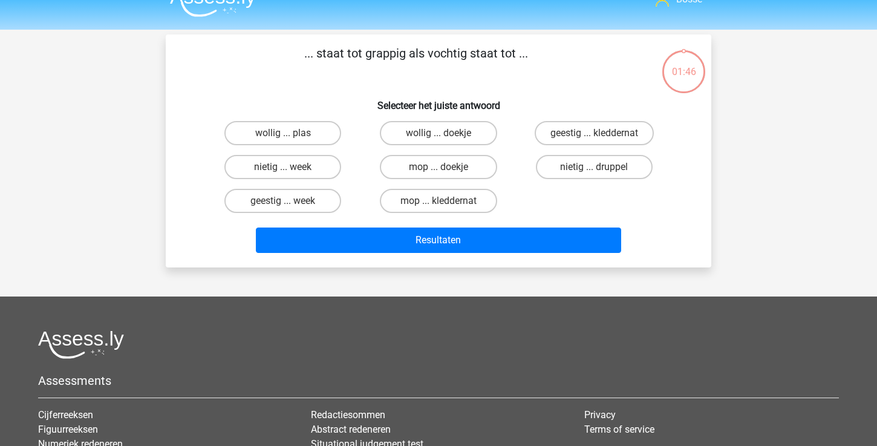
scroll to position [18, 0]
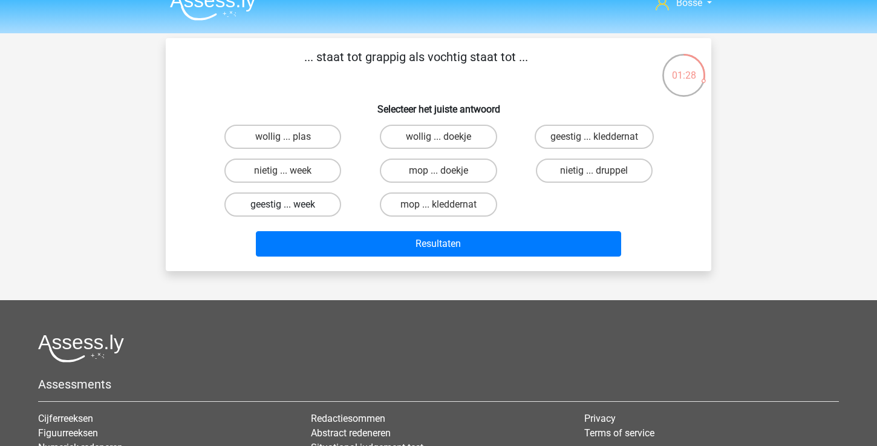
click at [323, 207] on label "geestig ... week" at bounding box center [282, 204] width 117 height 24
click at [291, 207] on input "geestig ... week" at bounding box center [287, 208] width 8 height 8
radio input "true"
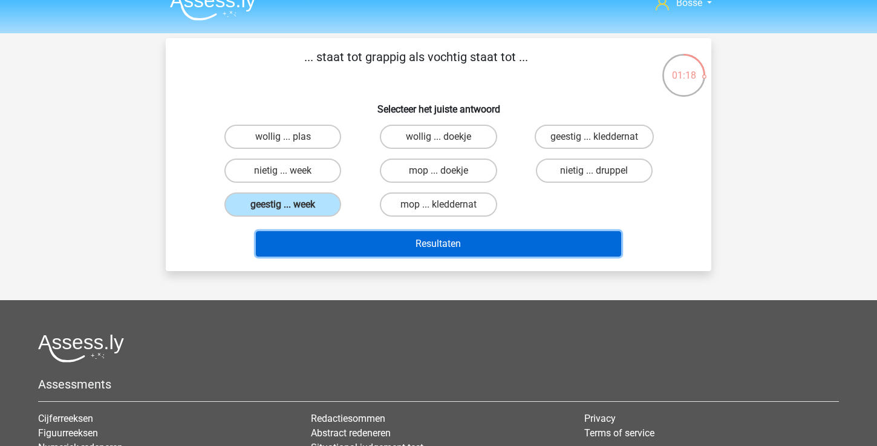
click at [402, 250] on button "Resultaten" at bounding box center [439, 243] width 366 height 25
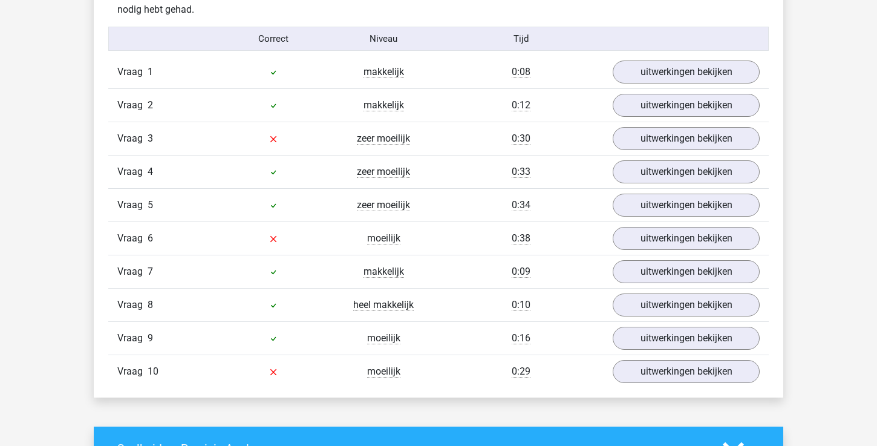
scroll to position [764, 0]
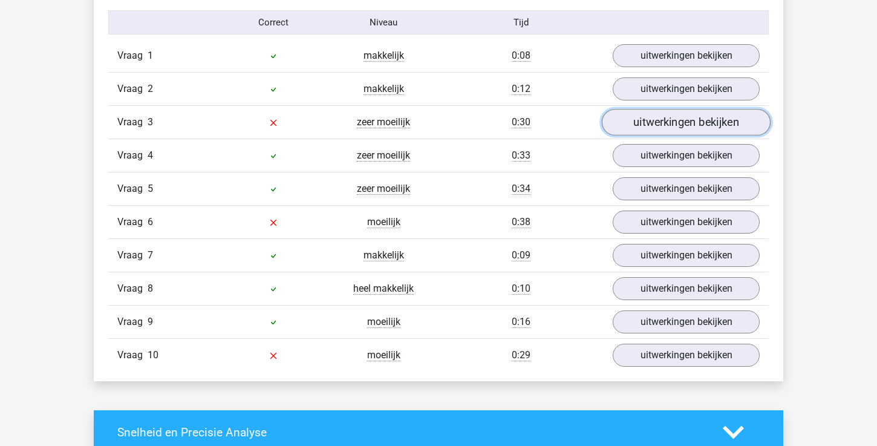
click at [653, 116] on link "uitwerkingen bekijken" at bounding box center [686, 122] width 169 height 27
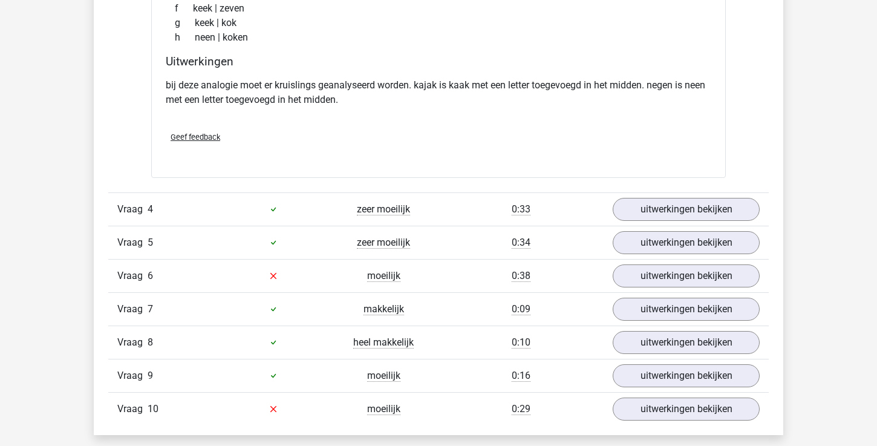
scroll to position [1041, 0]
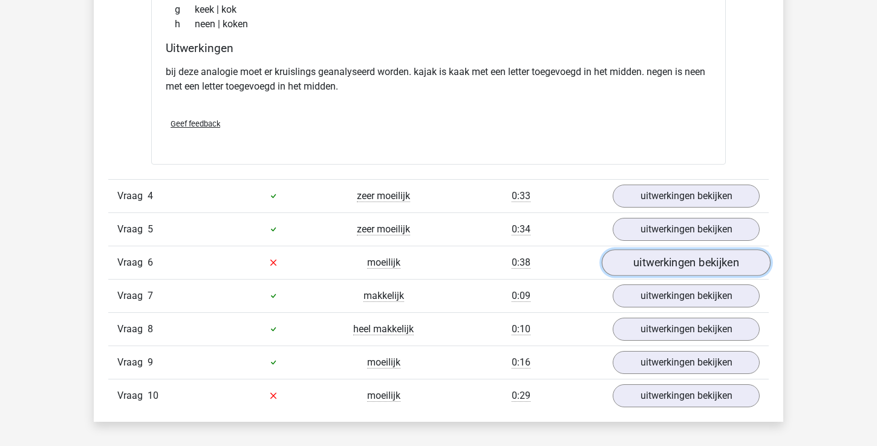
click at [645, 269] on link "uitwerkingen bekijken" at bounding box center [686, 262] width 169 height 27
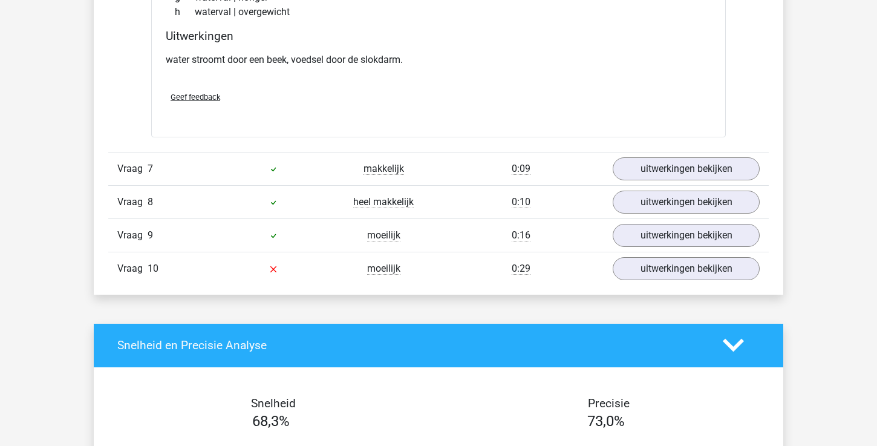
scroll to position [1475, 0]
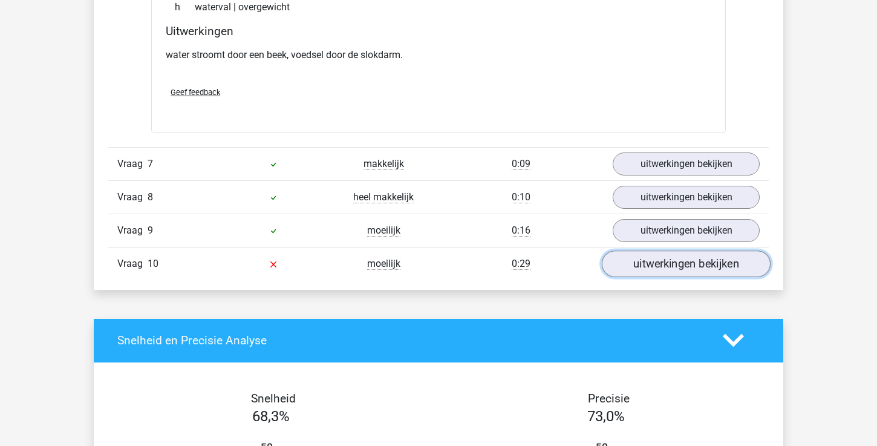
click at [643, 261] on link "uitwerkingen bekijken" at bounding box center [686, 263] width 169 height 27
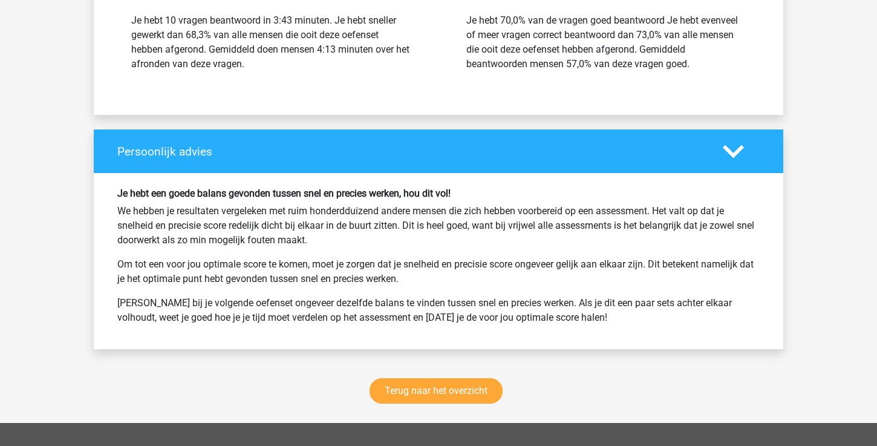
scroll to position [2392, 0]
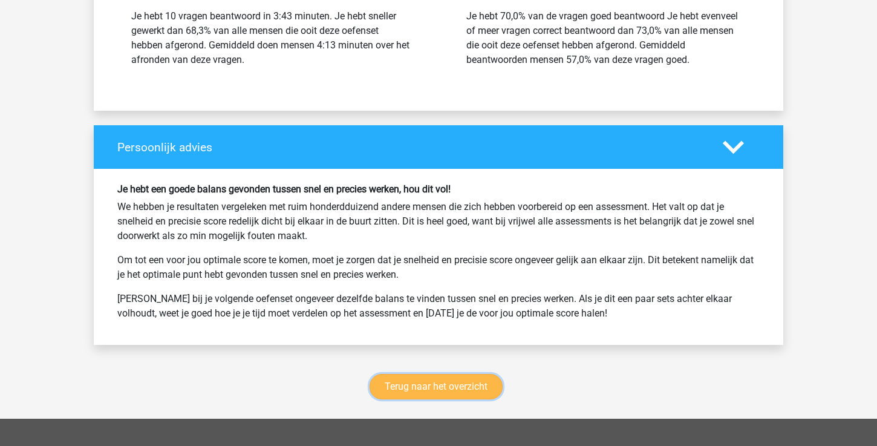
click at [454, 387] on link "Terug naar het overzicht" at bounding box center [436, 386] width 133 height 25
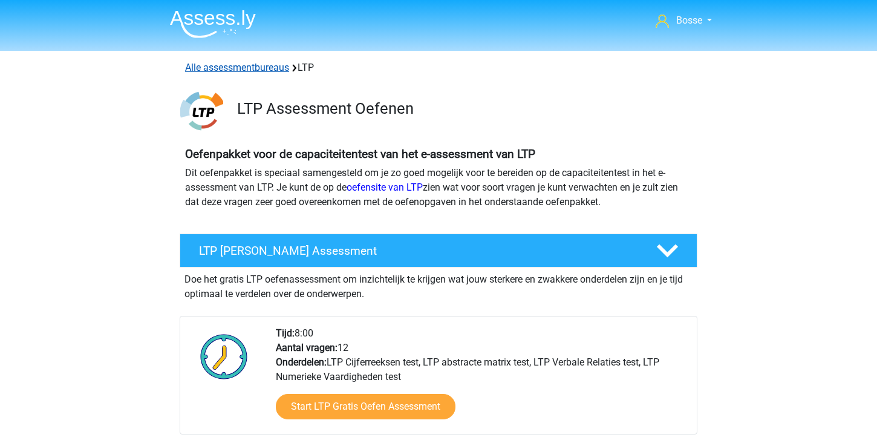
click at [258, 73] on link "Alle assessmentbureaus" at bounding box center [237, 67] width 104 height 11
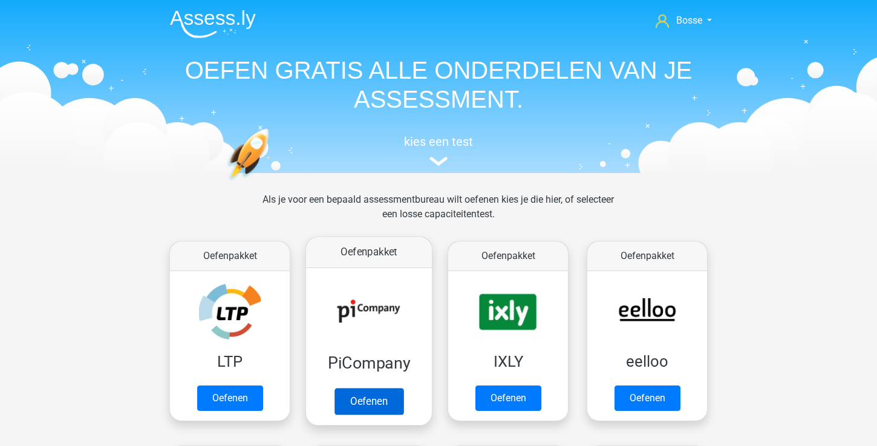
scroll to position [192, 0]
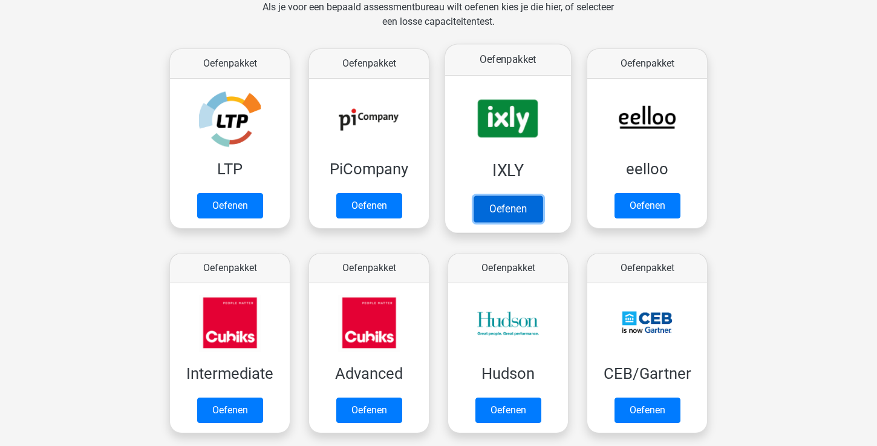
click at [506, 211] on link "Oefenen" at bounding box center [508, 208] width 69 height 27
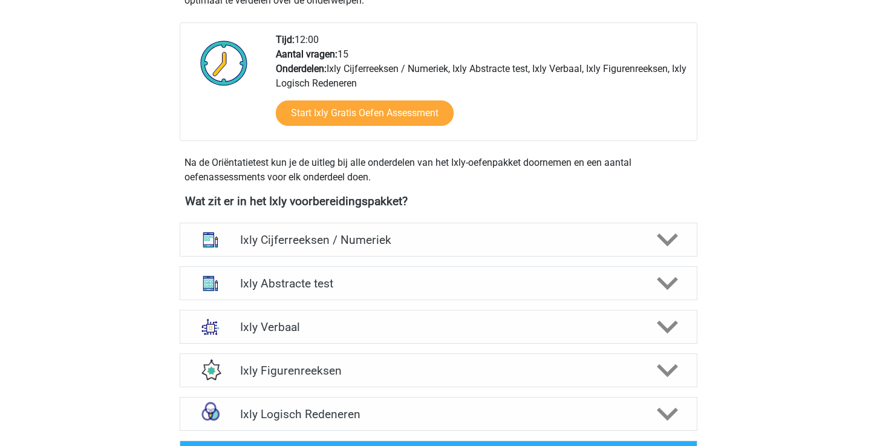
scroll to position [328, 0]
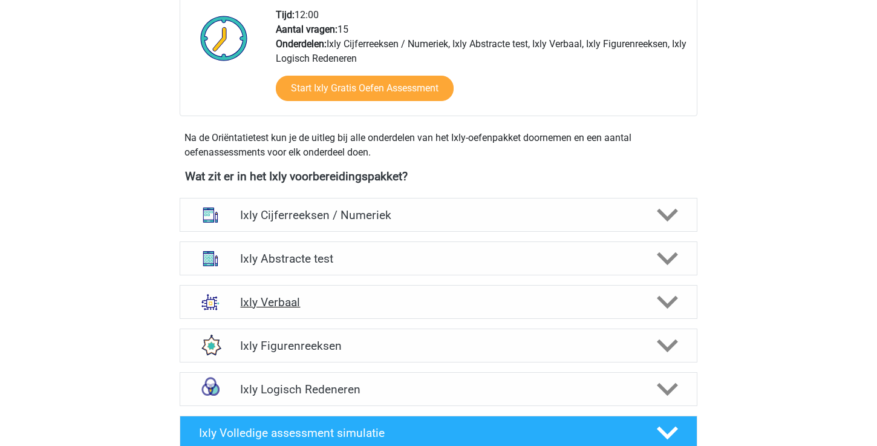
click at [454, 303] on h4 "Ixly Verbaal" at bounding box center [438, 302] width 396 height 14
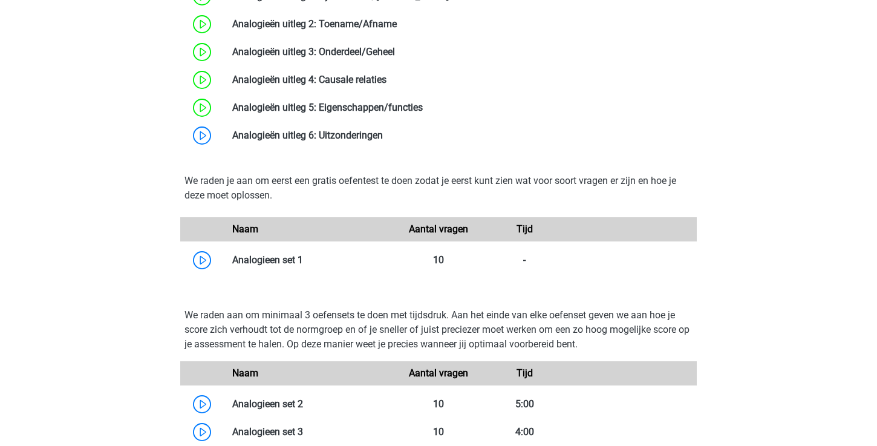
scroll to position [859, 0]
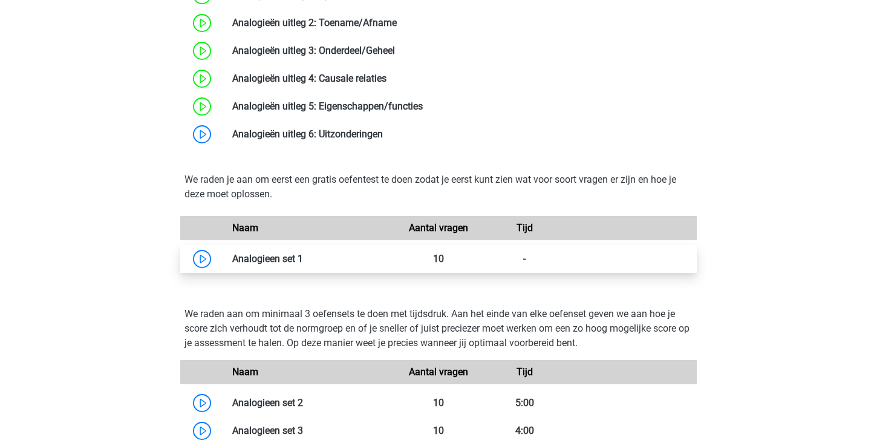
click at [303, 254] on link at bounding box center [303, 258] width 0 height 11
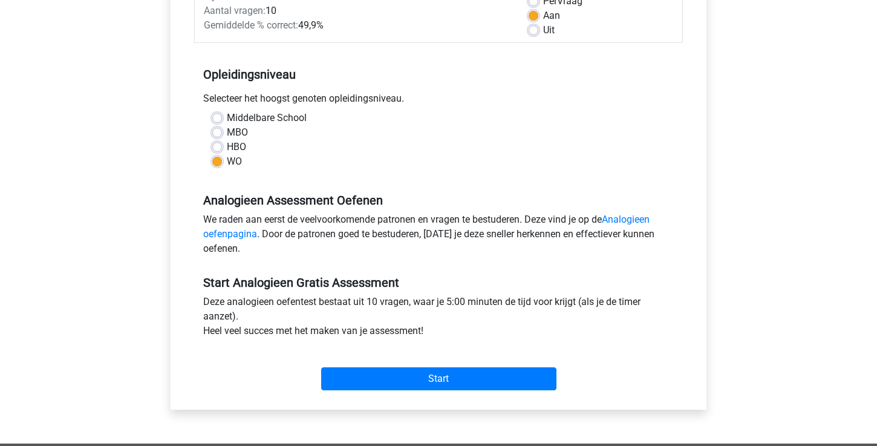
scroll to position [300, 0]
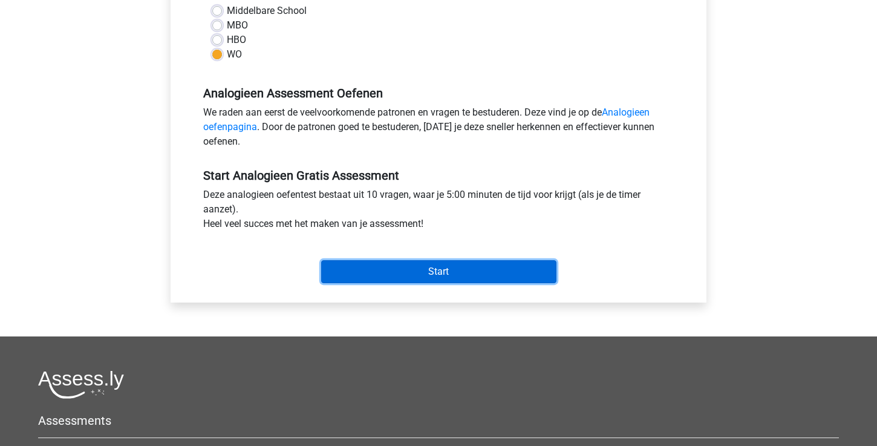
click at [359, 261] on input "Start" at bounding box center [438, 271] width 235 height 23
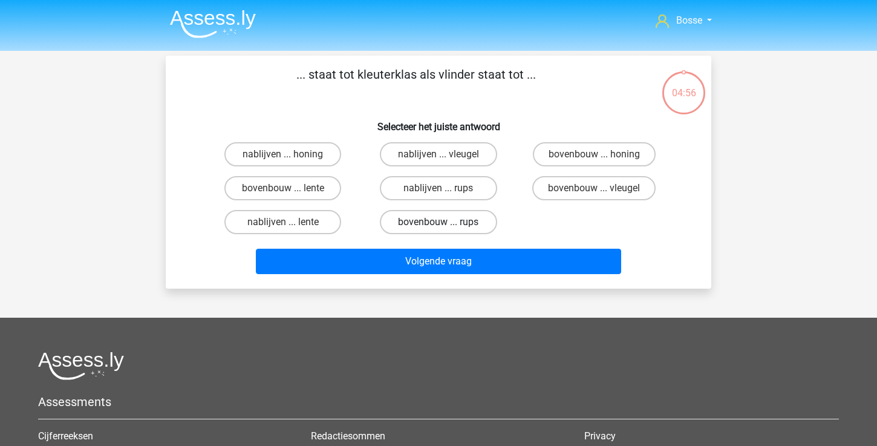
click at [437, 234] on label "bovenbouw ... rups" at bounding box center [438, 222] width 117 height 24
click at [439, 230] on input "bovenbouw ... rups" at bounding box center [443, 226] width 8 height 8
radio input "true"
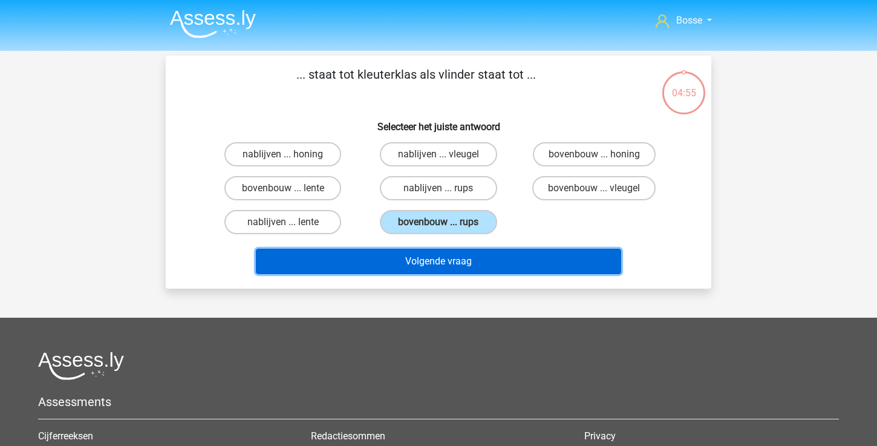
click at [431, 267] on button "Volgende vraag" at bounding box center [439, 261] width 366 height 25
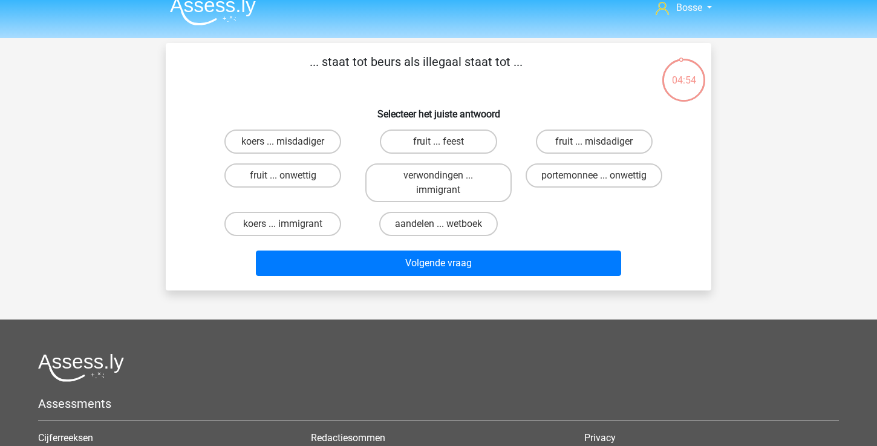
scroll to position [7, 0]
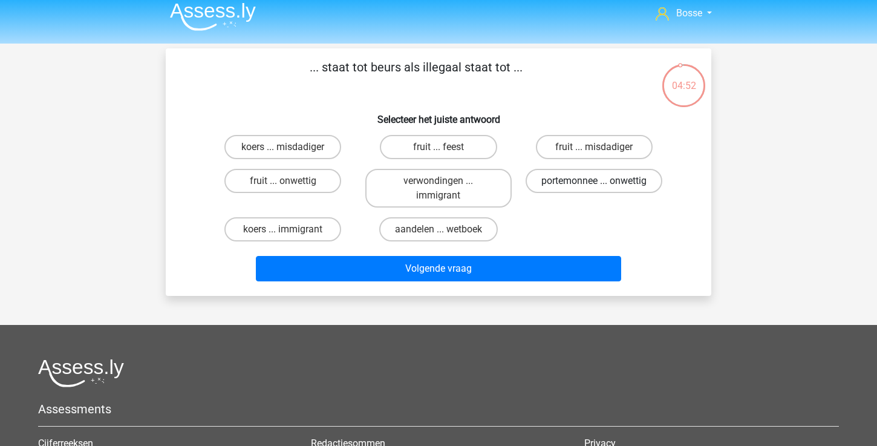
click at [607, 185] on label "portemonnee ... onwettig" at bounding box center [594, 181] width 137 height 24
click at [602, 185] on input "portemonnee ... onwettig" at bounding box center [598, 185] width 8 height 8
radio input "true"
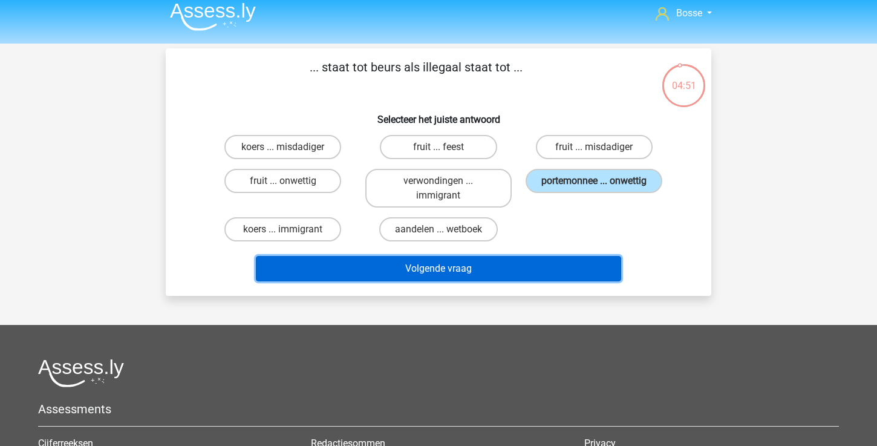
click at [543, 271] on button "Volgende vraag" at bounding box center [439, 268] width 366 height 25
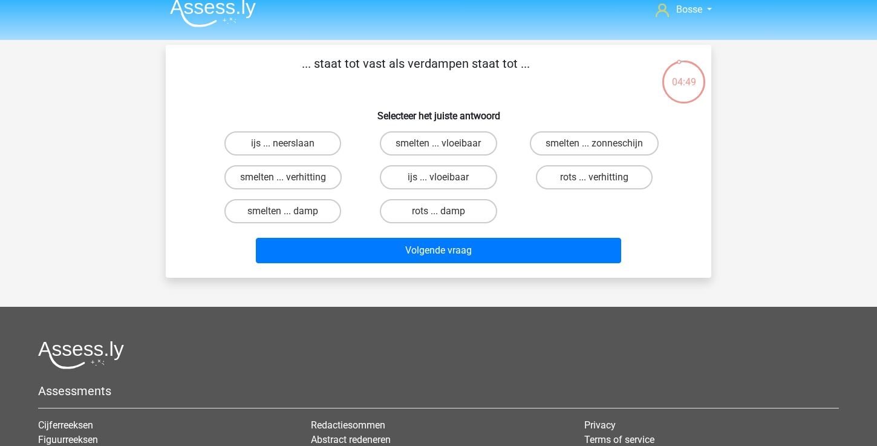
scroll to position [0, 0]
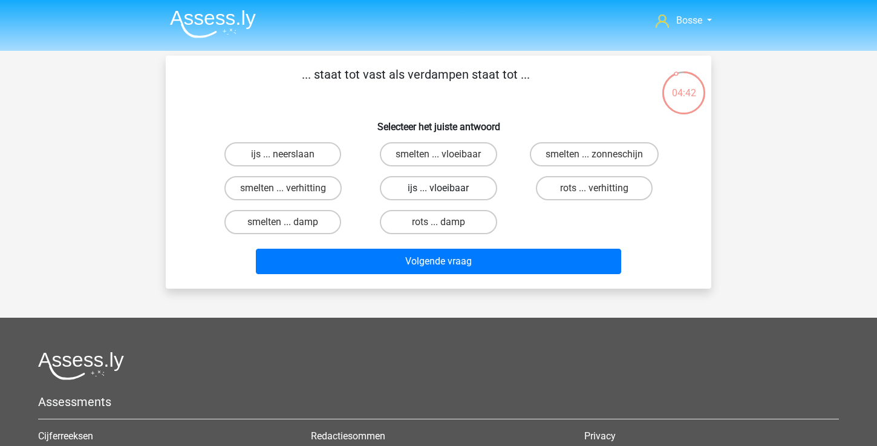
click at [412, 191] on label "ijs ... vloeibaar" at bounding box center [438, 188] width 117 height 24
click at [439, 191] on input "ijs ... vloeibaar" at bounding box center [443, 192] width 8 height 8
radio input "true"
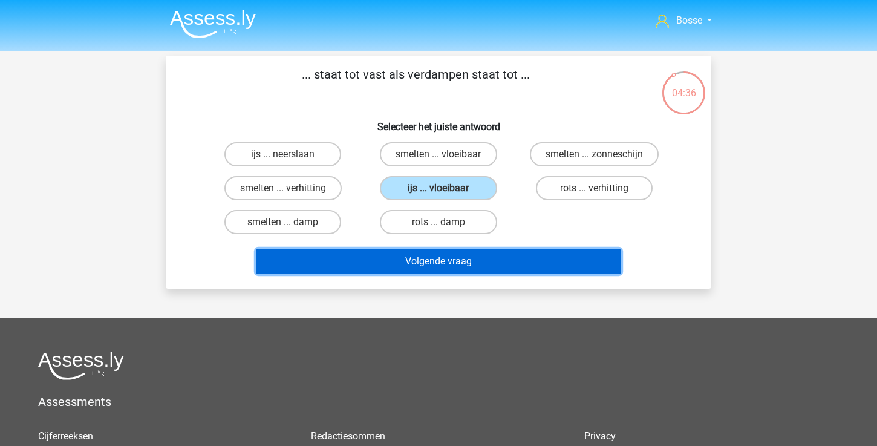
click at [427, 266] on button "Volgende vraag" at bounding box center [439, 261] width 366 height 25
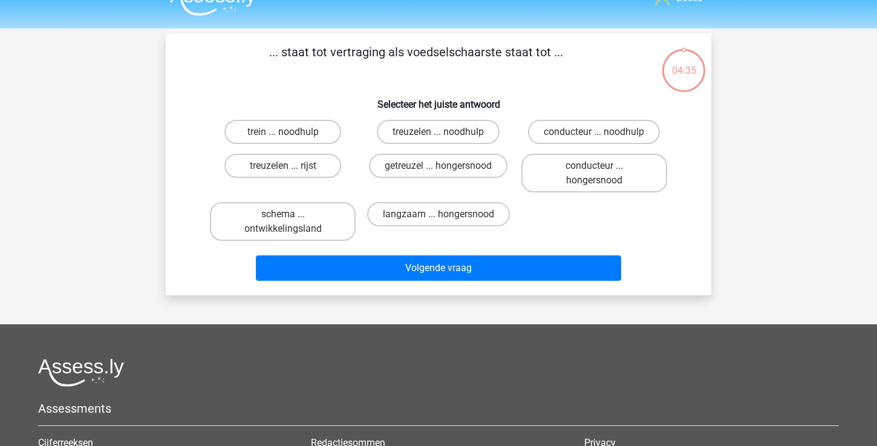
scroll to position [15, 0]
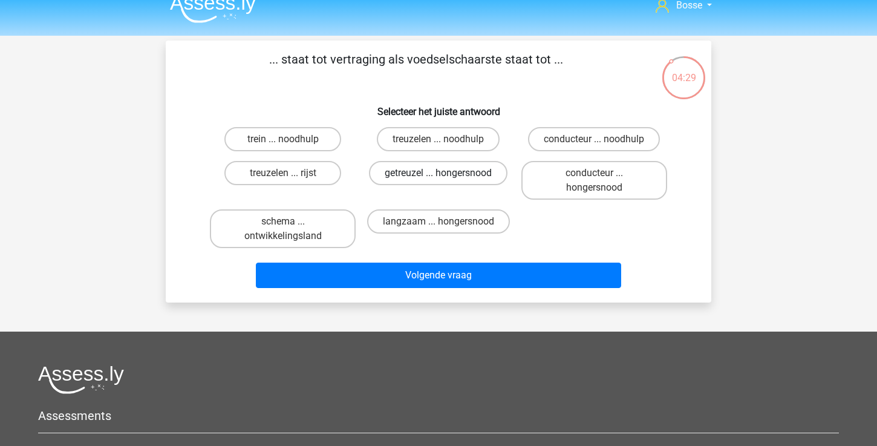
click at [453, 177] on label "getreuzel ... hongersnood" at bounding box center [438, 173] width 139 height 24
click at [447, 177] on input "getreuzel ... hongersnood" at bounding box center [443, 177] width 8 height 8
radio input "true"
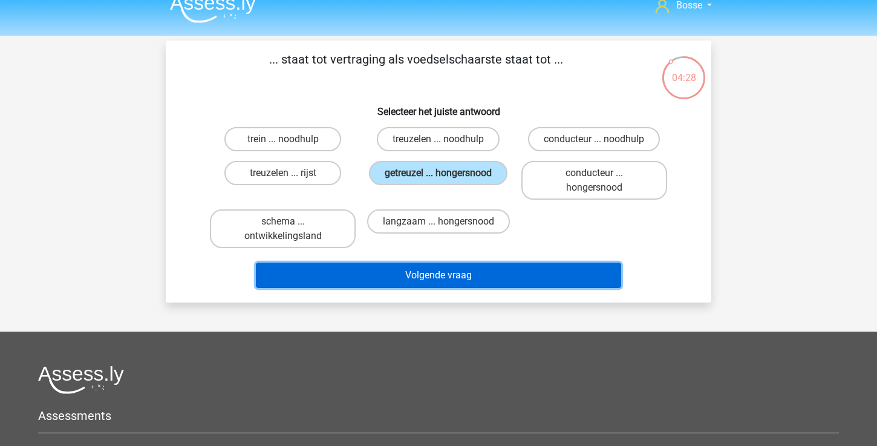
click at [434, 278] on button "Volgende vraag" at bounding box center [439, 275] width 366 height 25
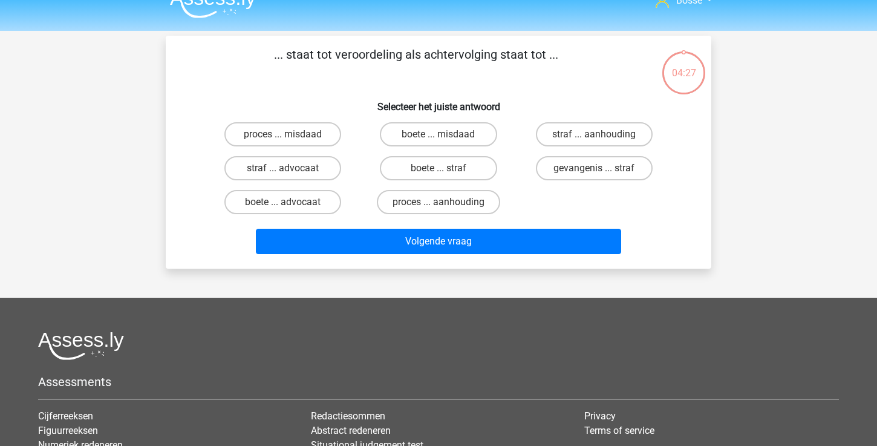
scroll to position [18, 0]
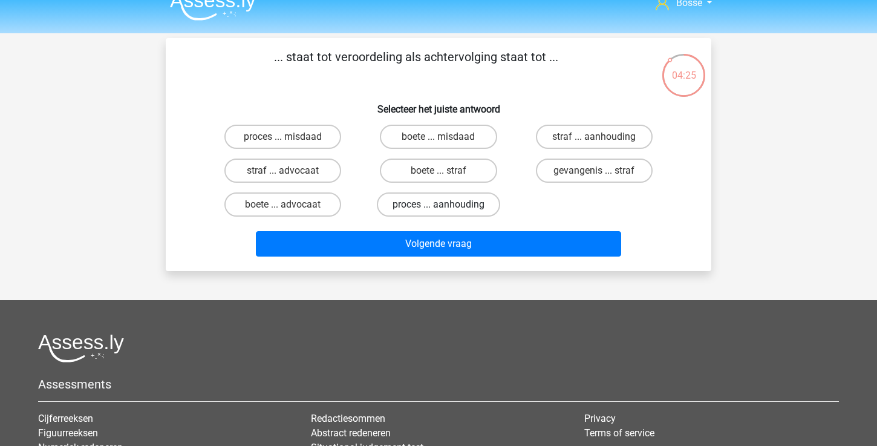
click at [435, 201] on label "proces ... aanhouding" at bounding box center [438, 204] width 123 height 24
click at [439, 204] on input "proces ... aanhouding" at bounding box center [443, 208] width 8 height 8
radio input "true"
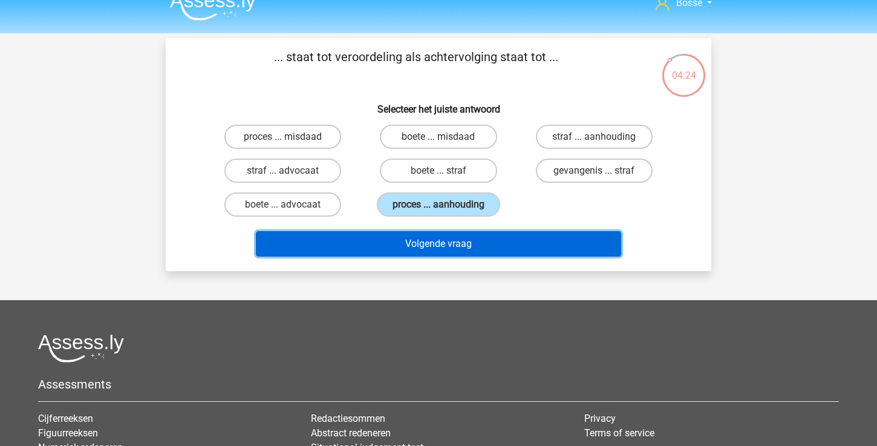
click at [430, 240] on button "Volgende vraag" at bounding box center [439, 243] width 366 height 25
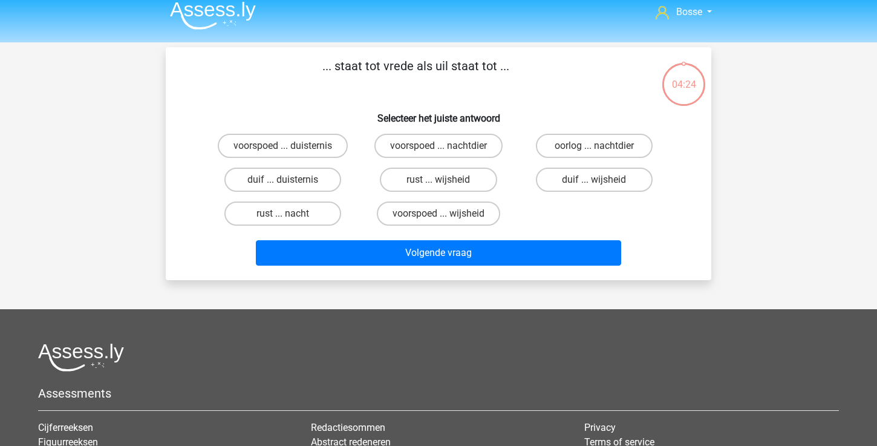
scroll to position [8, 0]
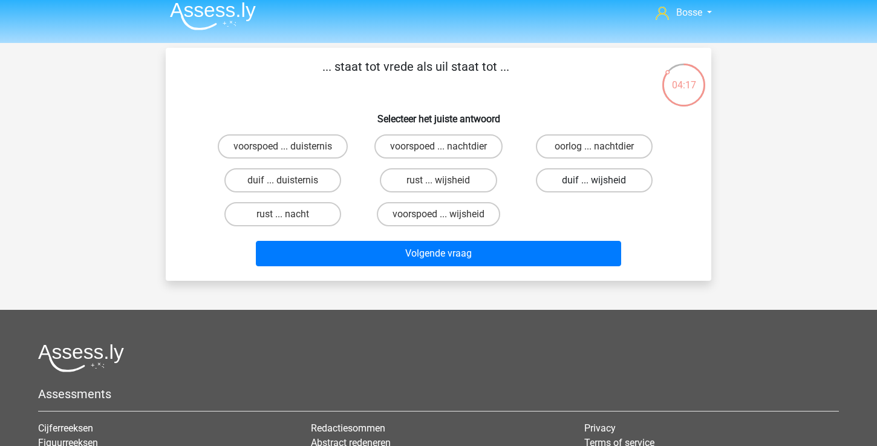
click at [584, 182] on label "duif ... wijsheid" at bounding box center [594, 180] width 117 height 24
click at [594, 182] on input "duif ... wijsheid" at bounding box center [598, 184] width 8 height 8
radio input "true"
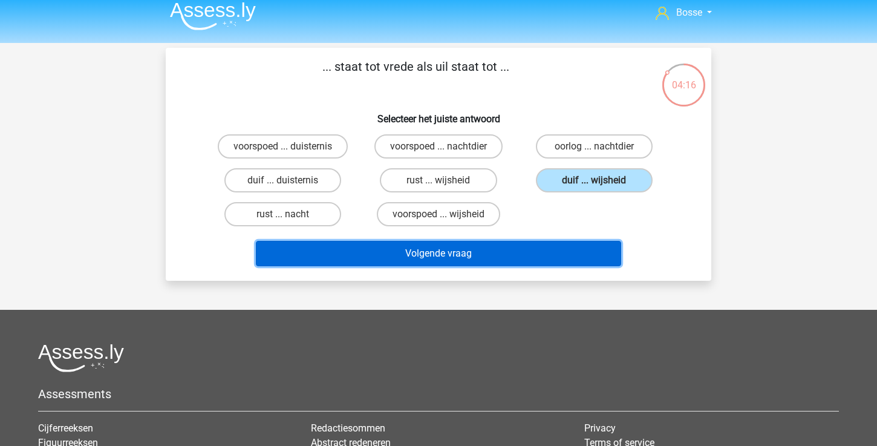
click at [512, 259] on button "Volgende vraag" at bounding box center [439, 253] width 366 height 25
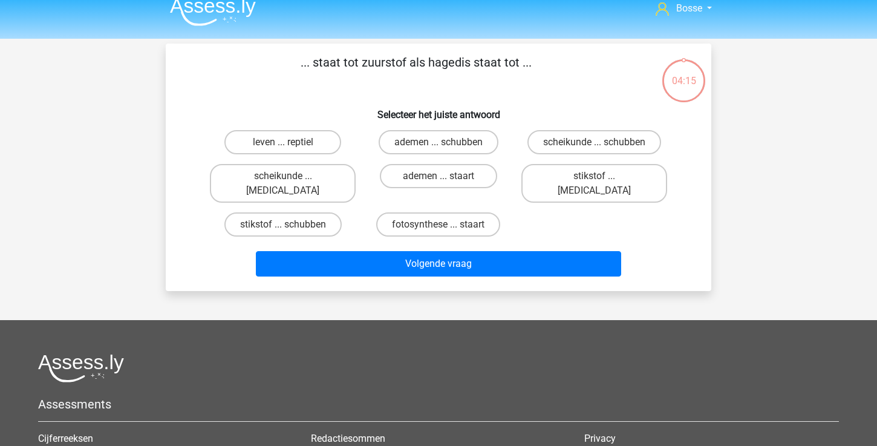
scroll to position [0, 0]
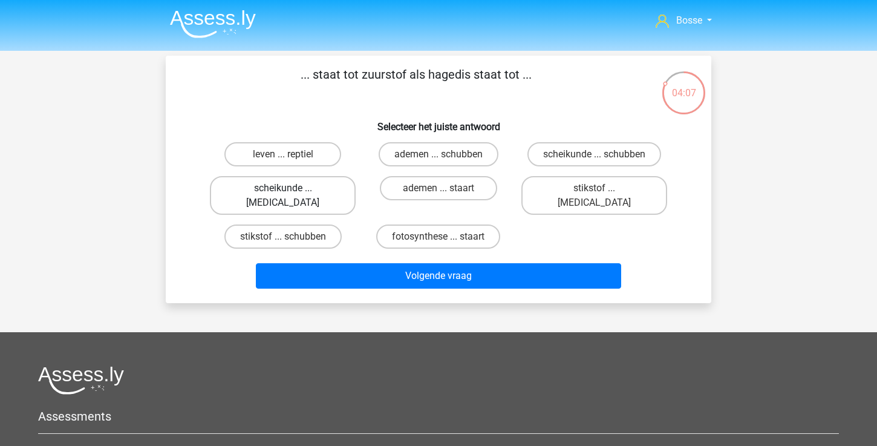
click at [314, 187] on label "scheikunde ... krokodil" at bounding box center [283, 195] width 146 height 39
click at [291, 188] on input "scheikunde ... krokodil" at bounding box center [287, 192] width 8 height 8
radio input "true"
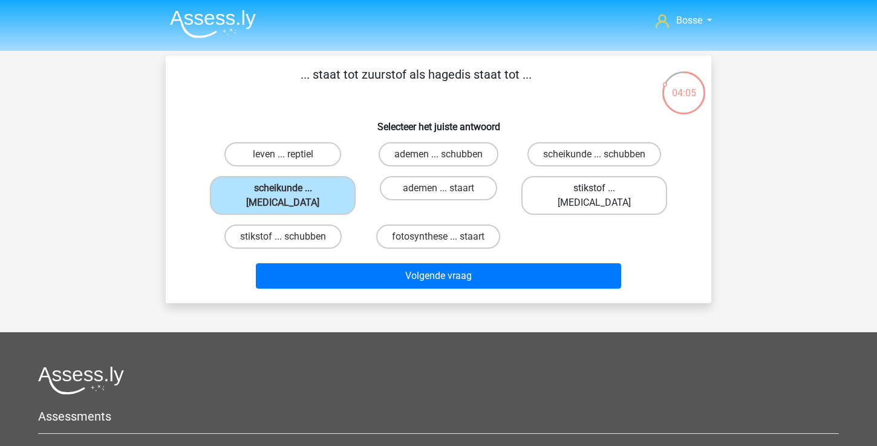
click at [554, 192] on label "stikstof ... krokodil" at bounding box center [595, 195] width 146 height 39
click at [594, 192] on input "stikstof ... krokodil" at bounding box center [598, 192] width 8 height 8
radio input "true"
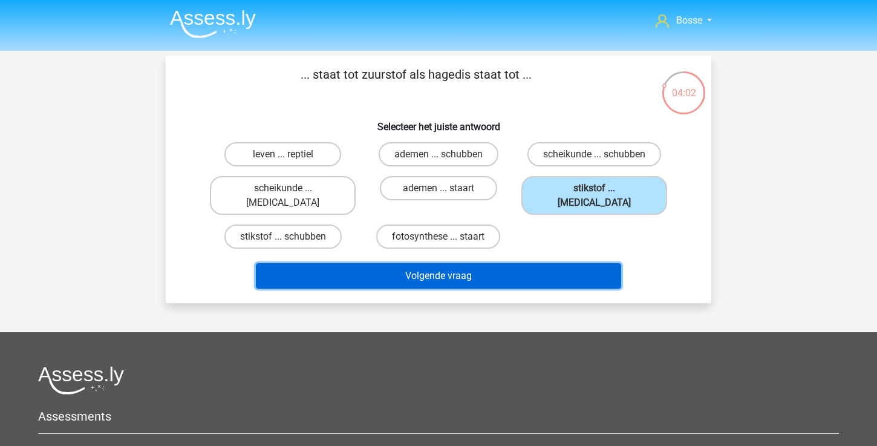
click at [515, 265] on button "Volgende vraag" at bounding box center [439, 275] width 366 height 25
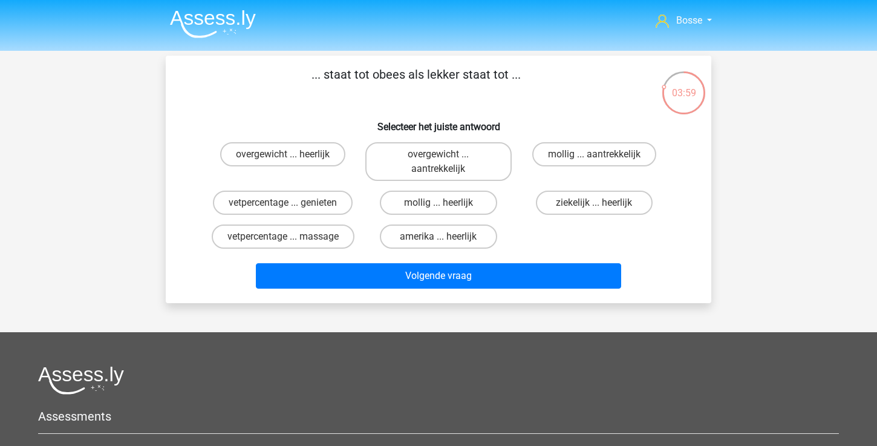
click at [445, 204] on input "mollig ... heerlijk" at bounding box center [443, 207] width 8 height 8
radio input "true"
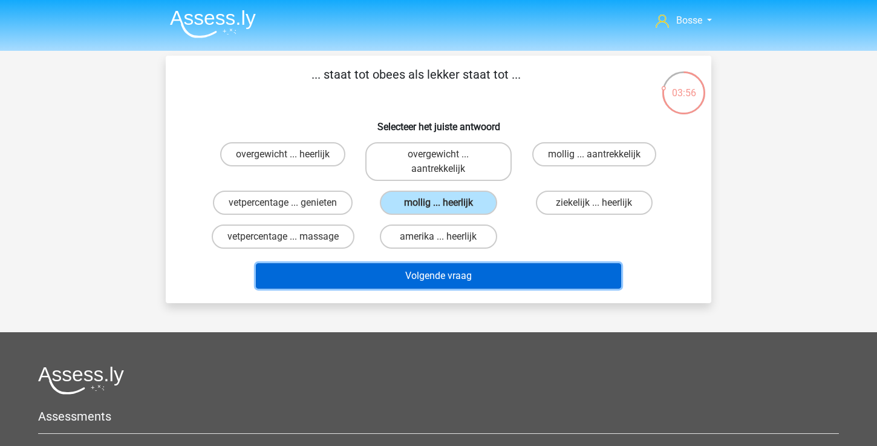
click at [394, 277] on button "Volgende vraag" at bounding box center [439, 275] width 366 height 25
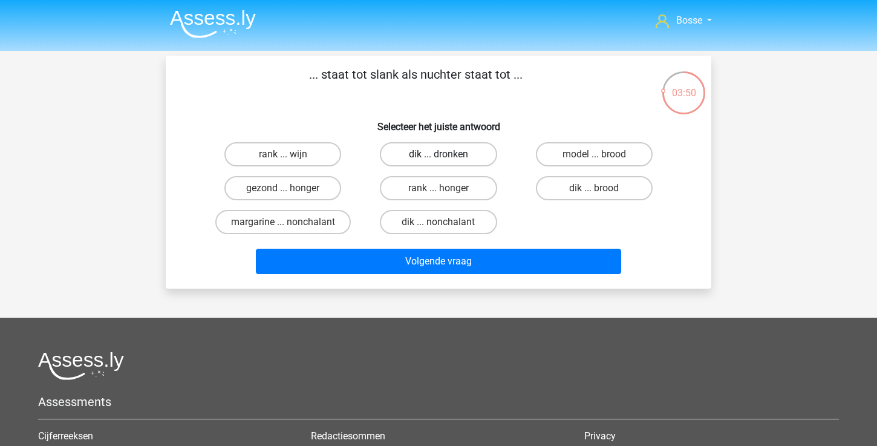
click at [471, 159] on label "dik ... dronken" at bounding box center [438, 154] width 117 height 24
click at [447, 159] on input "dik ... dronken" at bounding box center [443, 158] width 8 height 8
radio input "true"
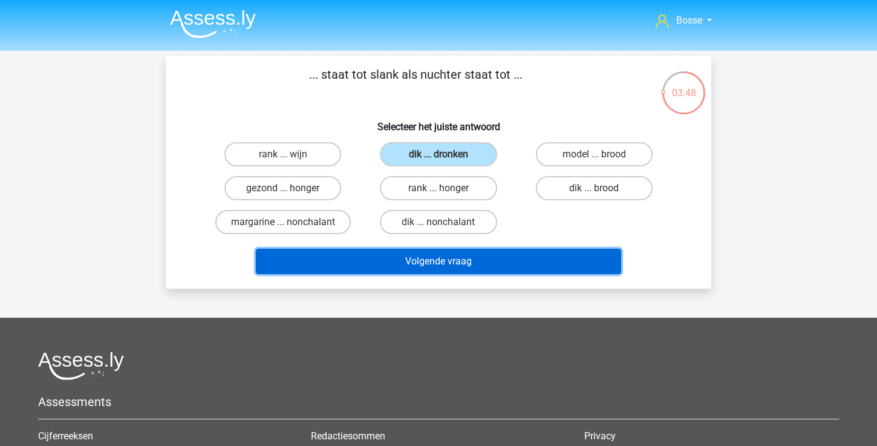
click at [481, 251] on button "Volgende vraag" at bounding box center [439, 261] width 366 height 25
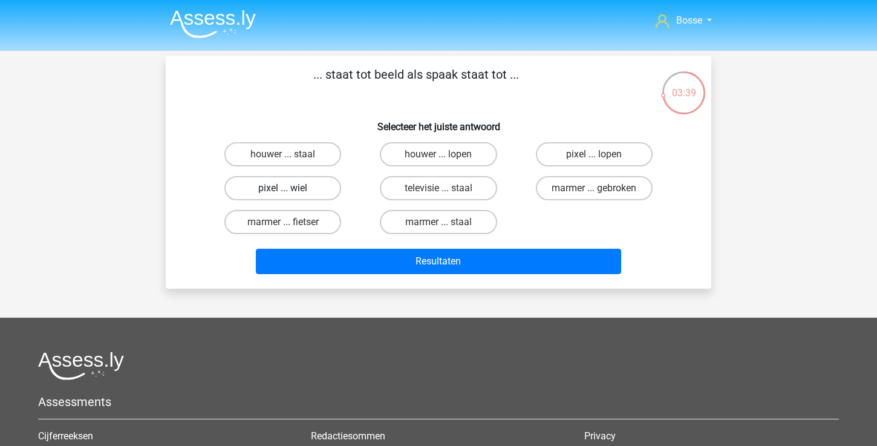
click at [312, 191] on label "pixel ... wiel" at bounding box center [282, 188] width 117 height 24
click at [291, 191] on input "pixel ... wiel" at bounding box center [287, 192] width 8 height 8
radio input "true"
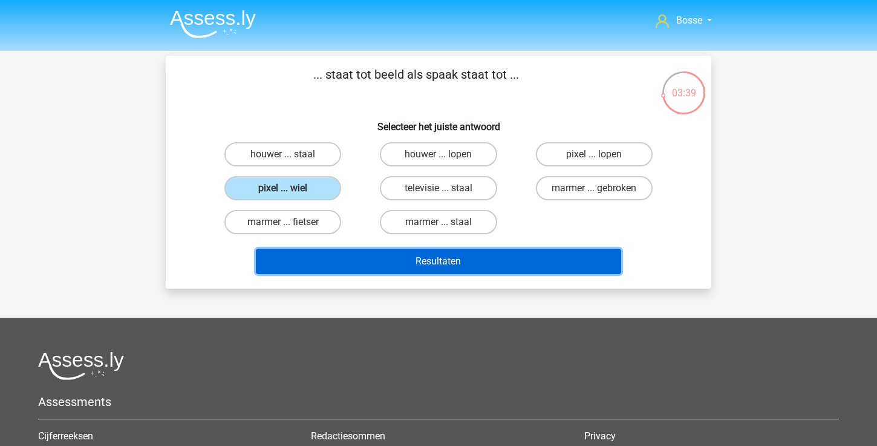
click at [393, 263] on button "Resultaten" at bounding box center [439, 261] width 366 height 25
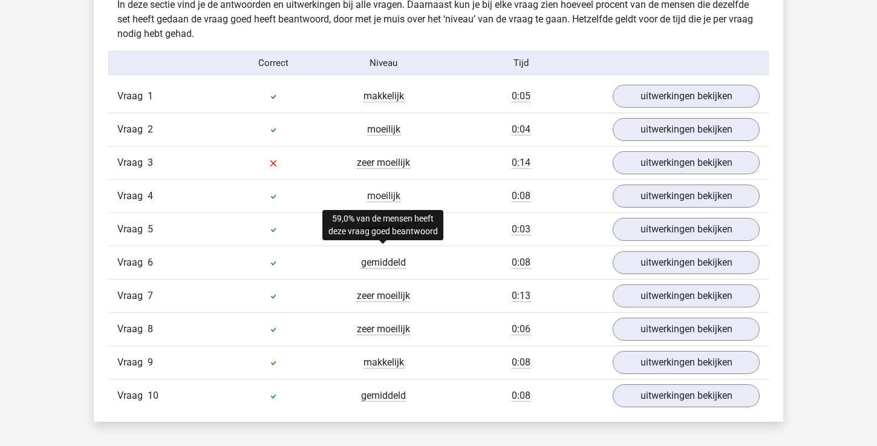
scroll to position [759, 0]
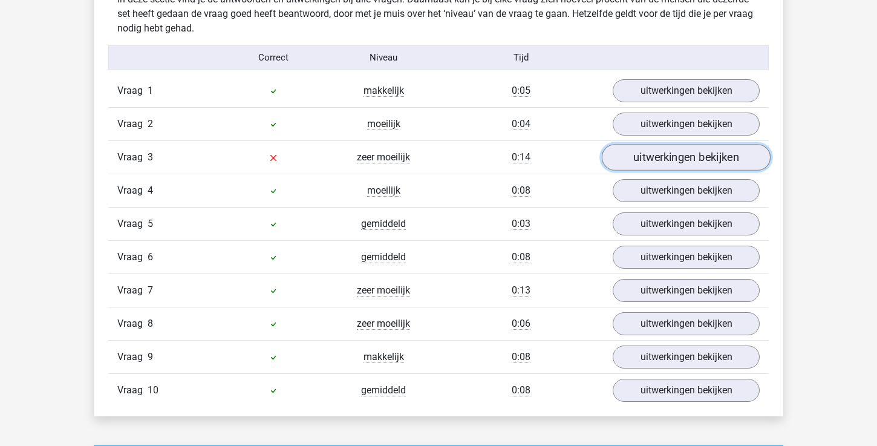
click at [635, 159] on link "uitwerkingen bekijken" at bounding box center [686, 157] width 169 height 27
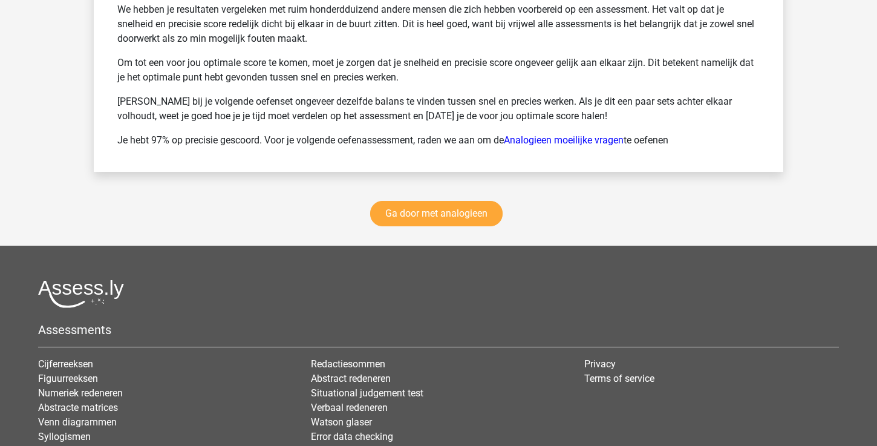
scroll to position [2034, 0]
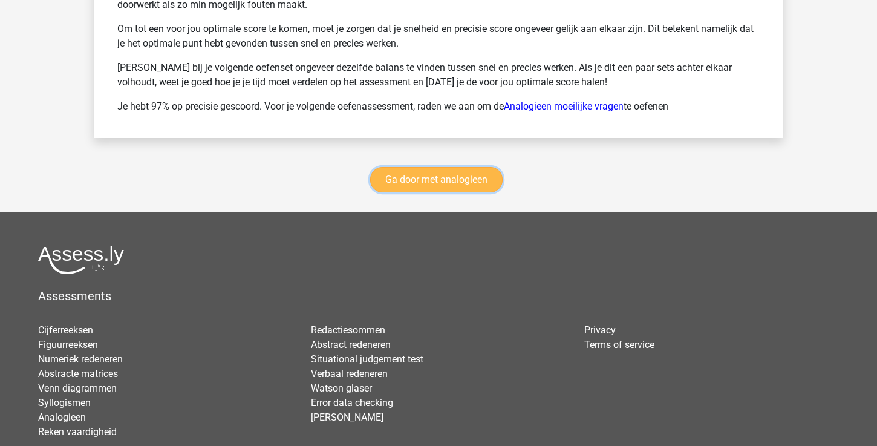
click at [457, 183] on link "Ga door met analogieen" at bounding box center [436, 179] width 132 height 25
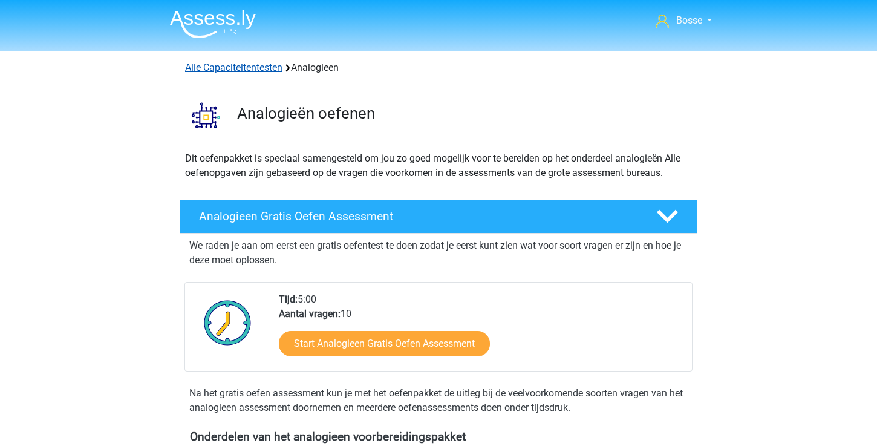
click at [270, 67] on link "Alle Capaciteitentesten" at bounding box center [233, 67] width 97 height 11
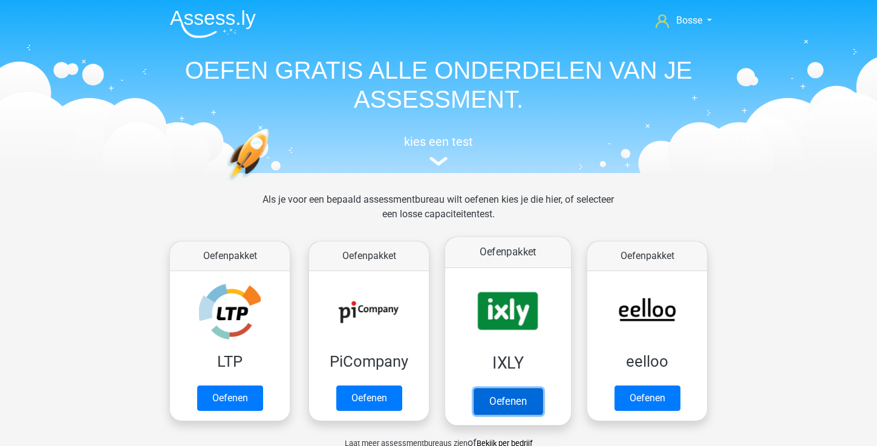
click at [504, 414] on link "Oefenen" at bounding box center [508, 401] width 69 height 27
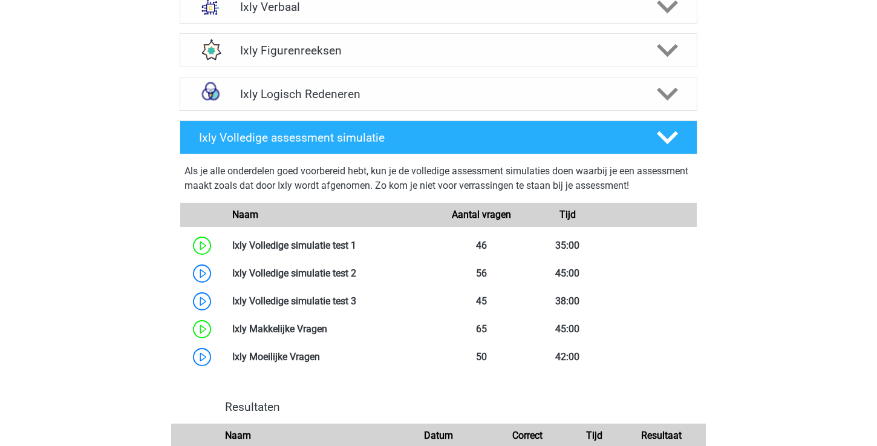
scroll to position [621, 0]
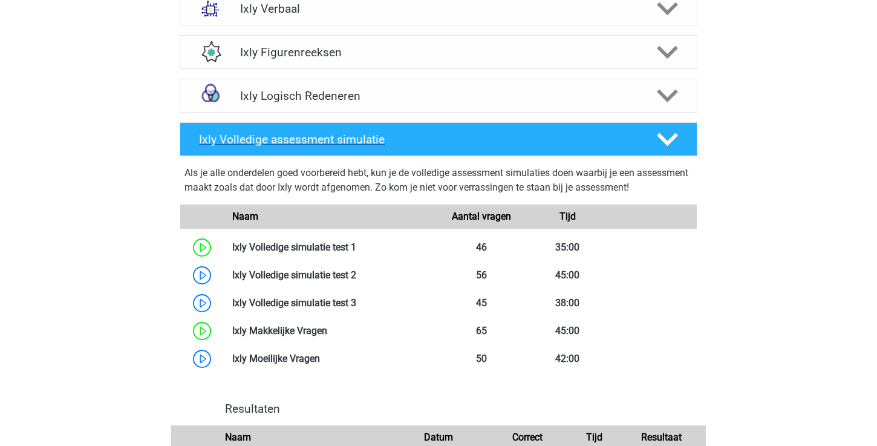
click at [677, 142] on icon at bounding box center [667, 139] width 21 height 21
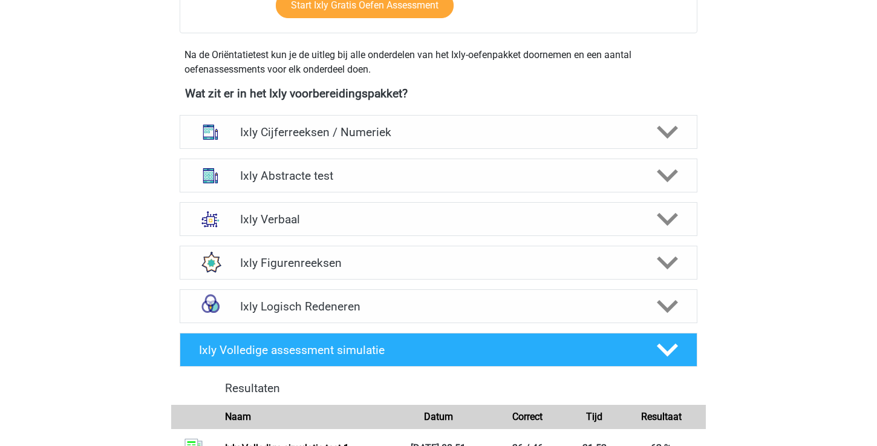
scroll to position [409, 0]
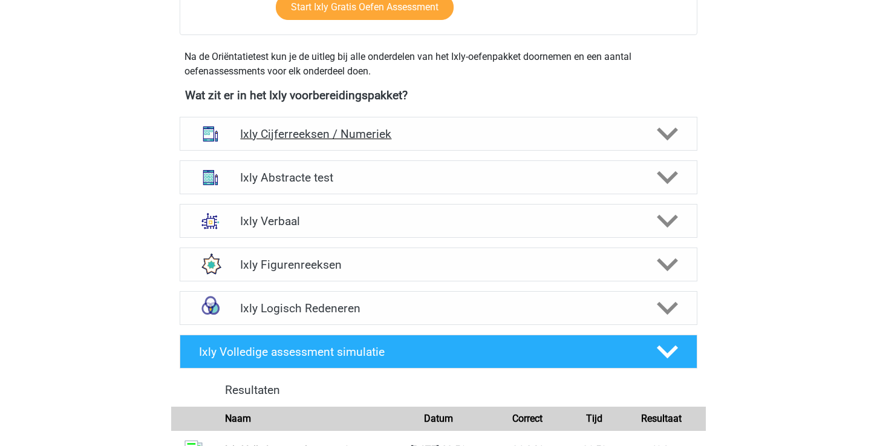
click at [676, 141] on icon at bounding box center [667, 133] width 21 height 21
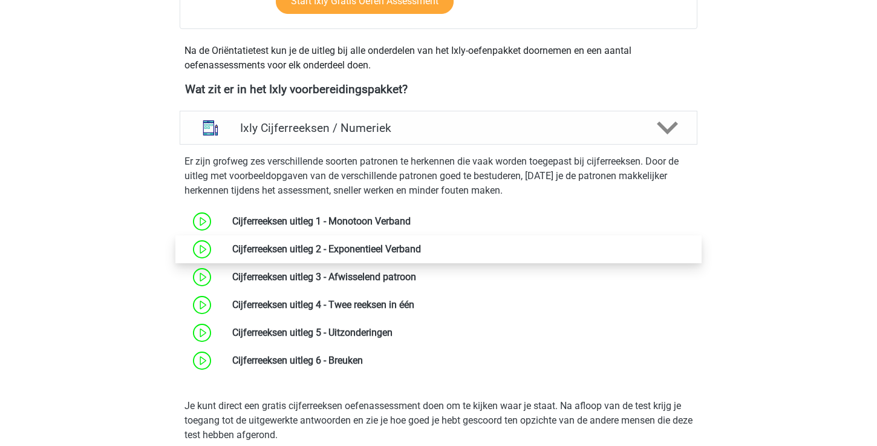
scroll to position [416, 0]
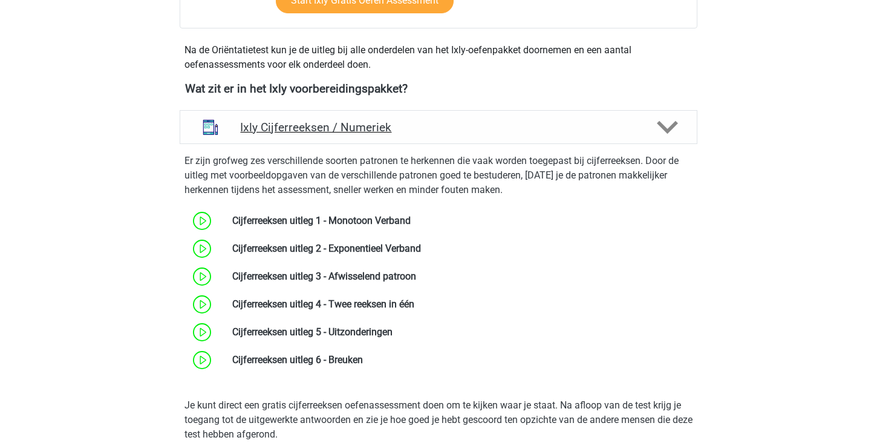
click at [668, 132] on polygon at bounding box center [667, 127] width 21 height 13
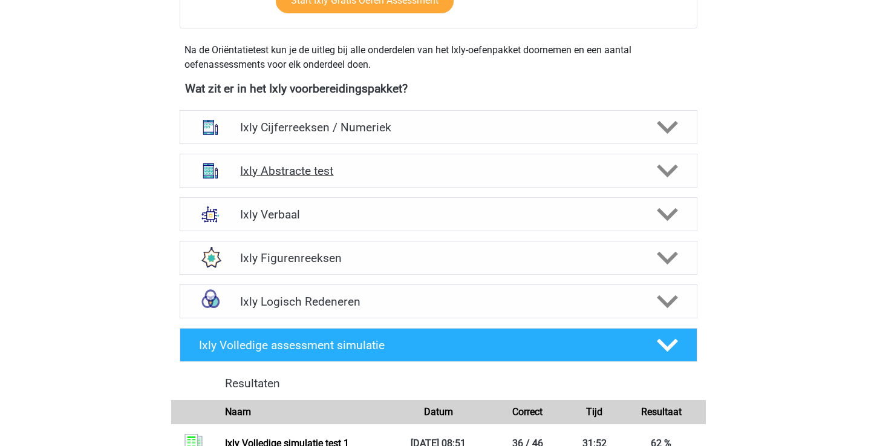
click at [678, 180] on div at bounding box center [666, 170] width 41 height 21
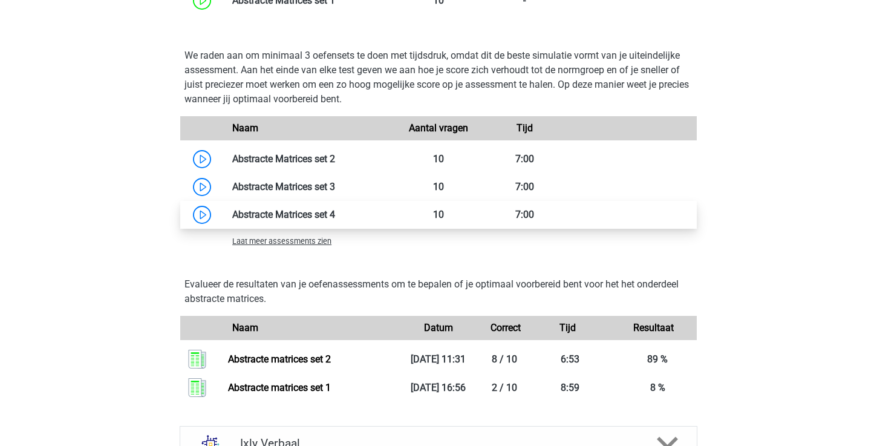
scroll to position [943, 0]
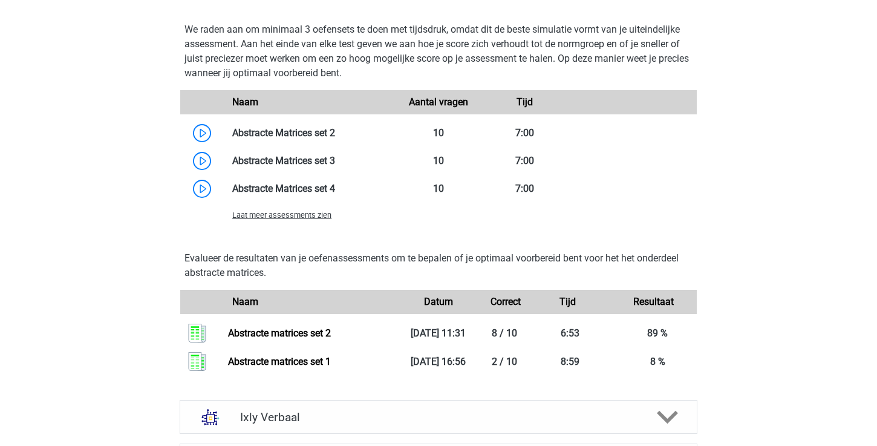
click at [319, 218] on span "Laat meer assessments zien" at bounding box center [281, 215] width 99 height 9
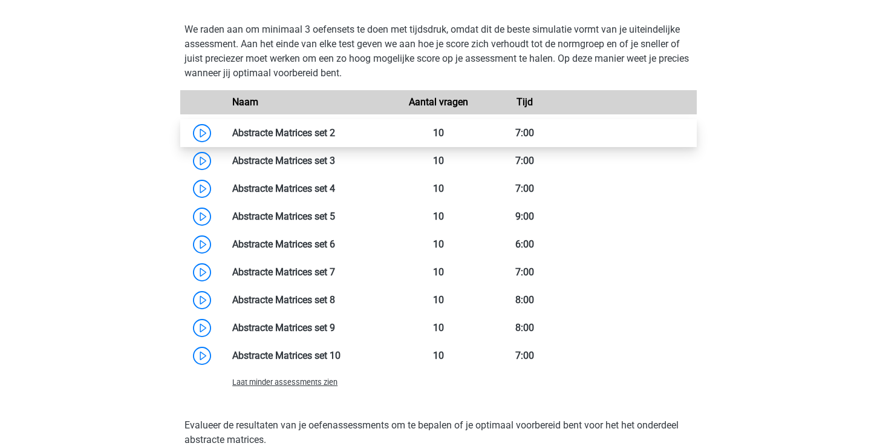
click at [335, 127] on link at bounding box center [335, 132] width 0 height 11
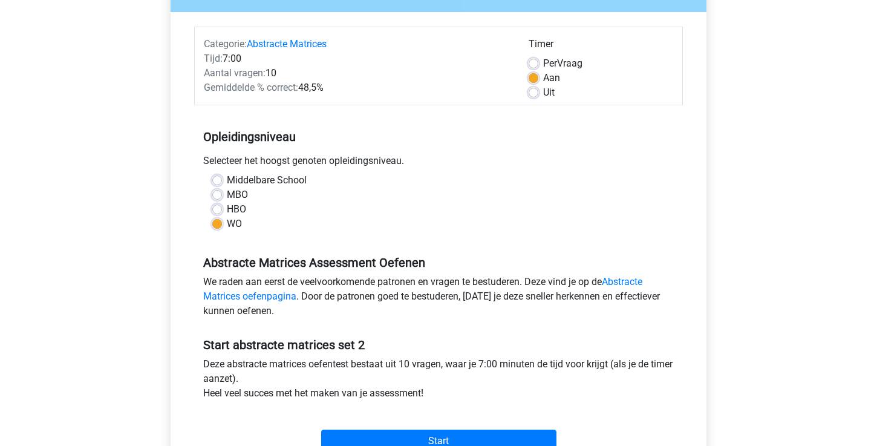
scroll to position [289, 0]
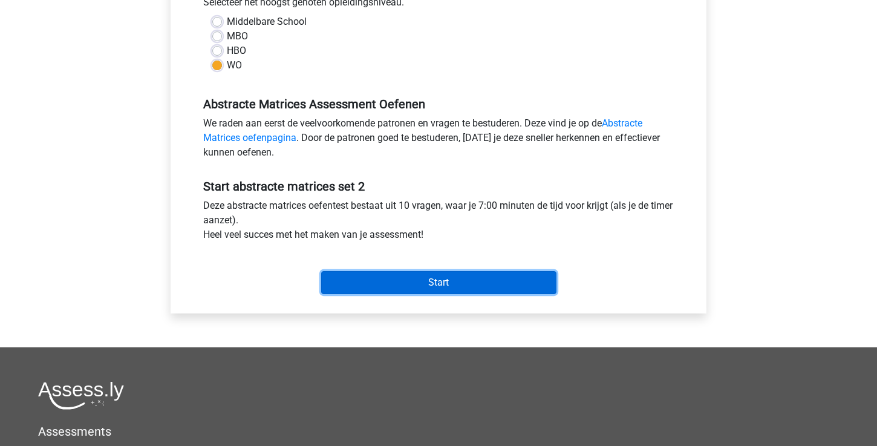
click at [465, 285] on input "Start" at bounding box center [438, 282] width 235 height 23
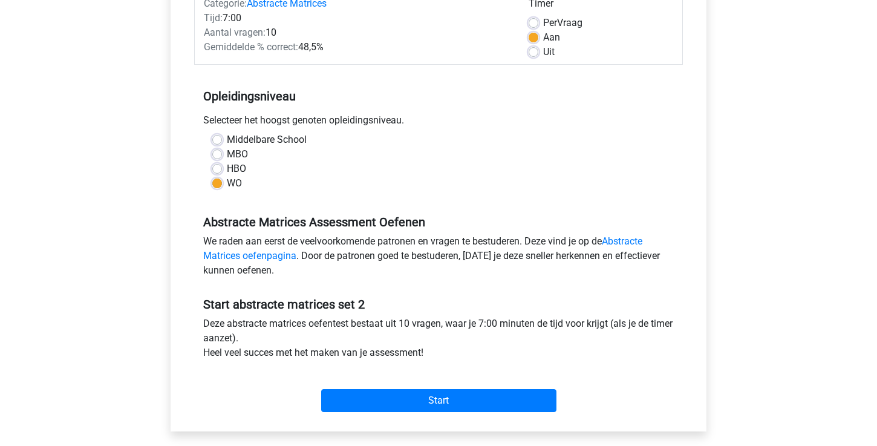
scroll to position [9, 0]
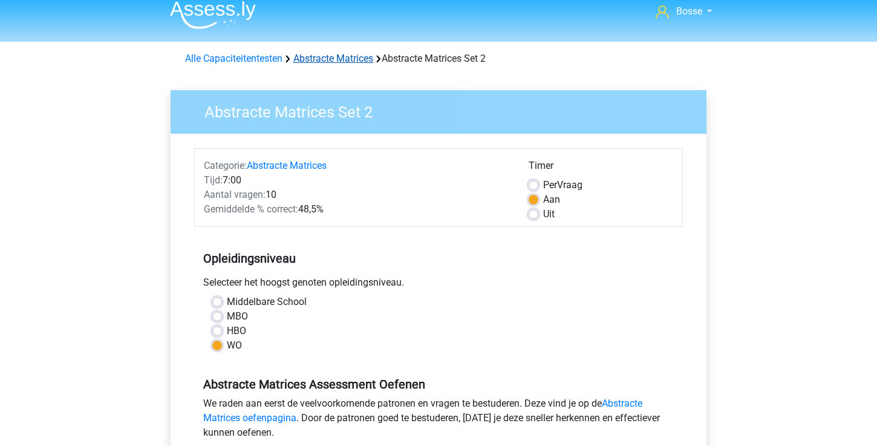
click at [359, 56] on link "Abstracte Matrices" at bounding box center [333, 58] width 80 height 11
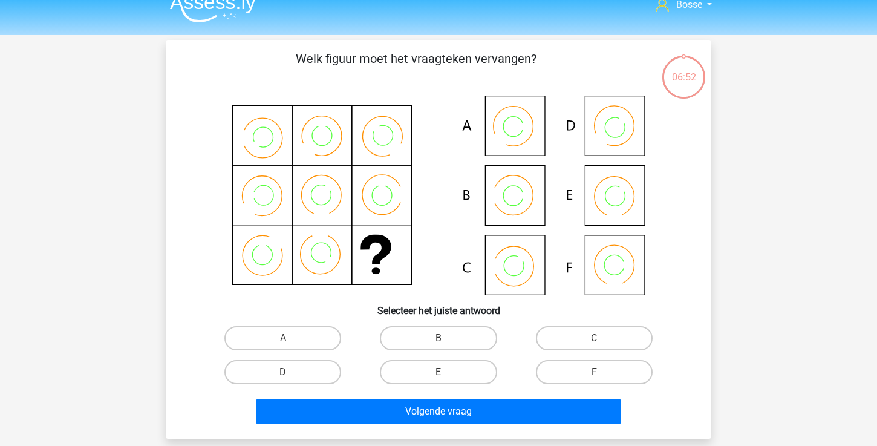
scroll to position [20, 0]
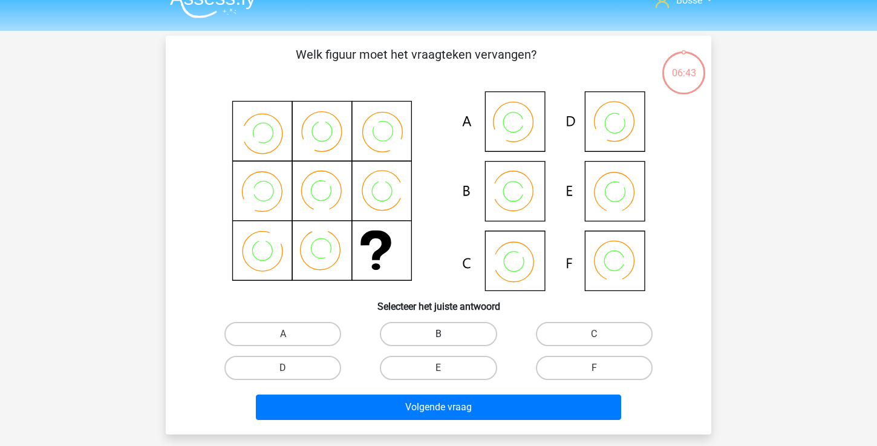
click at [433, 333] on label "B" at bounding box center [438, 334] width 117 height 24
click at [439, 334] on input "B" at bounding box center [443, 338] width 8 height 8
radio input "true"
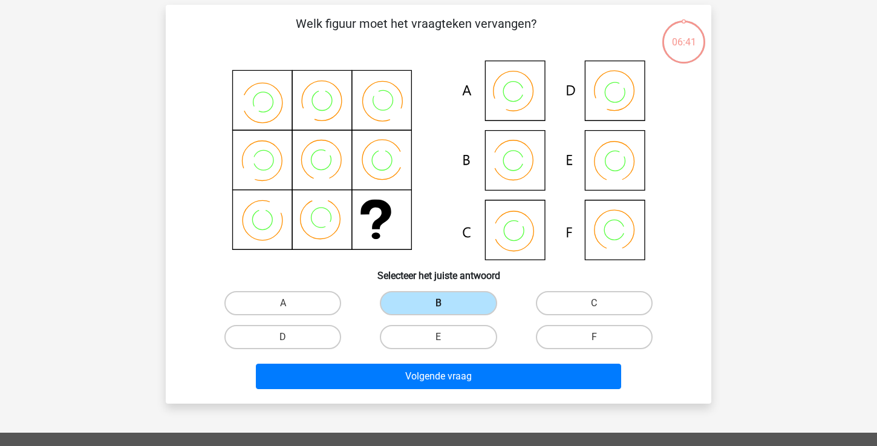
scroll to position [53, 0]
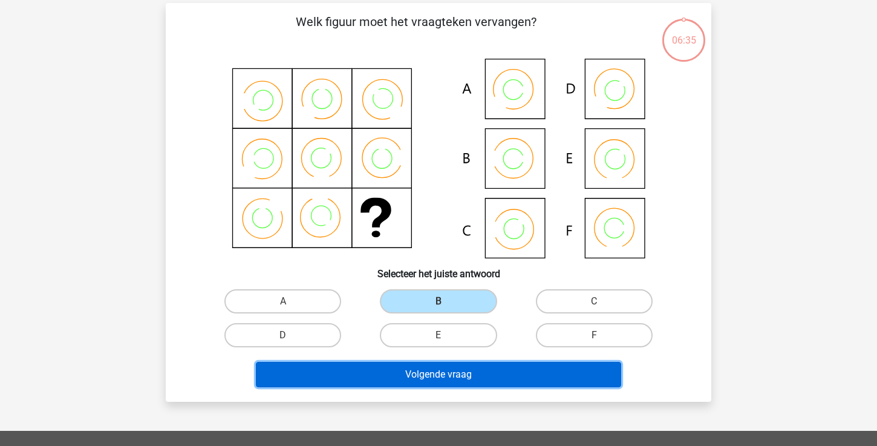
click at [420, 377] on button "Volgende vraag" at bounding box center [439, 374] width 366 height 25
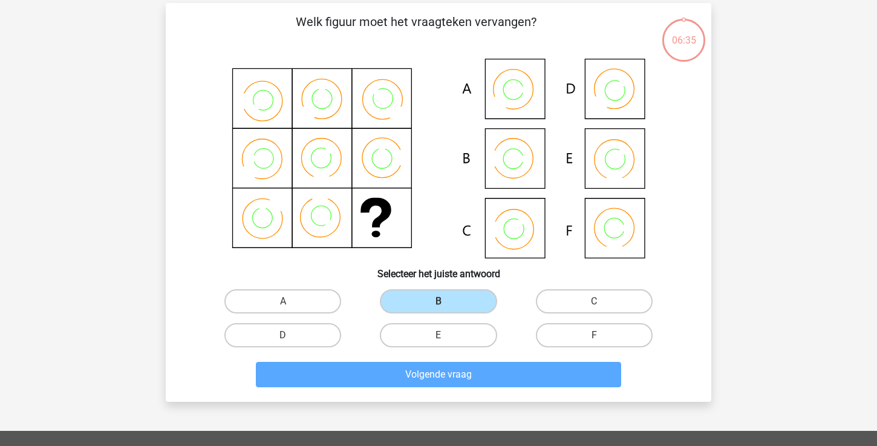
scroll to position [56, 0]
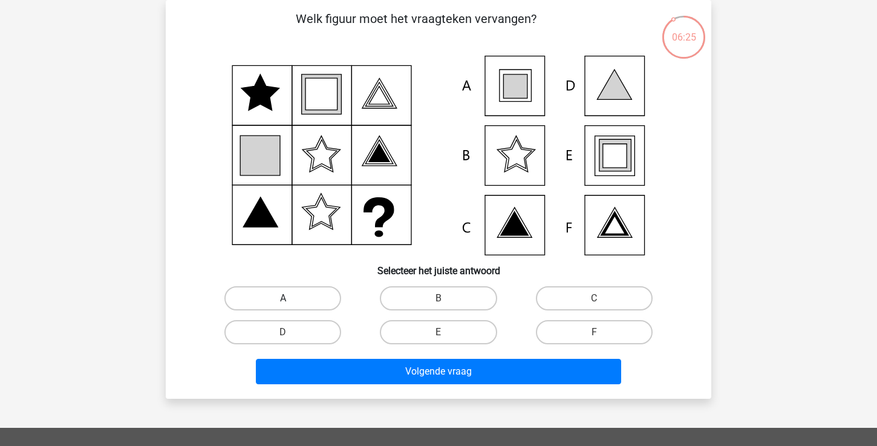
click at [326, 293] on label "A" at bounding box center [282, 298] width 117 height 24
click at [291, 298] on input "A" at bounding box center [287, 302] width 8 height 8
radio input "true"
click at [431, 331] on label "E" at bounding box center [438, 332] width 117 height 24
click at [439, 332] on input "E" at bounding box center [443, 336] width 8 height 8
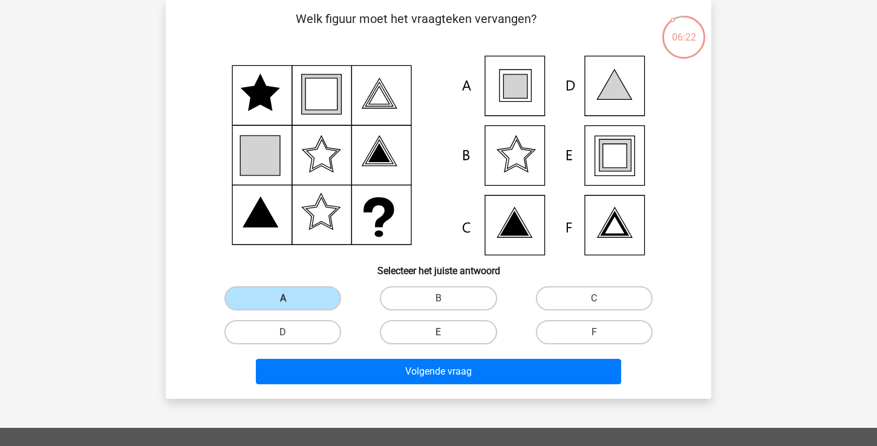
radio input "true"
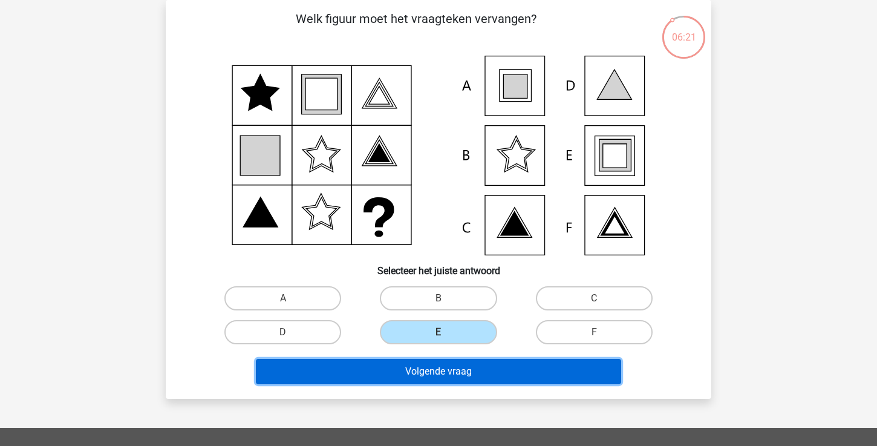
click at [465, 375] on button "Volgende vraag" at bounding box center [439, 371] width 366 height 25
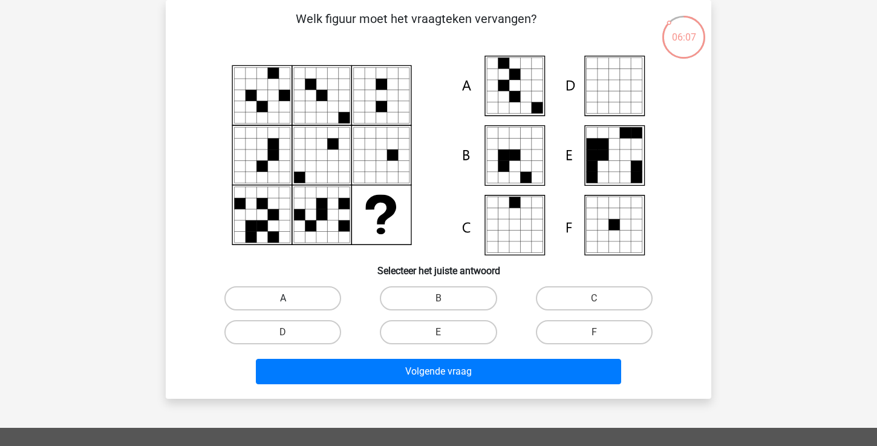
click at [322, 296] on label "A" at bounding box center [282, 298] width 117 height 24
click at [291, 298] on input "A" at bounding box center [287, 302] width 8 height 8
radio input "true"
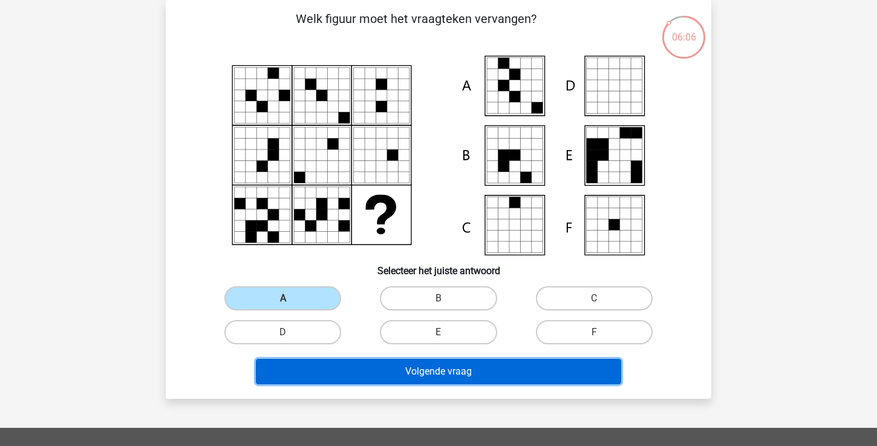
click at [411, 368] on button "Volgende vraag" at bounding box center [439, 371] width 366 height 25
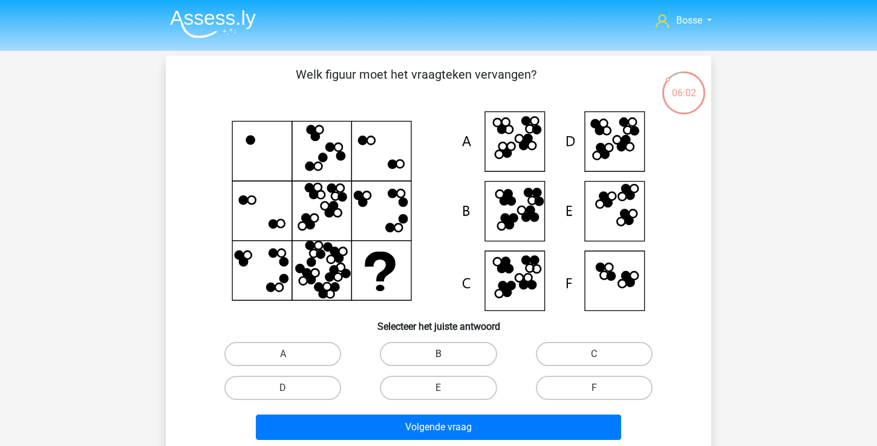
scroll to position [357, 0]
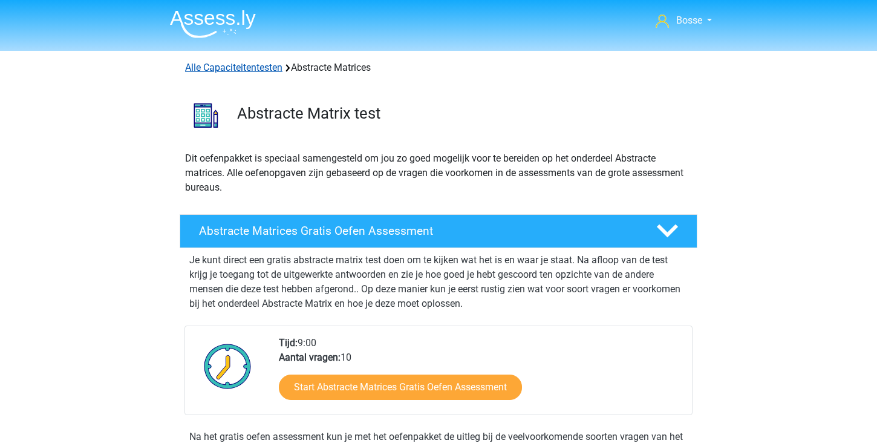
click at [248, 67] on link "Alle Capaciteitentesten" at bounding box center [233, 67] width 97 height 11
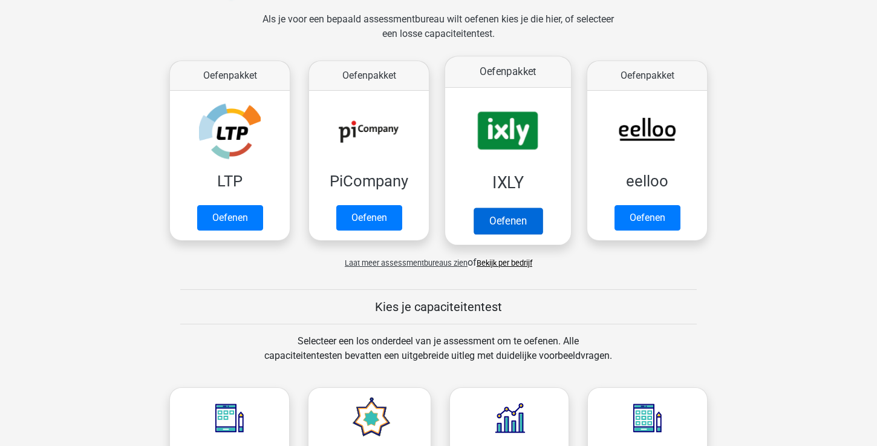
scroll to position [124, 0]
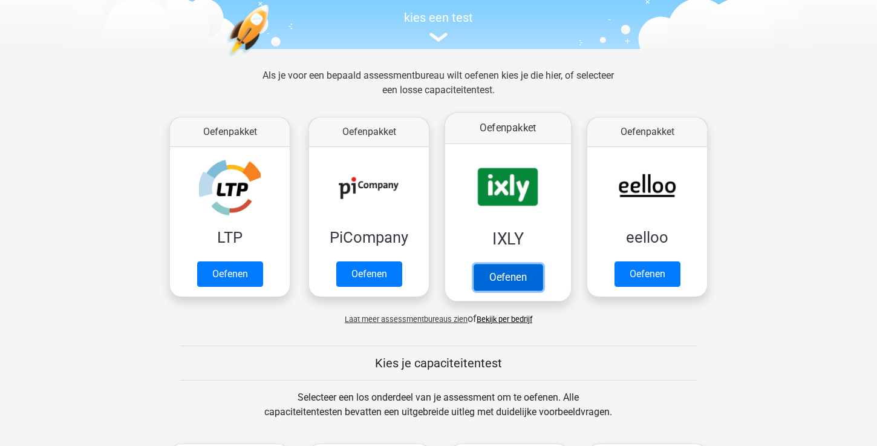
click at [507, 271] on link "Oefenen" at bounding box center [508, 277] width 69 height 27
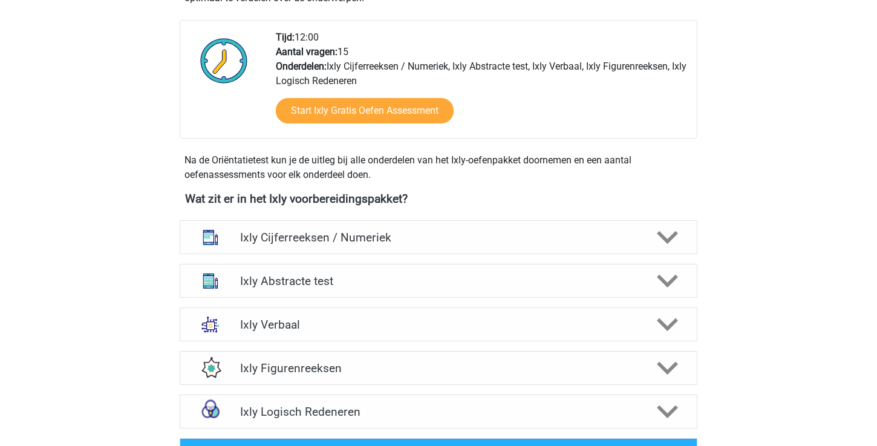
scroll to position [466, 0]
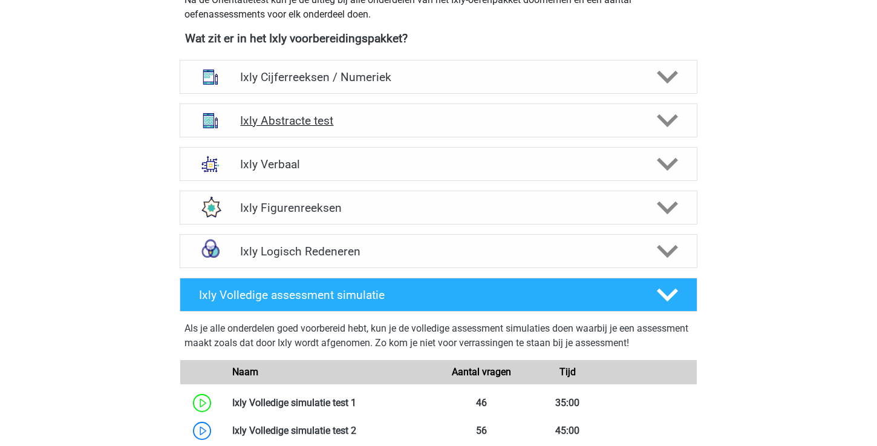
click at [467, 129] on div "Ixly Abstracte test" at bounding box center [439, 120] width 518 height 34
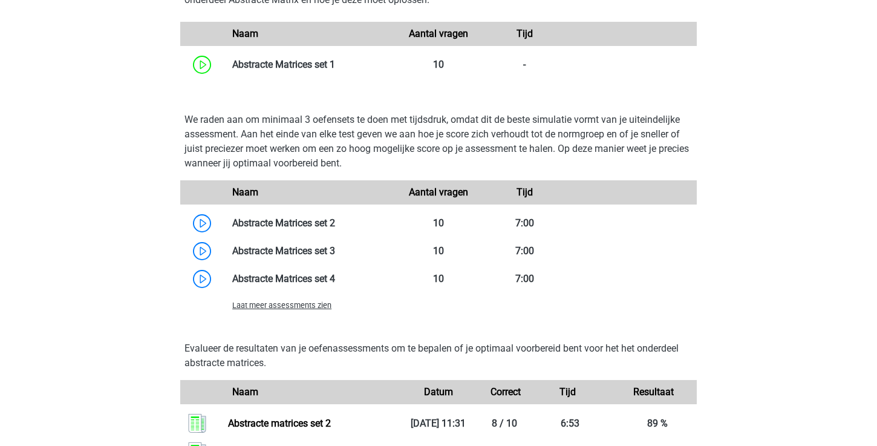
scroll to position [859, 0]
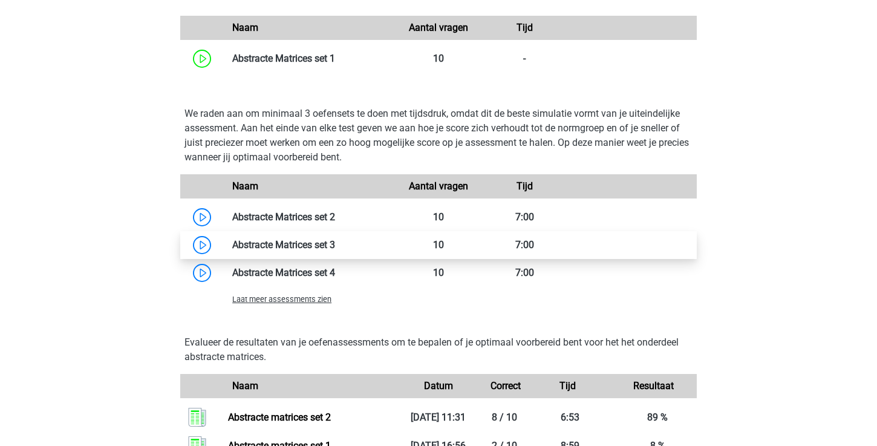
click at [335, 244] on link at bounding box center [335, 244] width 0 height 11
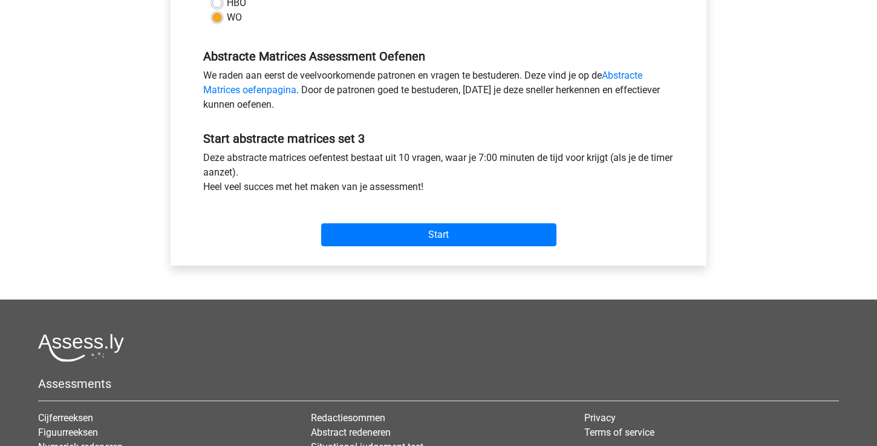
scroll to position [348, 0]
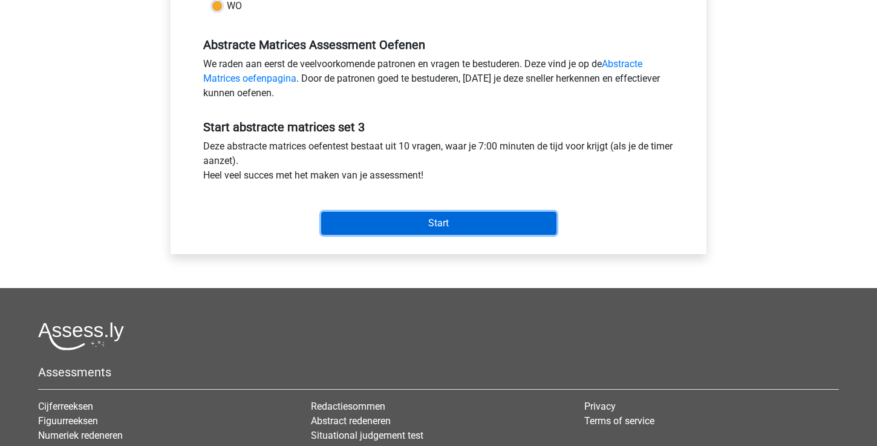
click at [356, 232] on input "Start" at bounding box center [438, 223] width 235 height 23
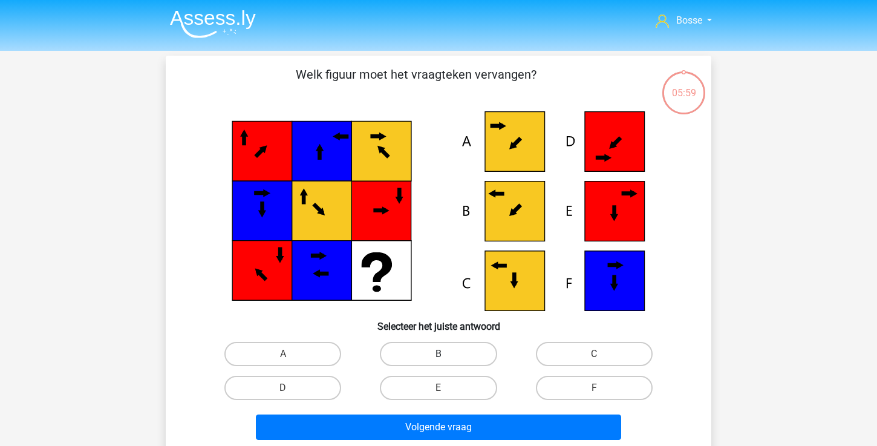
click at [428, 353] on label "B" at bounding box center [438, 354] width 117 height 24
click at [439, 354] on input "B" at bounding box center [443, 358] width 8 height 8
radio input "true"
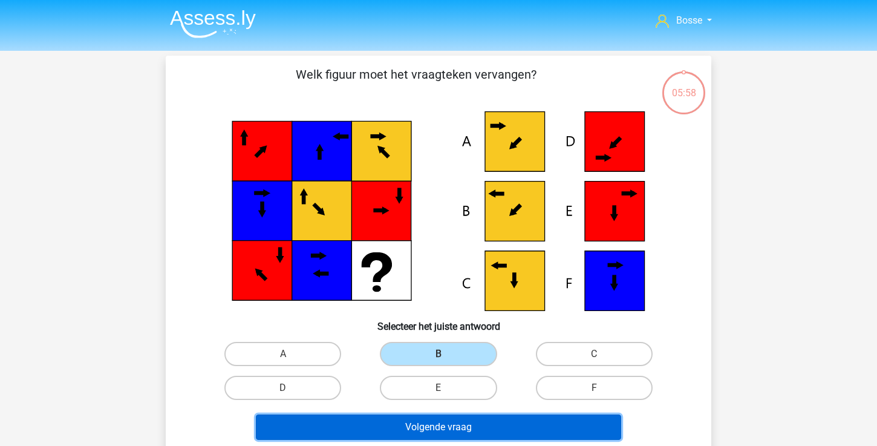
click at [425, 424] on button "Volgende vraag" at bounding box center [439, 426] width 366 height 25
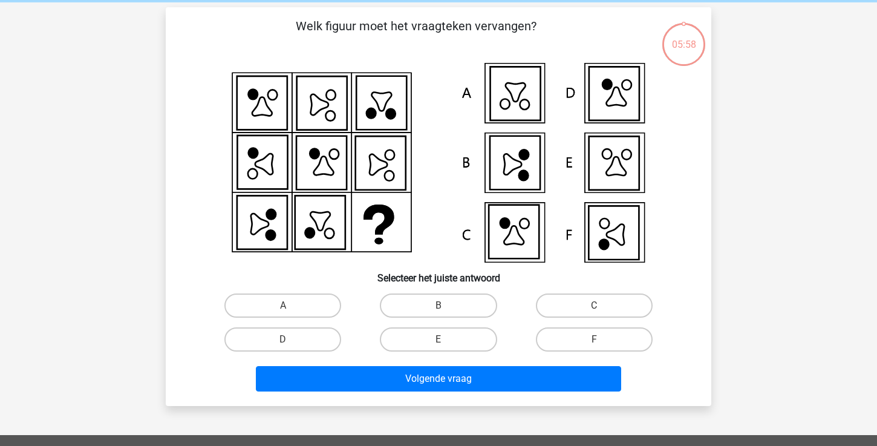
scroll to position [56, 0]
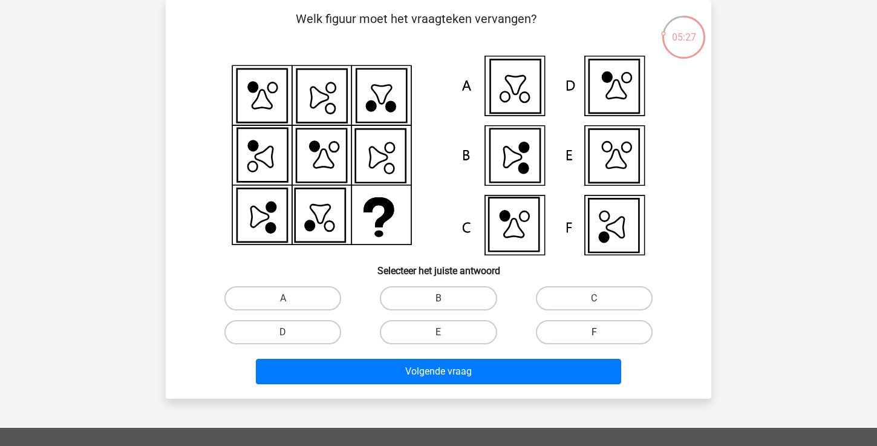
click at [579, 329] on label "F" at bounding box center [594, 332] width 117 height 24
click at [594, 332] on input "F" at bounding box center [598, 336] width 8 height 8
radio input "true"
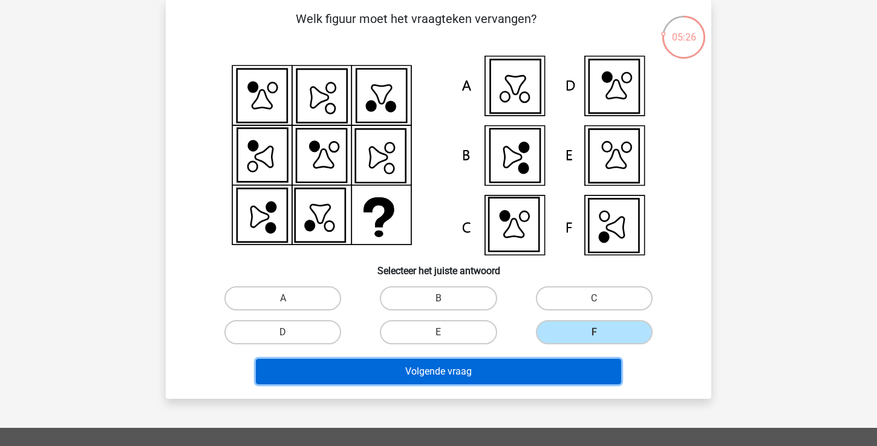
click at [549, 367] on button "Volgende vraag" at bounding box center [439, 371] width 366 height 25
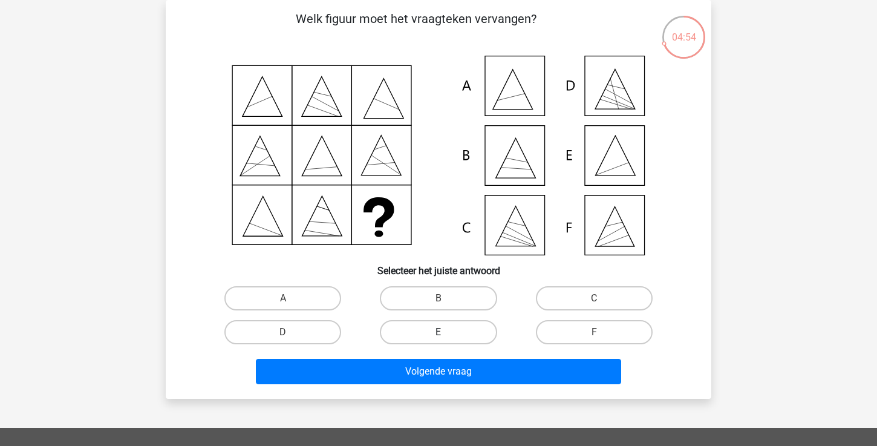
click at [471, 325] on label "E" at bounding box center [438, 332] width 117 height 24
click at [447, 332] on input "E" at bounding box center [443, 336] width 8 height 8
radio input "true"
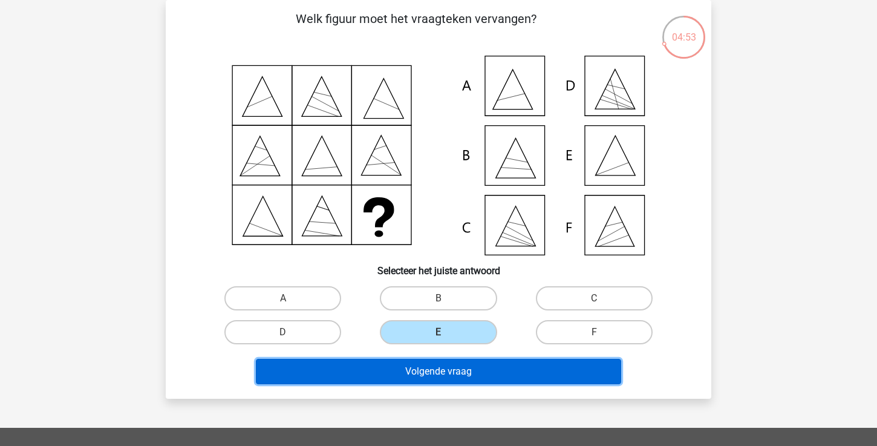
click at [462, 376] on button "Volgende vraag" at bounding box center [439, 371] width 366 height 25
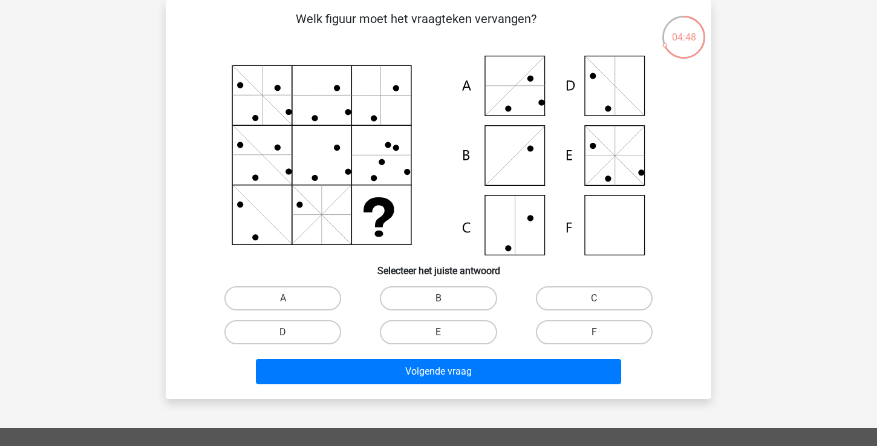
click at [573, 327] on label "F" at bounding box center [594, 332] width 117 height 24
click at [594, 332] on input "F" at bounding box center [598, 336] width 8 height 8
radio input "true"
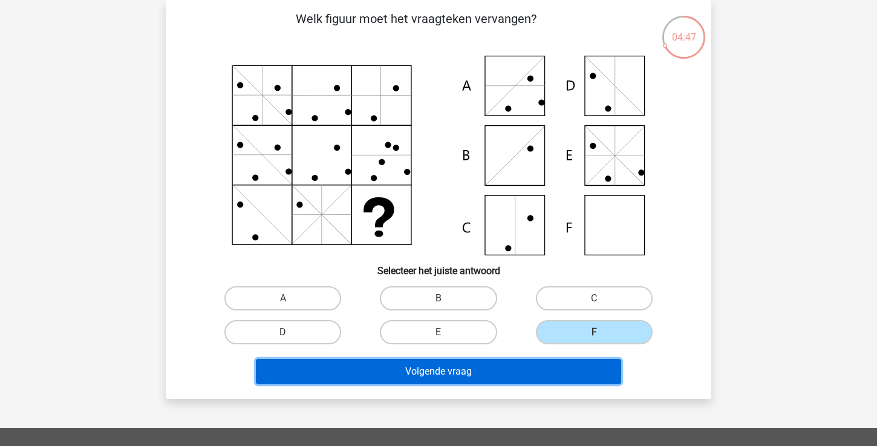
click at [540, 371] on button "Volgende vraag" at bounding box center [439, 371] width 366 height 25
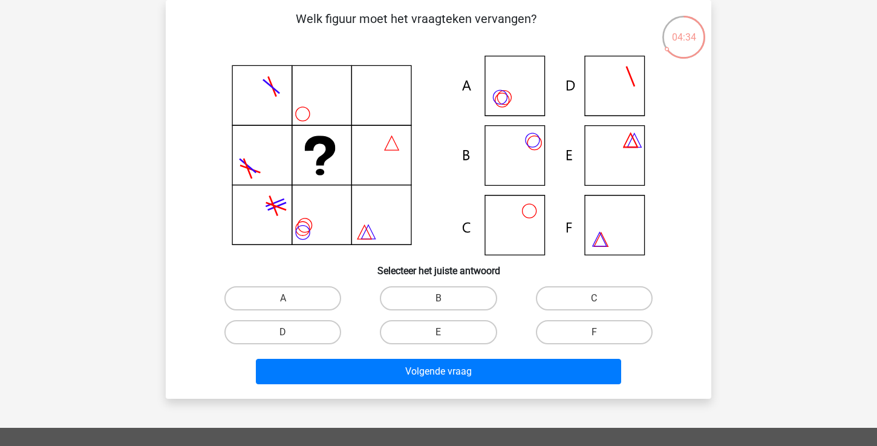
click at [439, 302] on input "B" at bounding box center [443, 302] width 8 height 8
radio input "true"
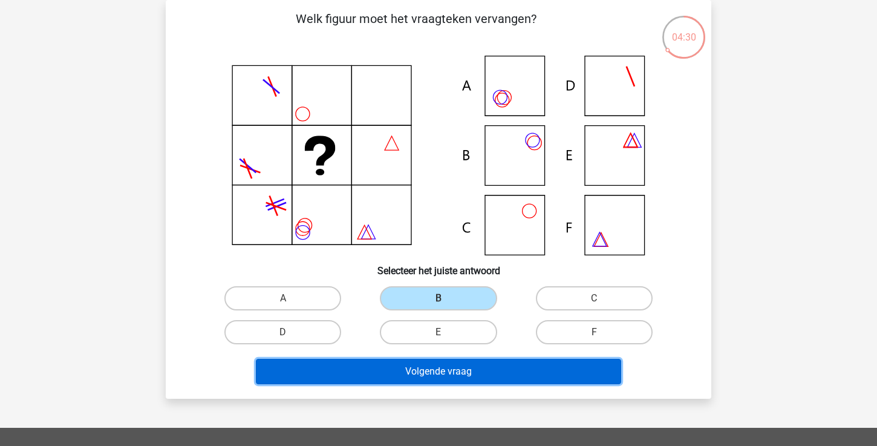
click at [353, 376] on button "Volgende vraag" at bounding box center [439, 371] width 366 height 25
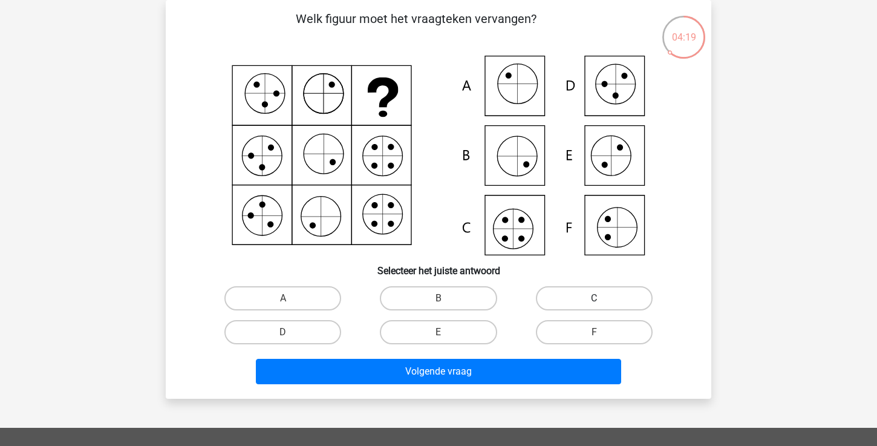
click at [576, 296] on label "C" at bounding box center [594, 298] width 117 height 24
click at [594, 298] on input "C" at bounding box center [598, 302] width 8 height 8
radio input "true"
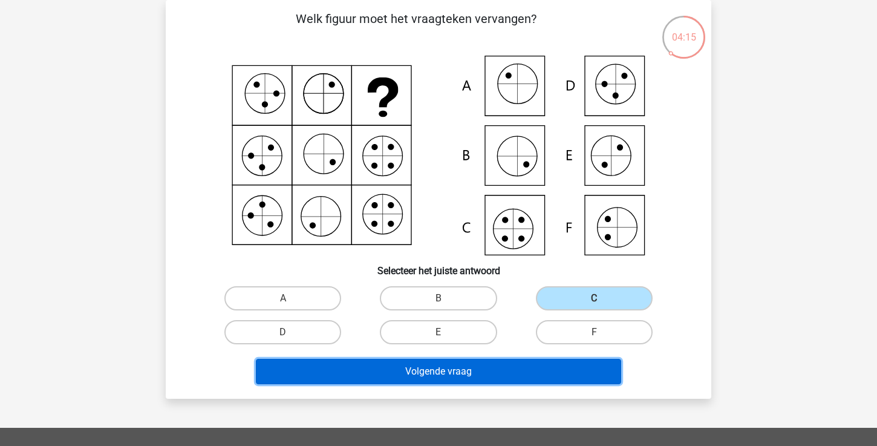
click at [542, 378] on button "Volgende vraag" at bounding box center [439, 371] width 366 height 25
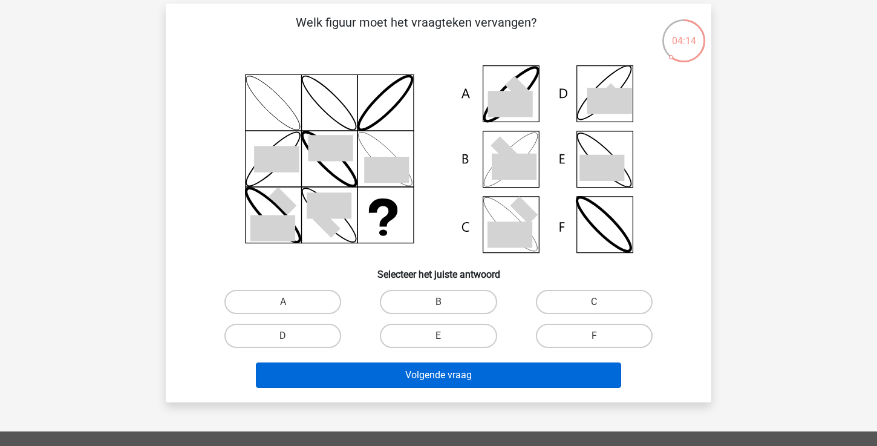
scroll to position [51, 0]
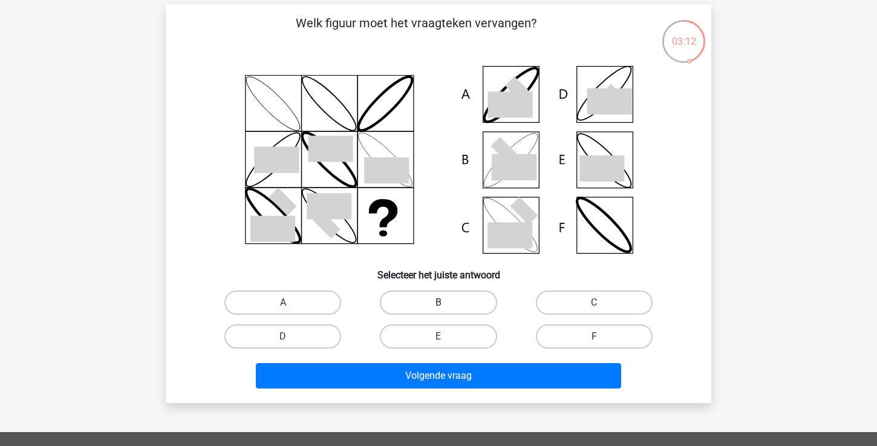
click at [469, 308] on label "B" at bounding box center [438, 302] width 117 height 24
click at [447, 308] on input "B" at bounding box center [443, 307] width 8 height 8
radio input "true"
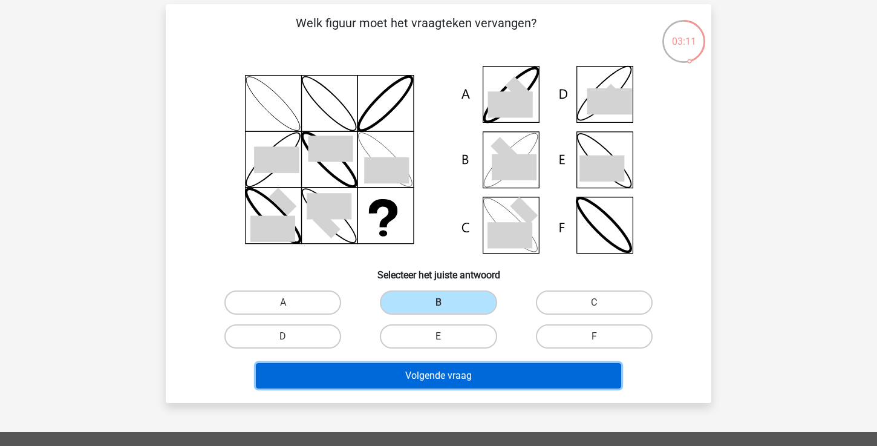
click at [469, 380] on button "Volgende vraag" at bounding box center [439, 375] width 366 height 25
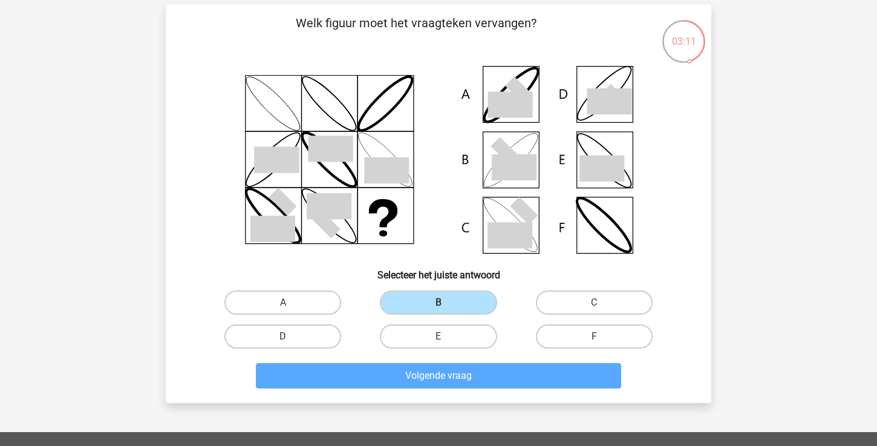
scroll to position [56, 0]
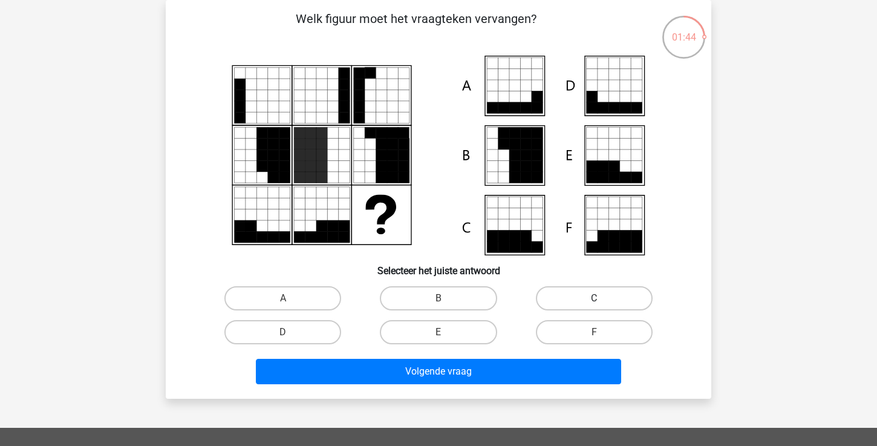
click at [573, 296] on label "C" at bounding box center [594, 298] width 117 height 24
click at [594, 298] on input "C" at bounding box center [598, 302] width 8 height 8
radio input "true"
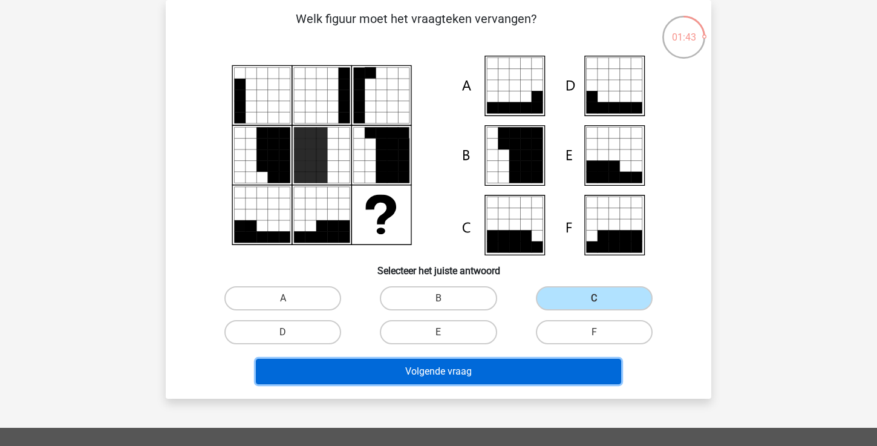
click at [507, 371] on button "Volgende vraag" at bounding box center [439, 371] width 366 height 25
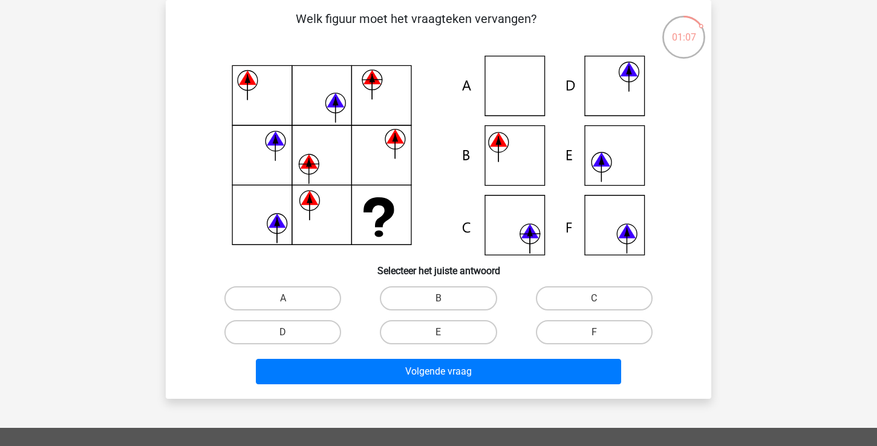
click at [528, 301] on div "C" at bounding box center [595, 298] width 146 height 24
click at [550, 298] on label "C" at bounding box center [594, 298] width 117 height 24
click at [594, 298] on input "C" at bounding box center [598, 302] width 8 height 8
radio input "true"
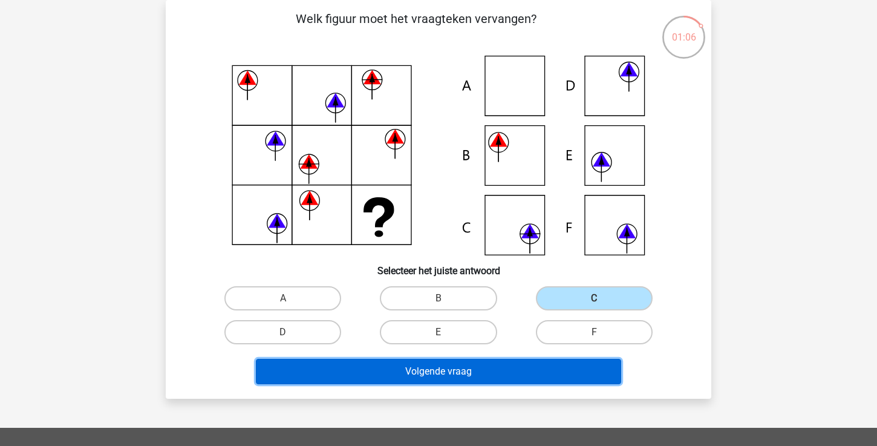
click at [520, 373] on button "Volgende vraag" at bounding box center [439, 371] width 366 height 25
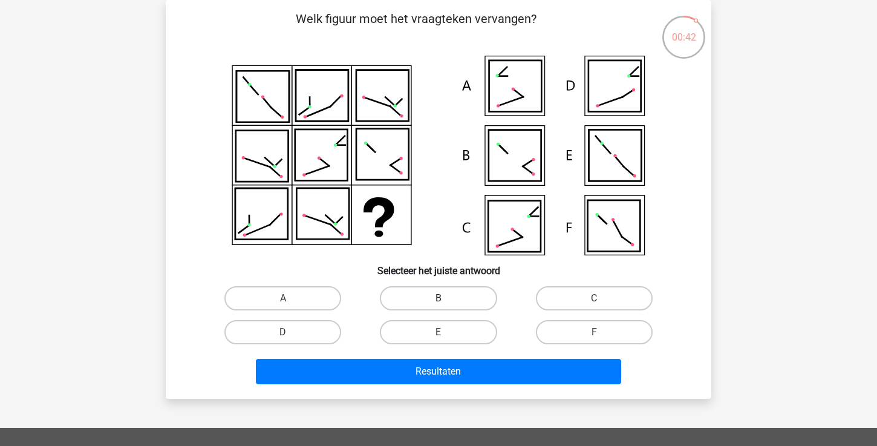
click at [472, 295] on label "B" at bounding box center [438, 298] width 117 height 24
click at [447, 298] on input "B" at bounding box center [443, 302] width 8 height 8
radio input "true"
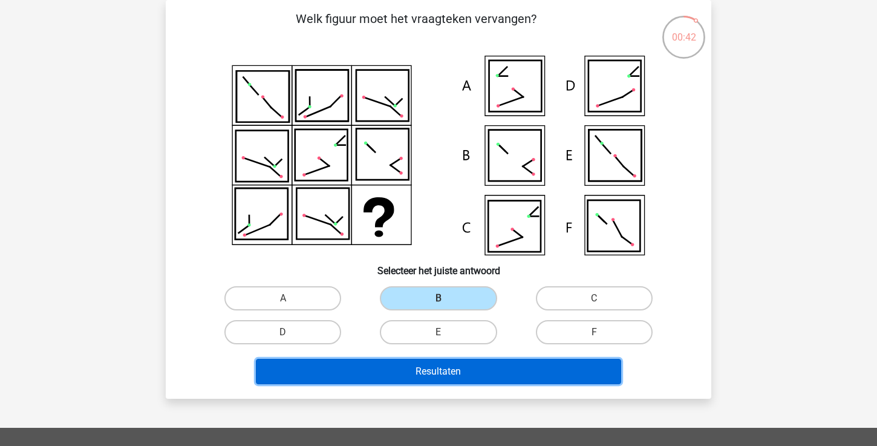
click at [463, 367] on button "Resultaten" at bounding box center [439, 371] width 366 height 25
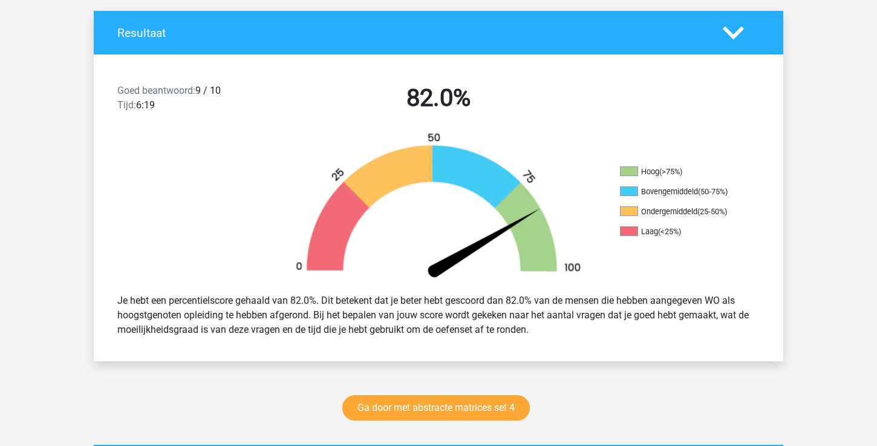
scroll to position [257, 0]
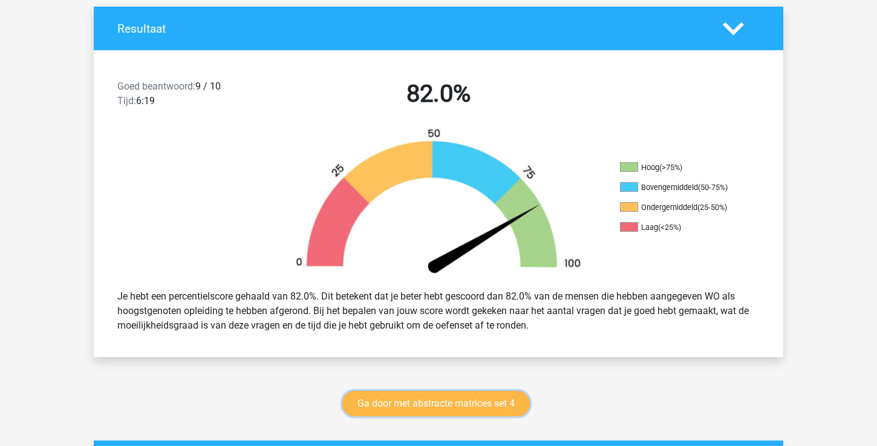
click at [458, 404] on link "Ga door met abstracte matrices set 4" at bounding box center [436, 403] width 188 height 25
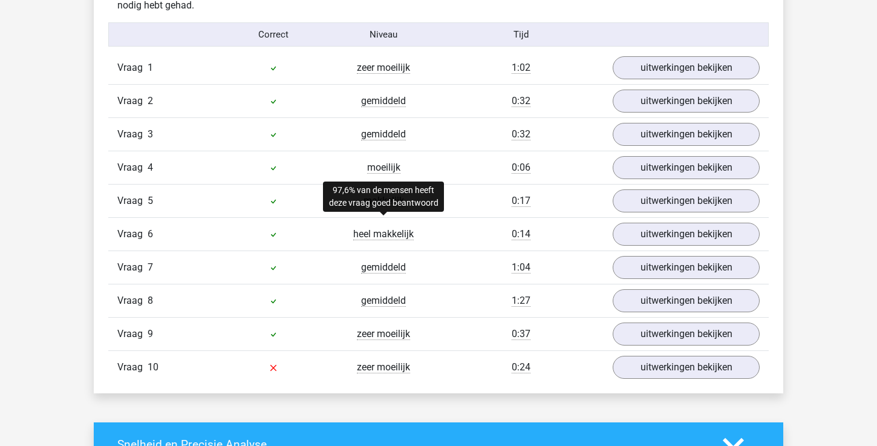
scroll to position [781, 0]
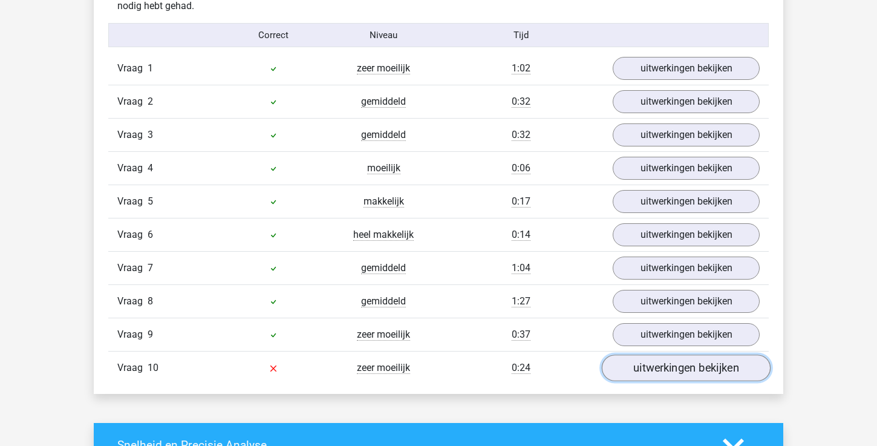
click at [653, 376] on link "uitwerkingen bekijken" at bounding box center [686, 368] width 169 height 27
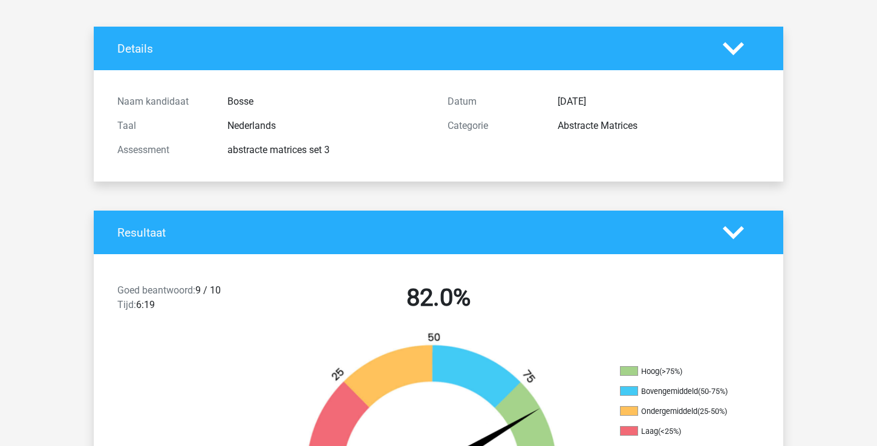
scroll to position [0, 0]
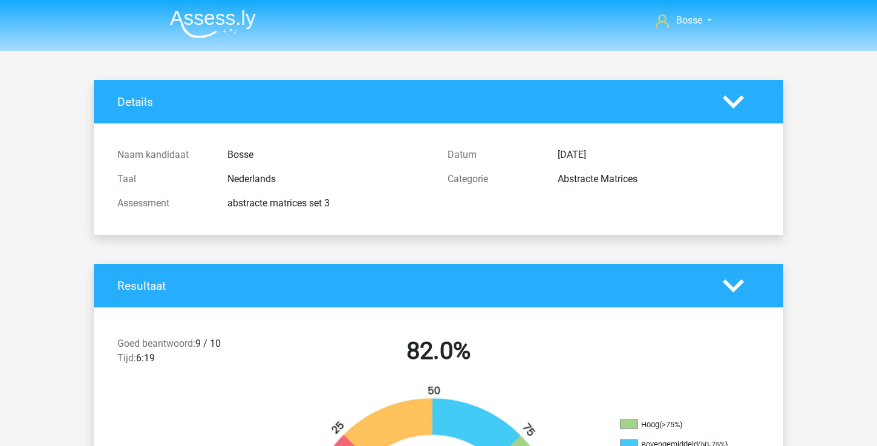
click at [221, 17] on img at bounding box center [213, 24] width 86 height 28
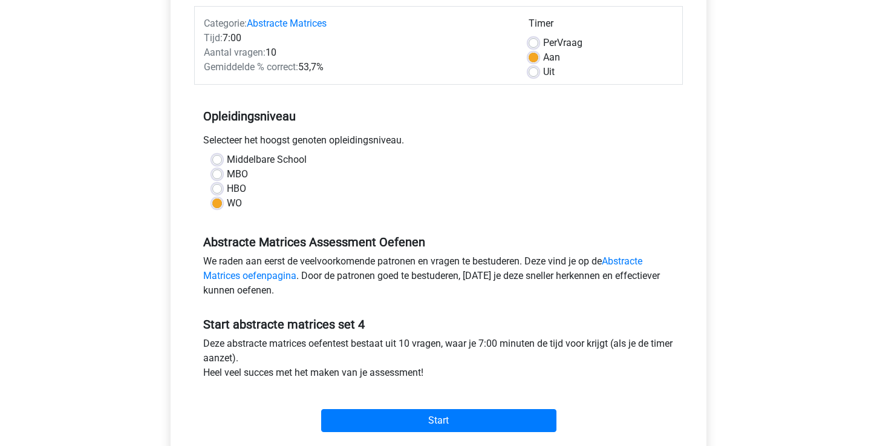
scroll to position [93, 0]
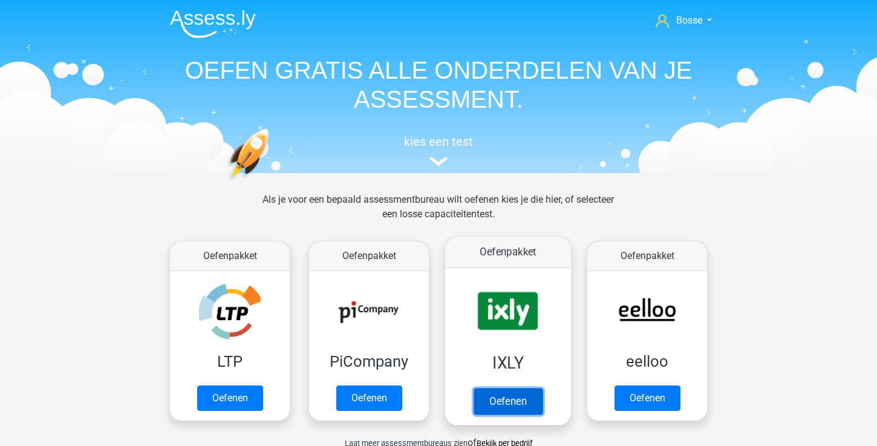
click at [515, 402] on link "Oefenen" at bounding box center [508, 401] width 69 height 27
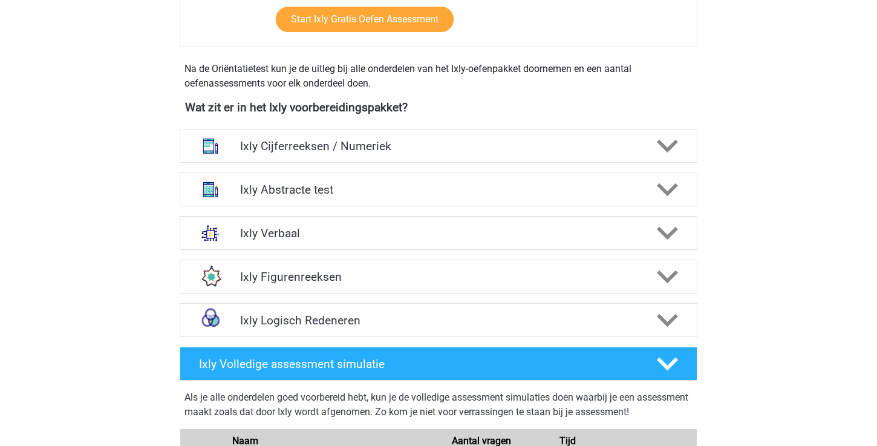
scroll to position [423, 0]
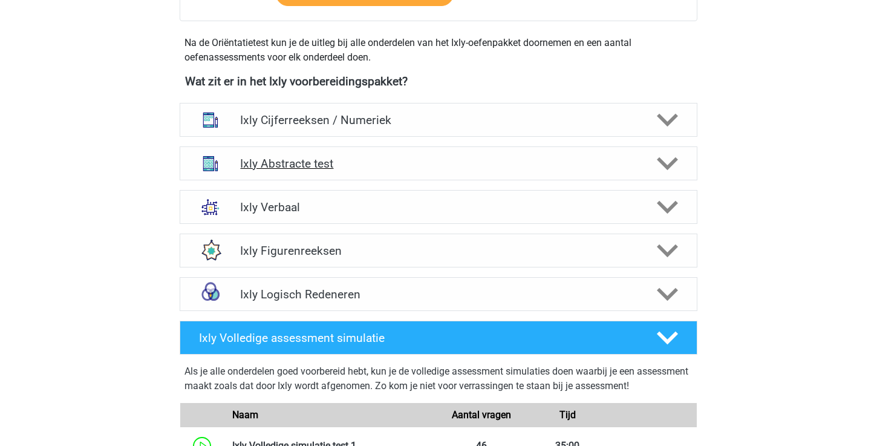
click at [488, 159] on h4 "Ixly Abstracte test" at bounding box center [438, 164] width 396 height 14
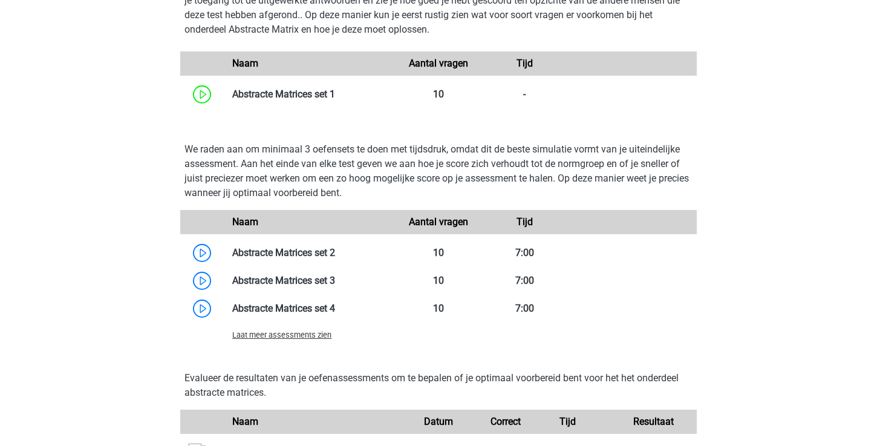
scroll to position [819, 0]
